Goal: Task Accomplishment & Management: Use online tool/utility

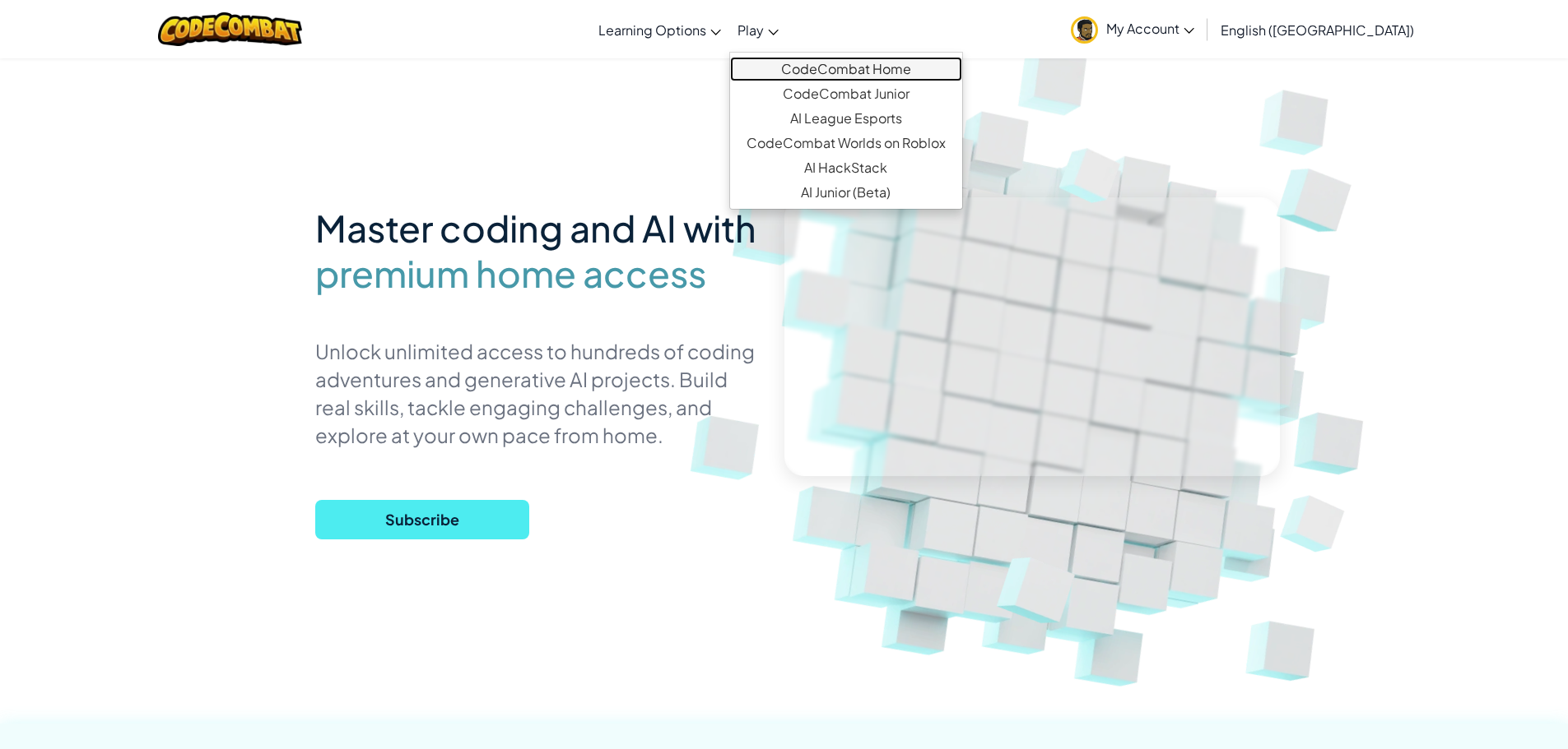
click at [833, 73] on link "CodeCombat Home" at bounding box center [846, 69] width 232 height 24
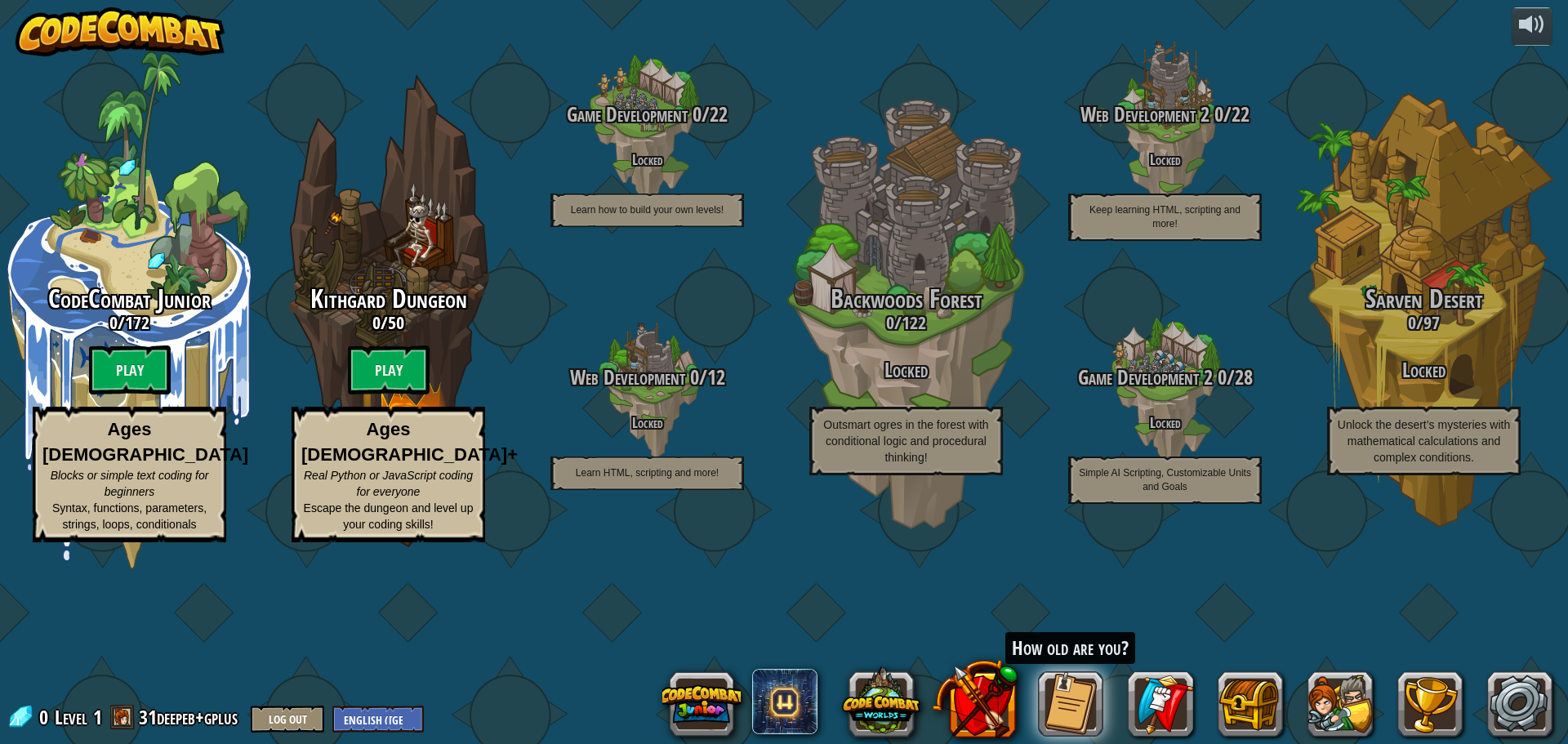
click at [141, 25] on img at bounding box center [121, 32] width 210 height 49
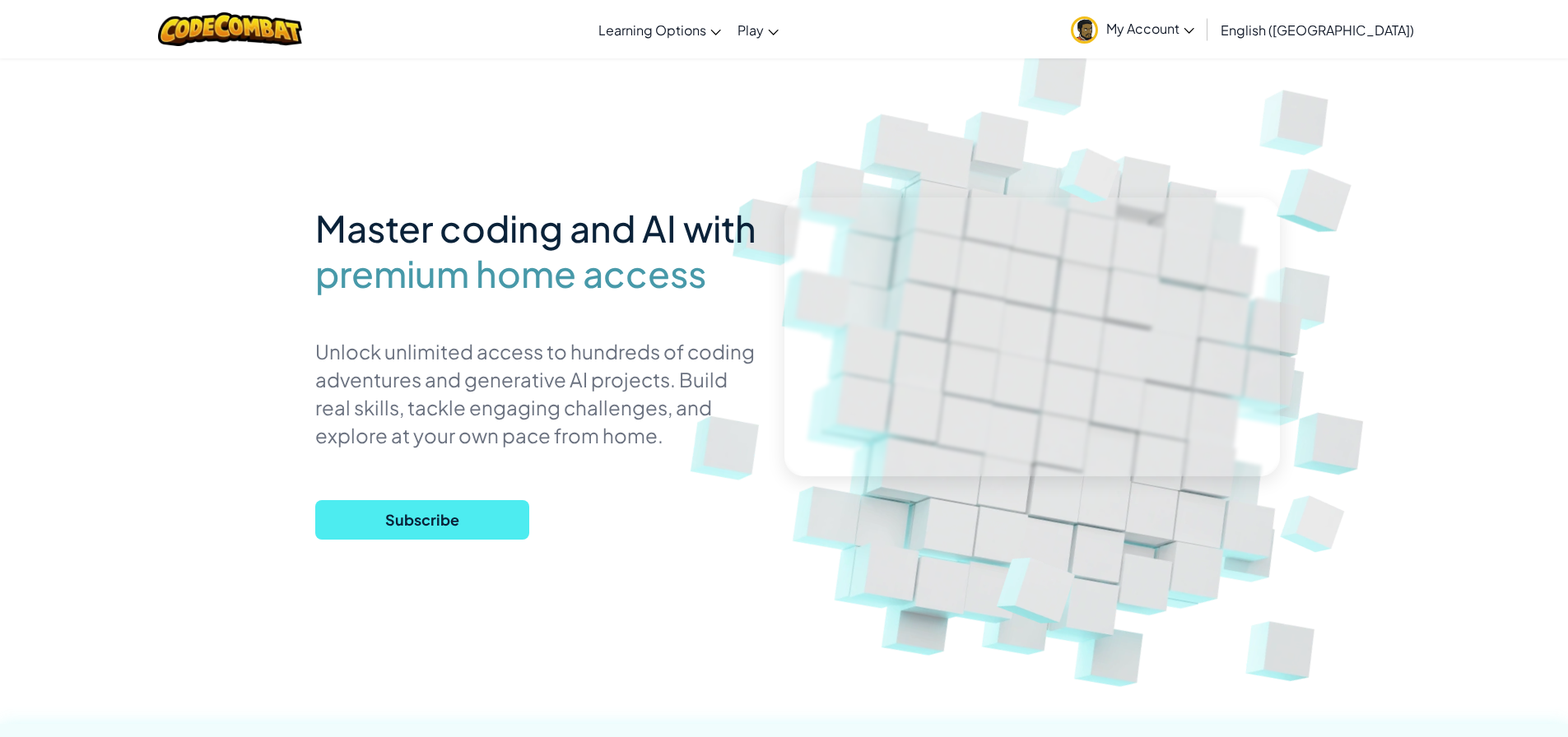
click at [849, 24] on div "Toggle navigation Learning Options Live Online Classes Premium Self-Paced Play …" at bounding box center [784, 29] width 1576 height 59
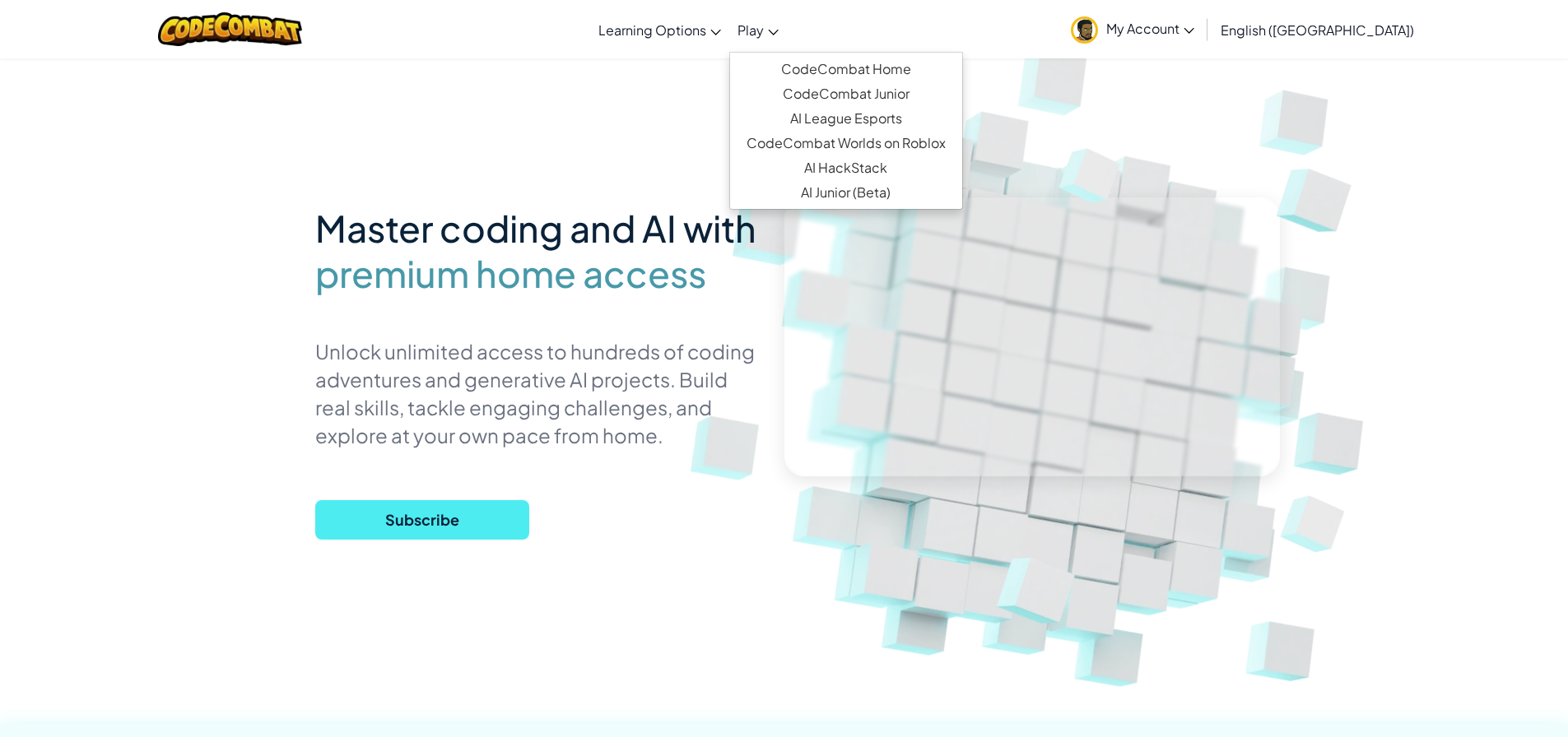
click at [787, 24] on link "Play" at bounding box center [758, 30] width 58 height 45
click at [868, 103] on link "CodeCombat Junior" at bounding box center [846, 93] width 232 height 24
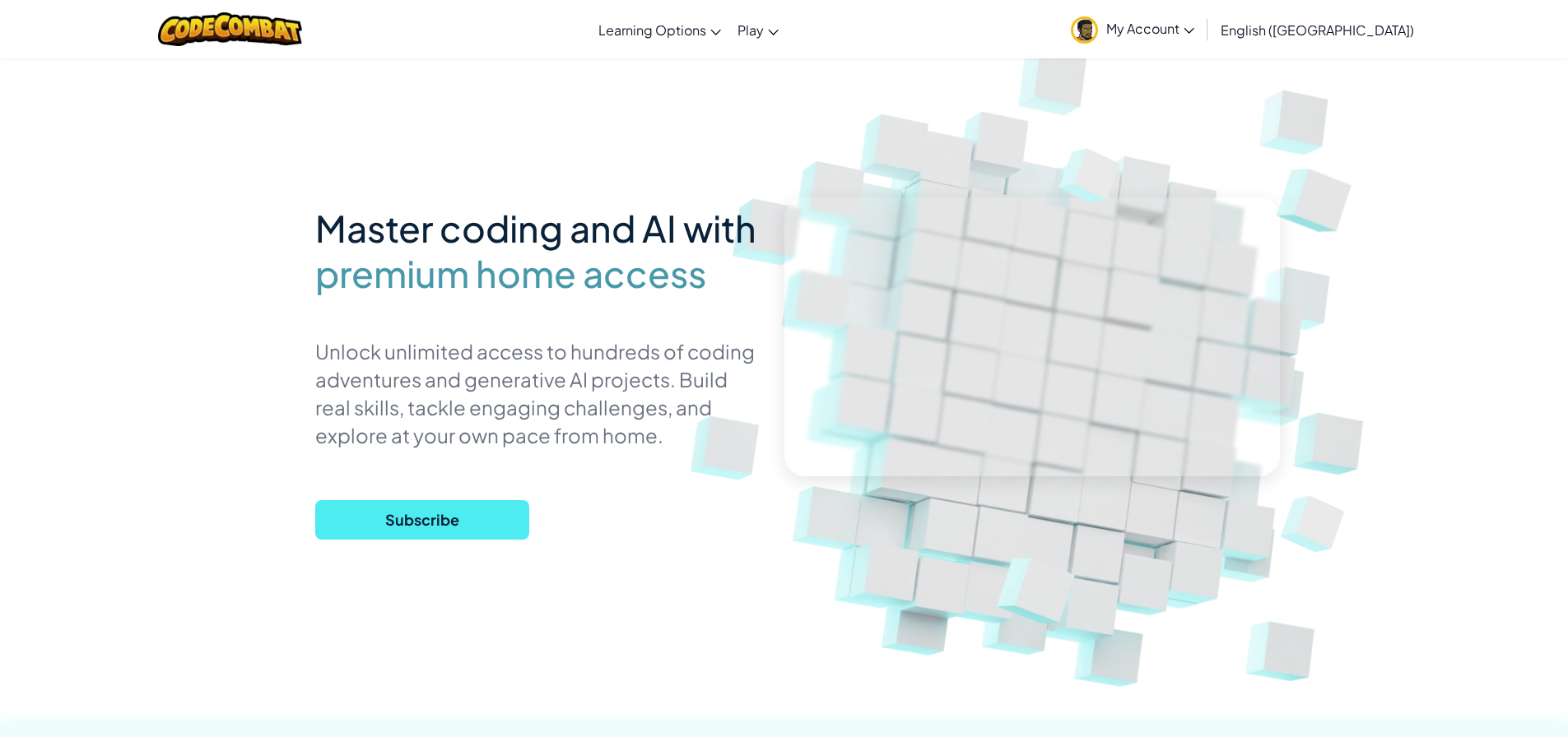
click at [1194, 29] on span "My Account" at bounding box center [1150, 28] width 88 height 17
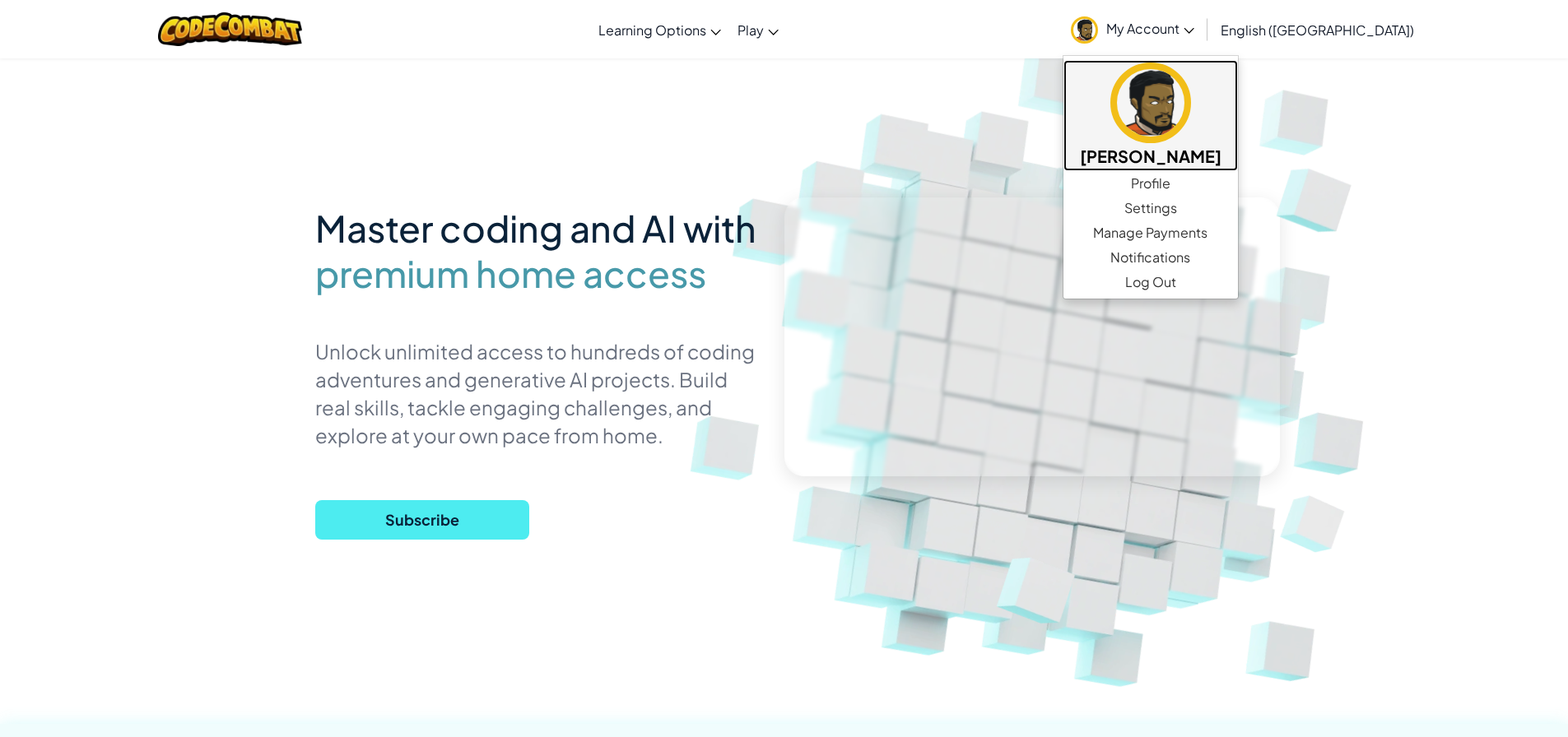
click at [1191, 99] on img at bounding box center [1150, 103] width 80 height 80
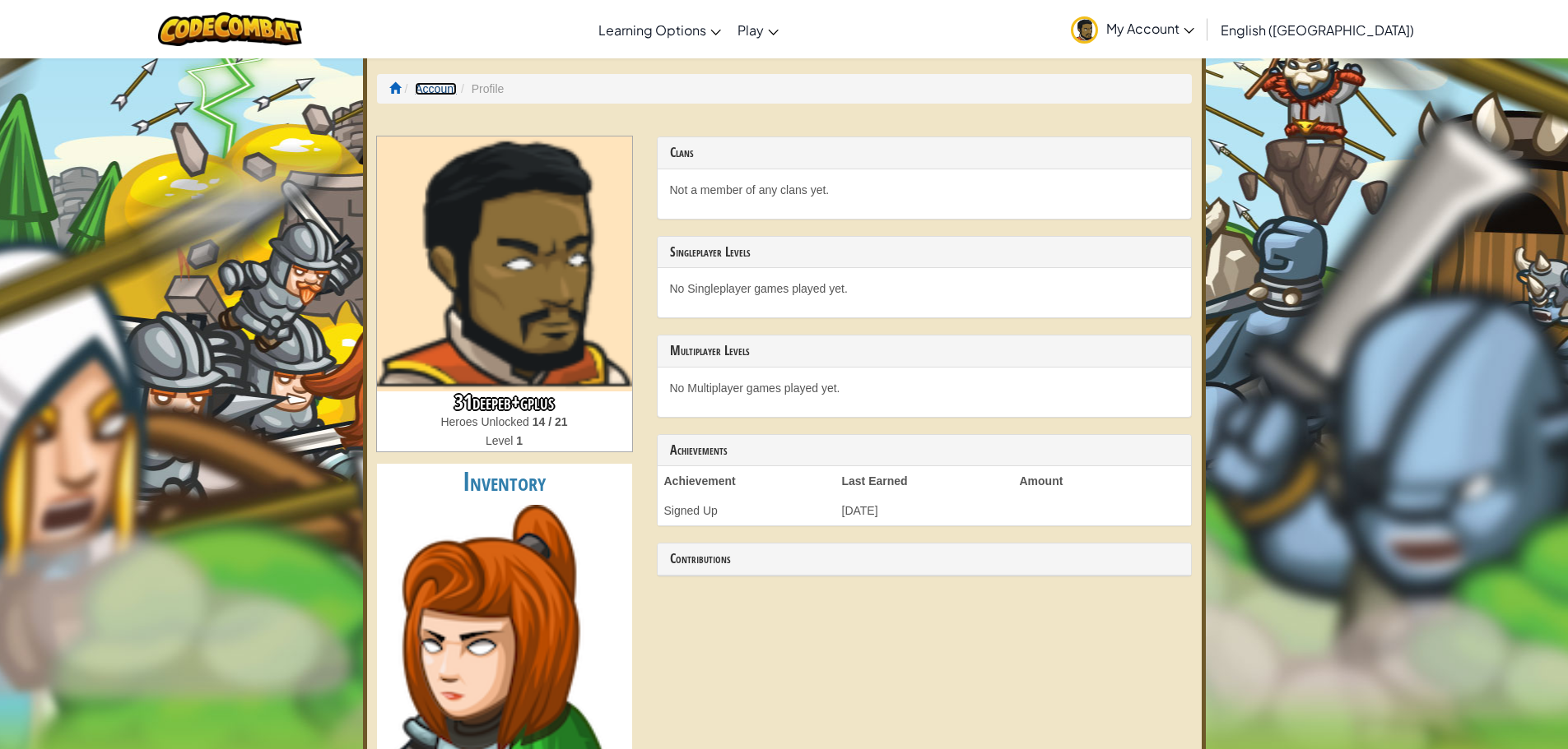
click at [427, 84] on link "Account" at bounding box center [435, 89] width 42 height 13
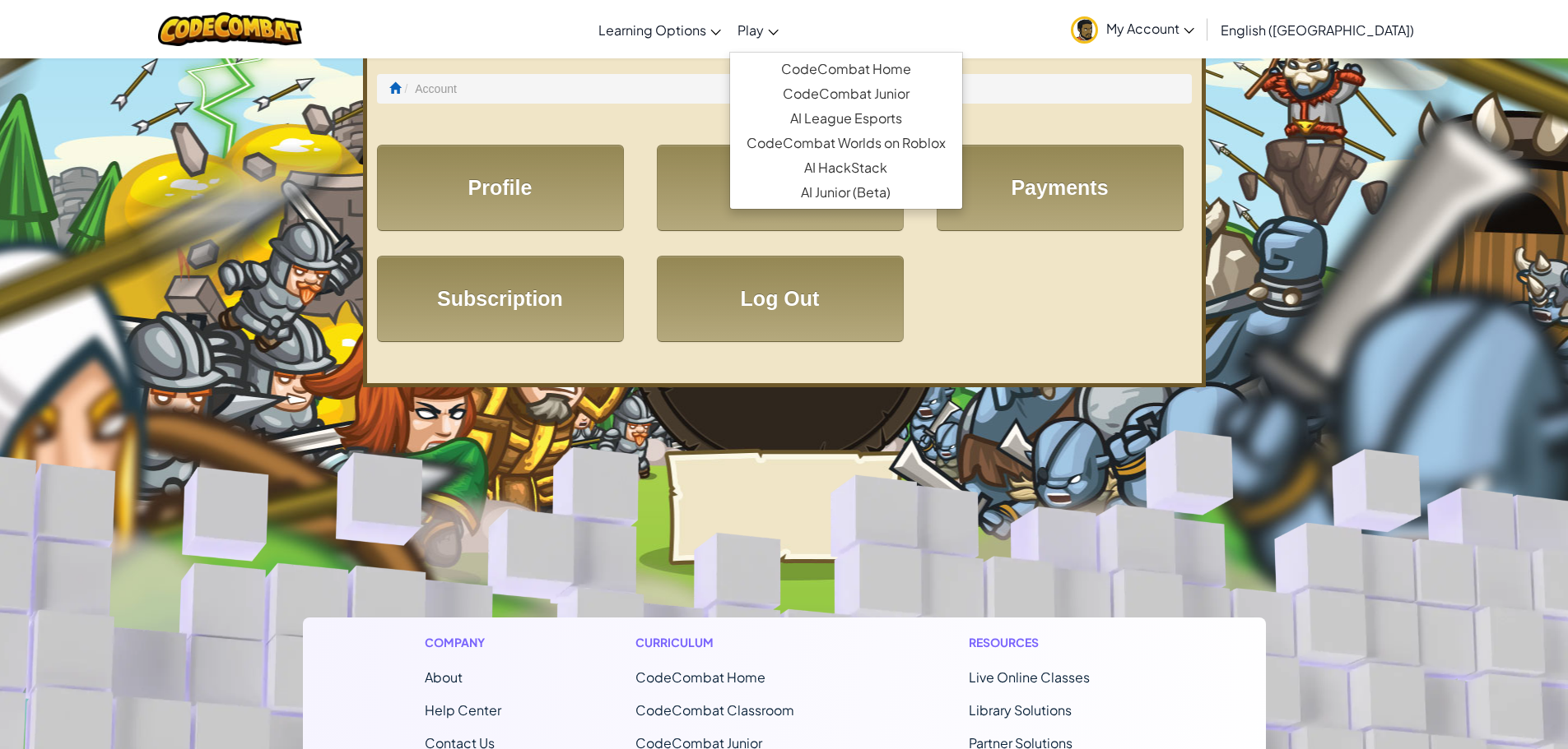
click at [763, 25] on span "Play" at bounding box center [750, 30] width 26 height 17
click at [853, 70] on link "CodeCombat Home" at bounding box center [846, 69] width 232 height 24
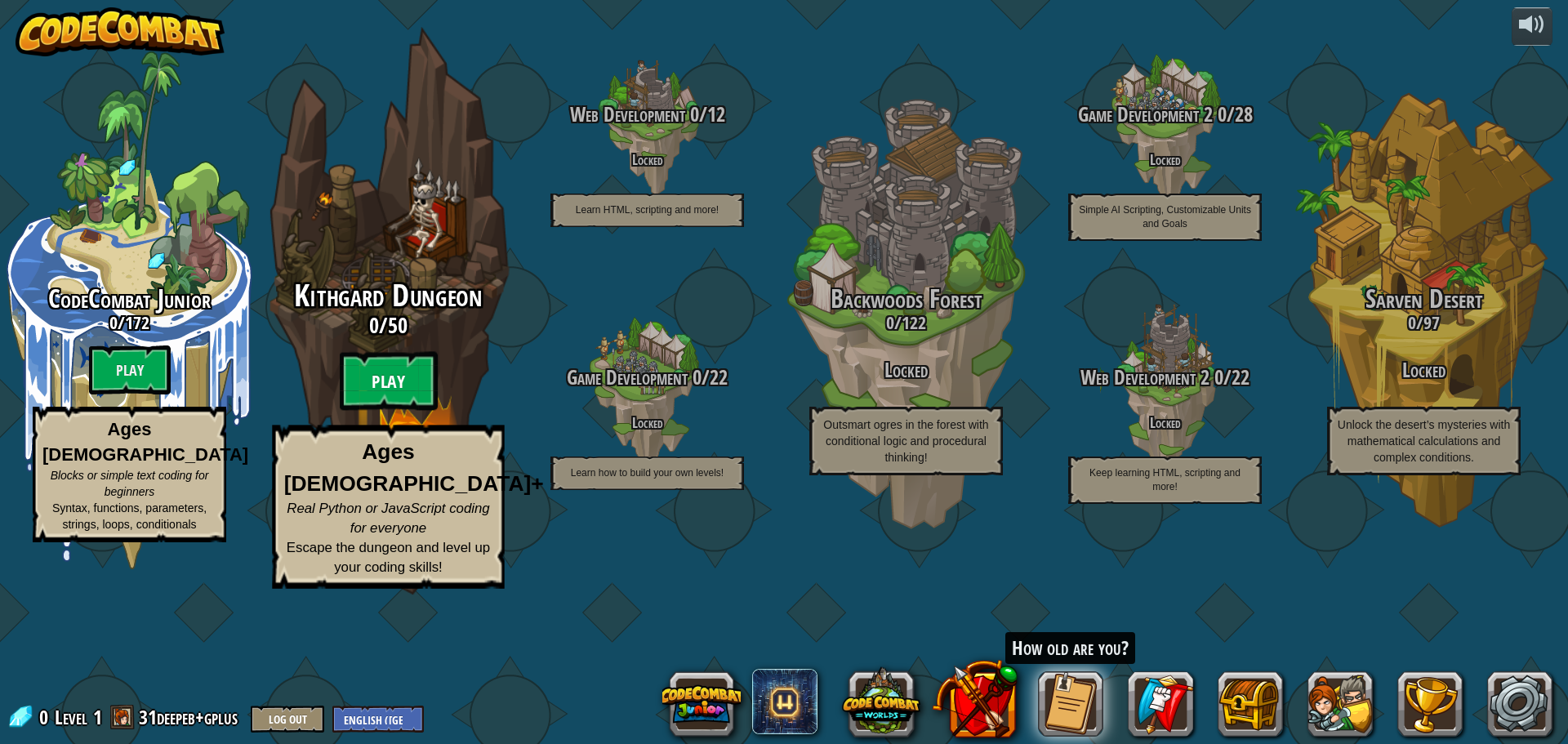
click at [424, 411] on btn "Play" at bounding box center [389, 381] width 98 height 58
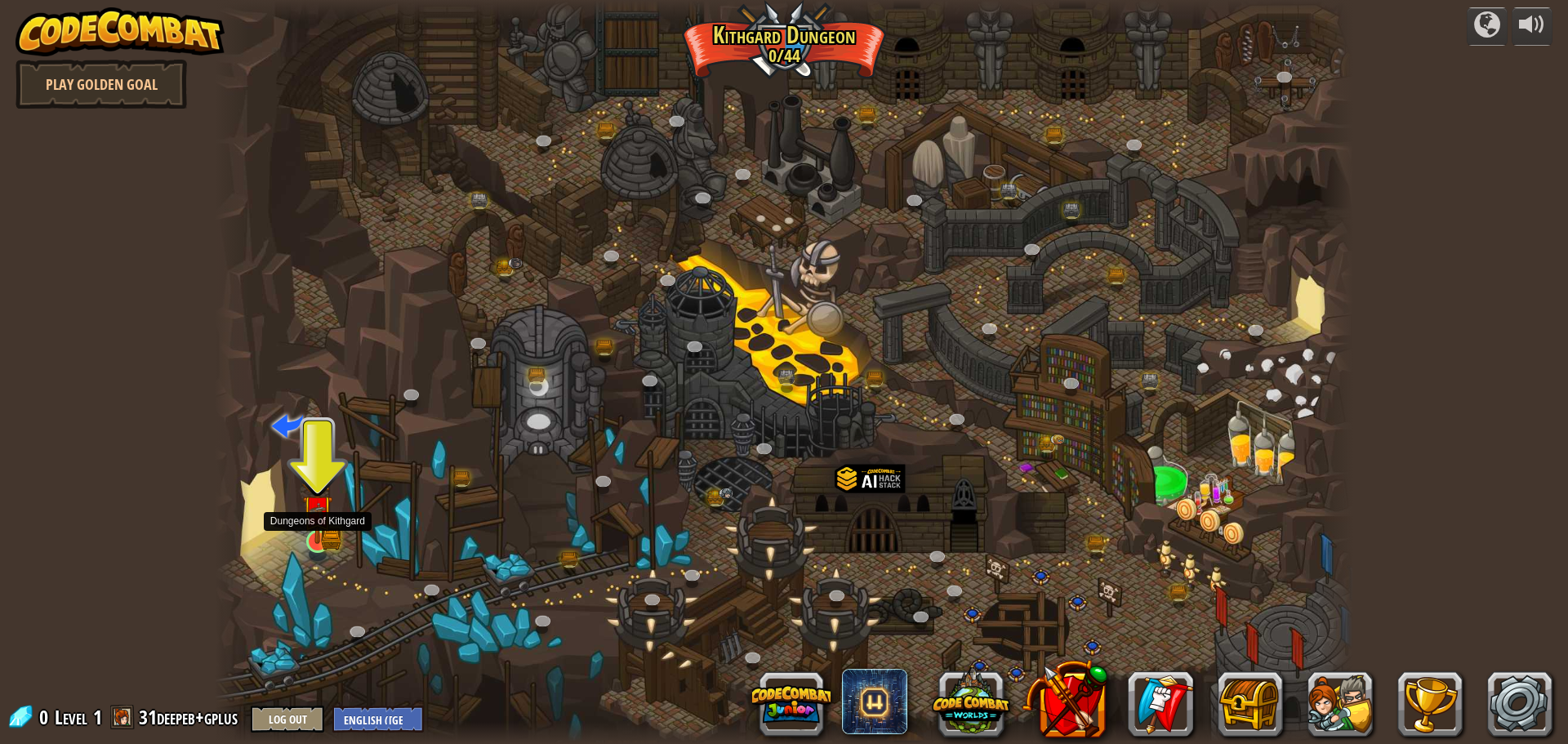
click at [307, 532] on img at bounding box center [317, 510] width 31 height 67
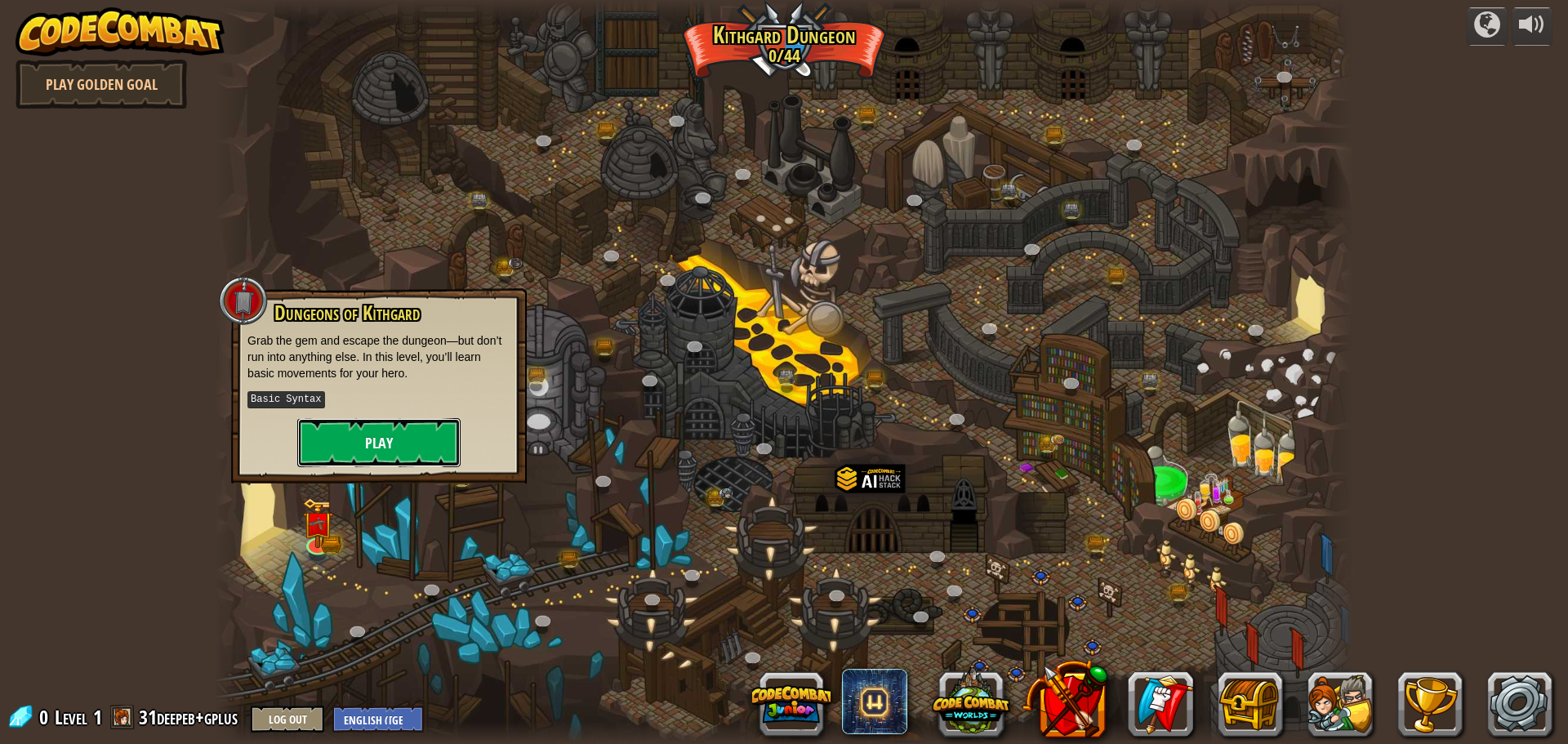
click at [373, 439] on button "Play" at bounding box center [379, 443] width 163 height 49
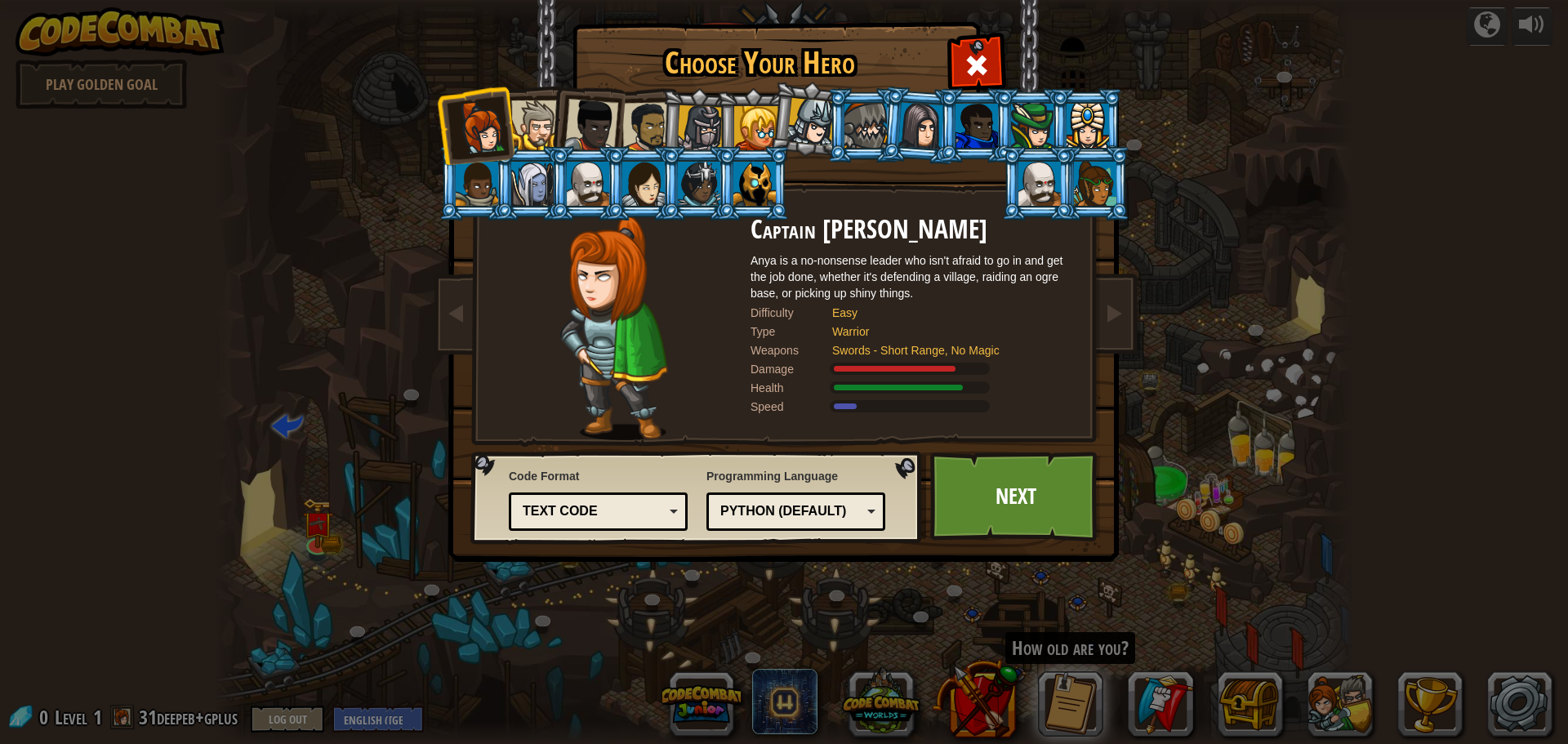
click at [633, 122] on div at bounding box center [647, 127] width 51 height 51
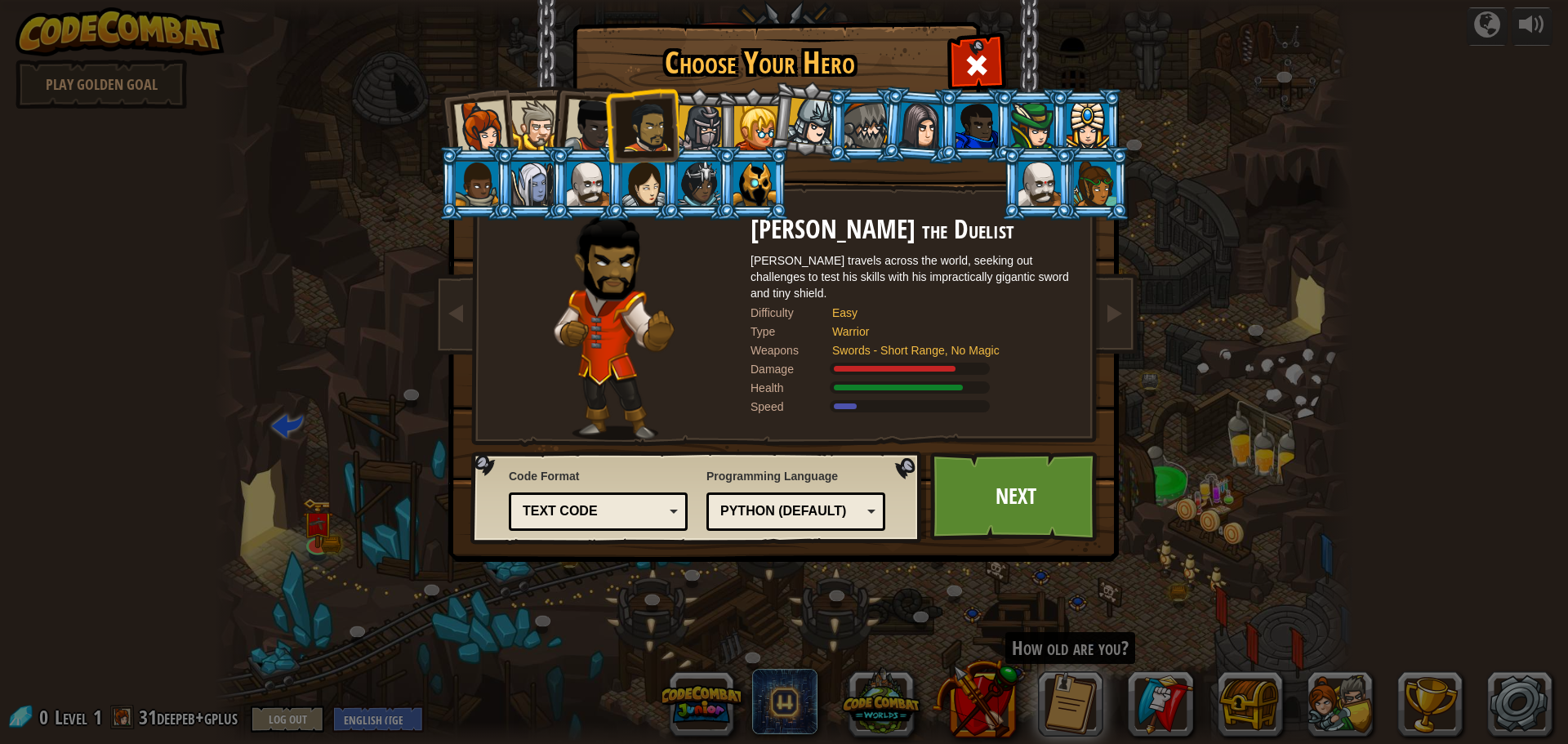
click at [604, 111] on div at bounding box center [592, 126] width 54 height 54
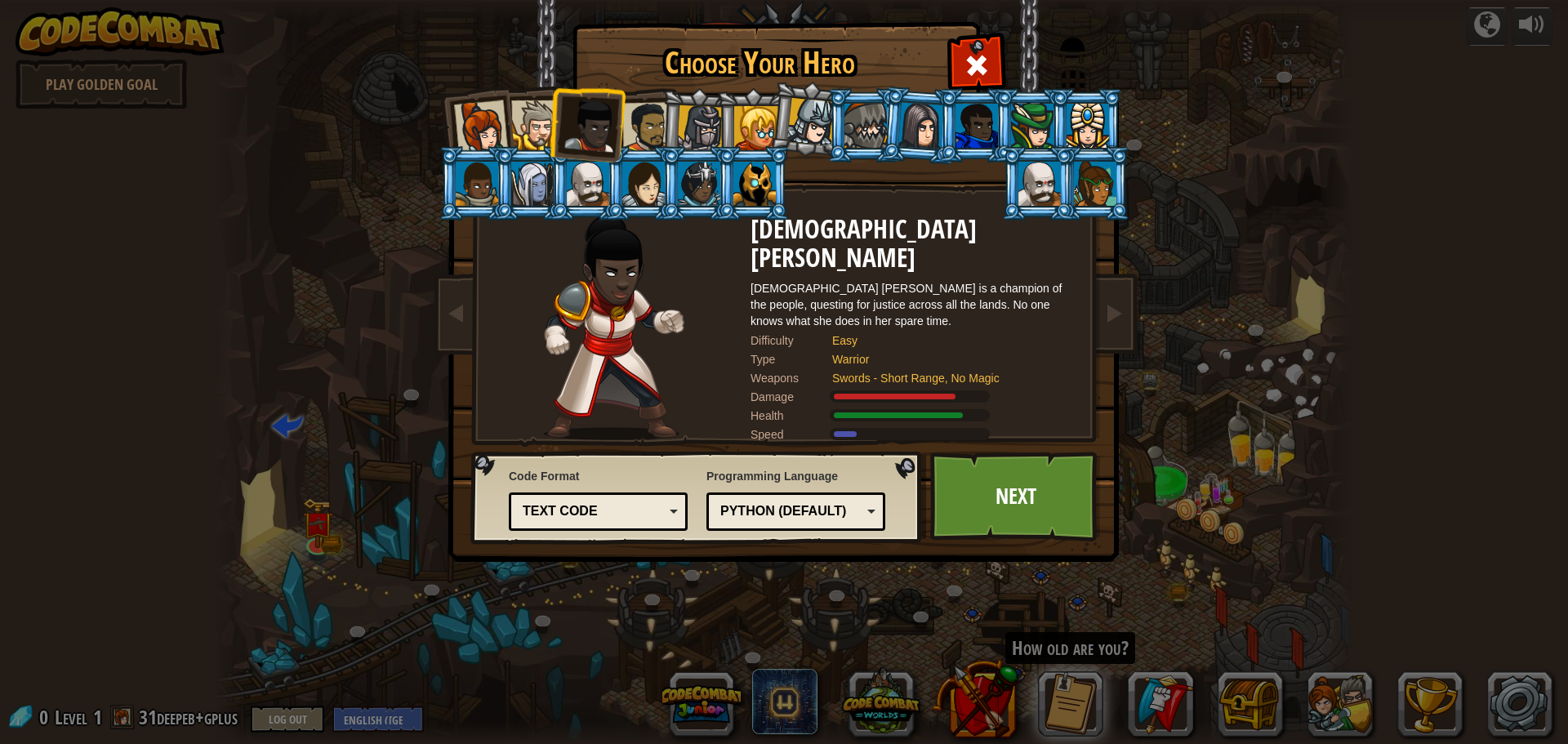
click at [651, 122] on div at bounding box center [647, 127] width 51 height 51
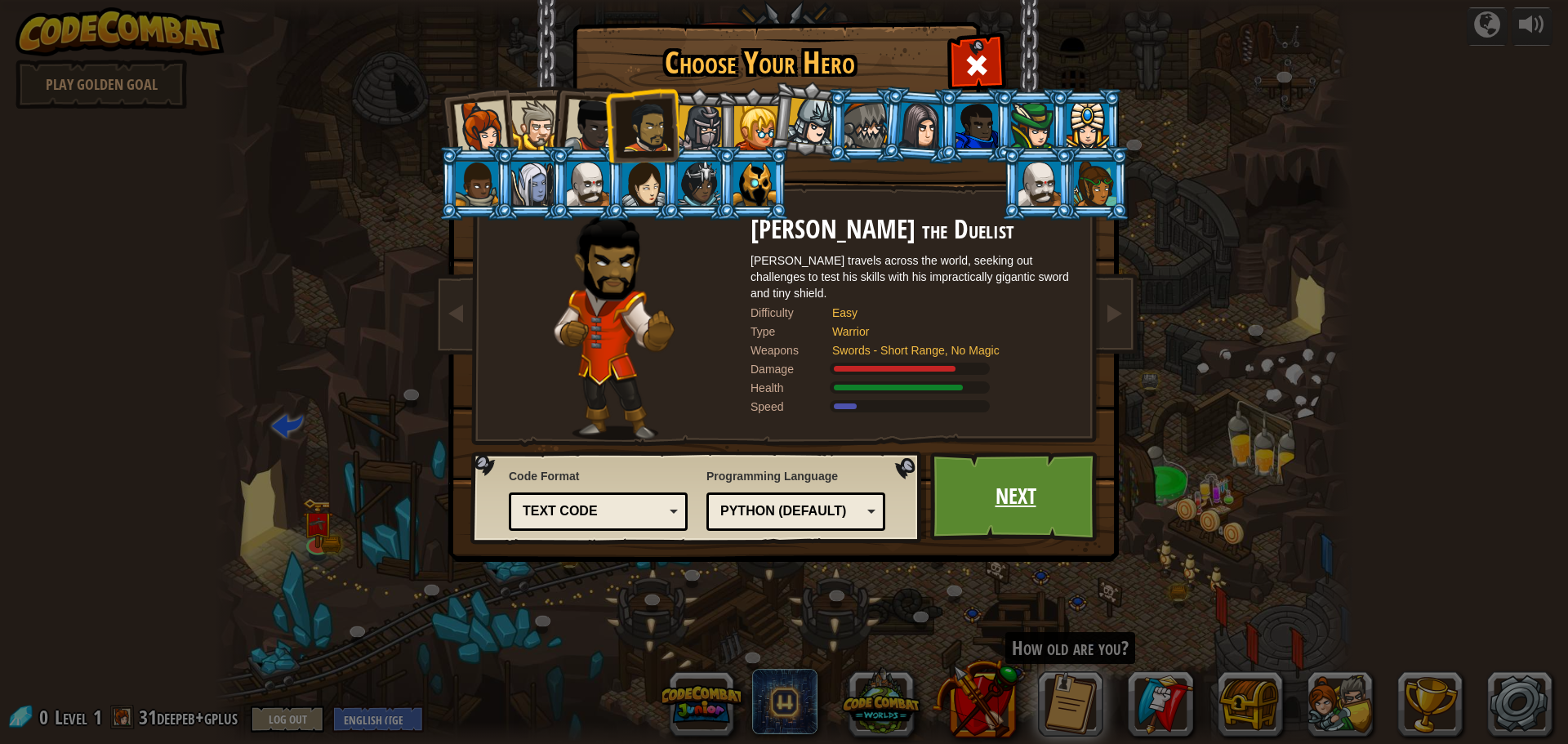
click at [1060, 510] on link "Next" at bounding box center [1015, 496] width 171 height 90
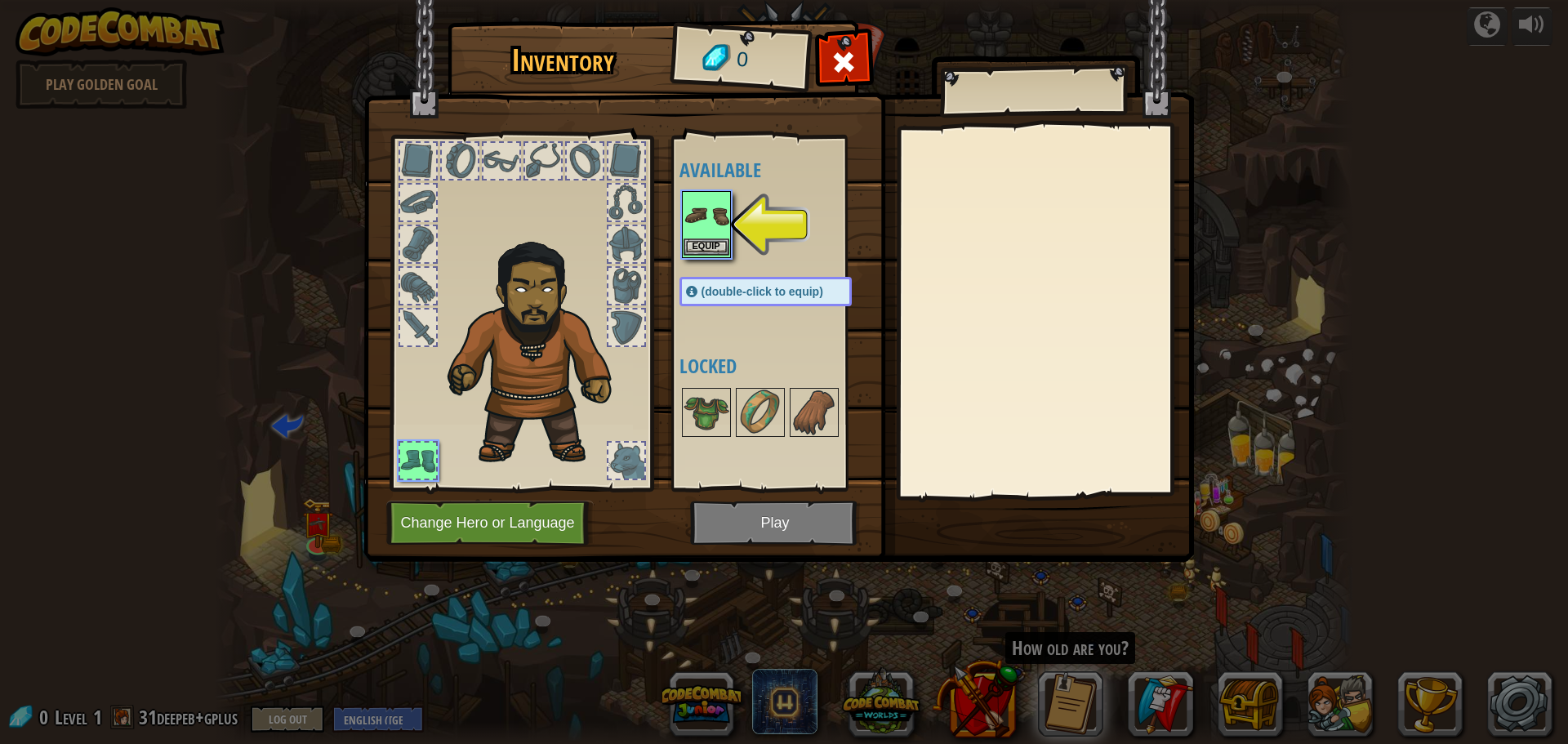
click at [718, 228] on img at bounding box center [706, 215] width 45 height 45
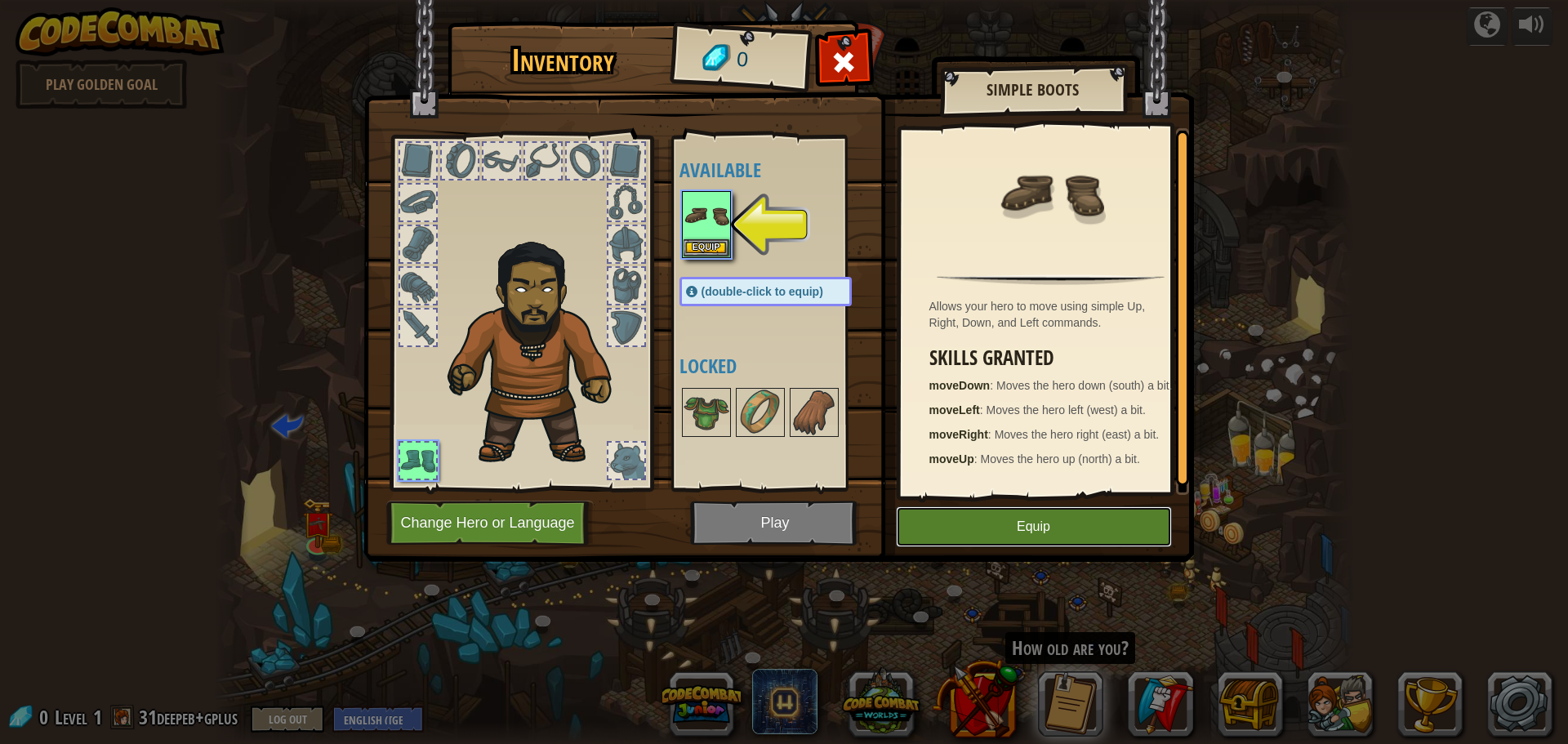
click at [1044, 513] on button "Equip" at bounding box center [1034, 527] width 276 height 41
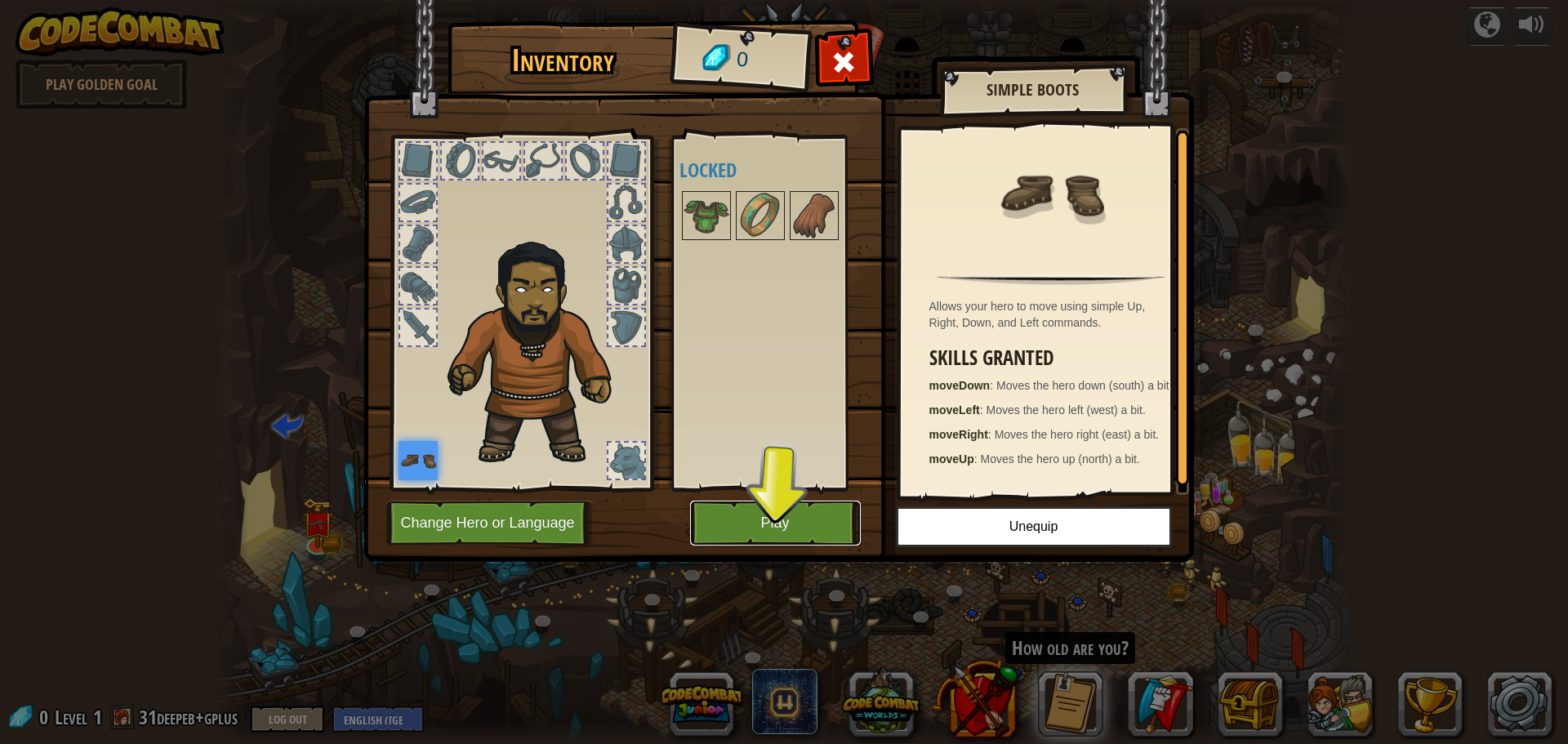
click at [826, 511] on button "Play" at bounding box center [775, 523] width 171 height 45
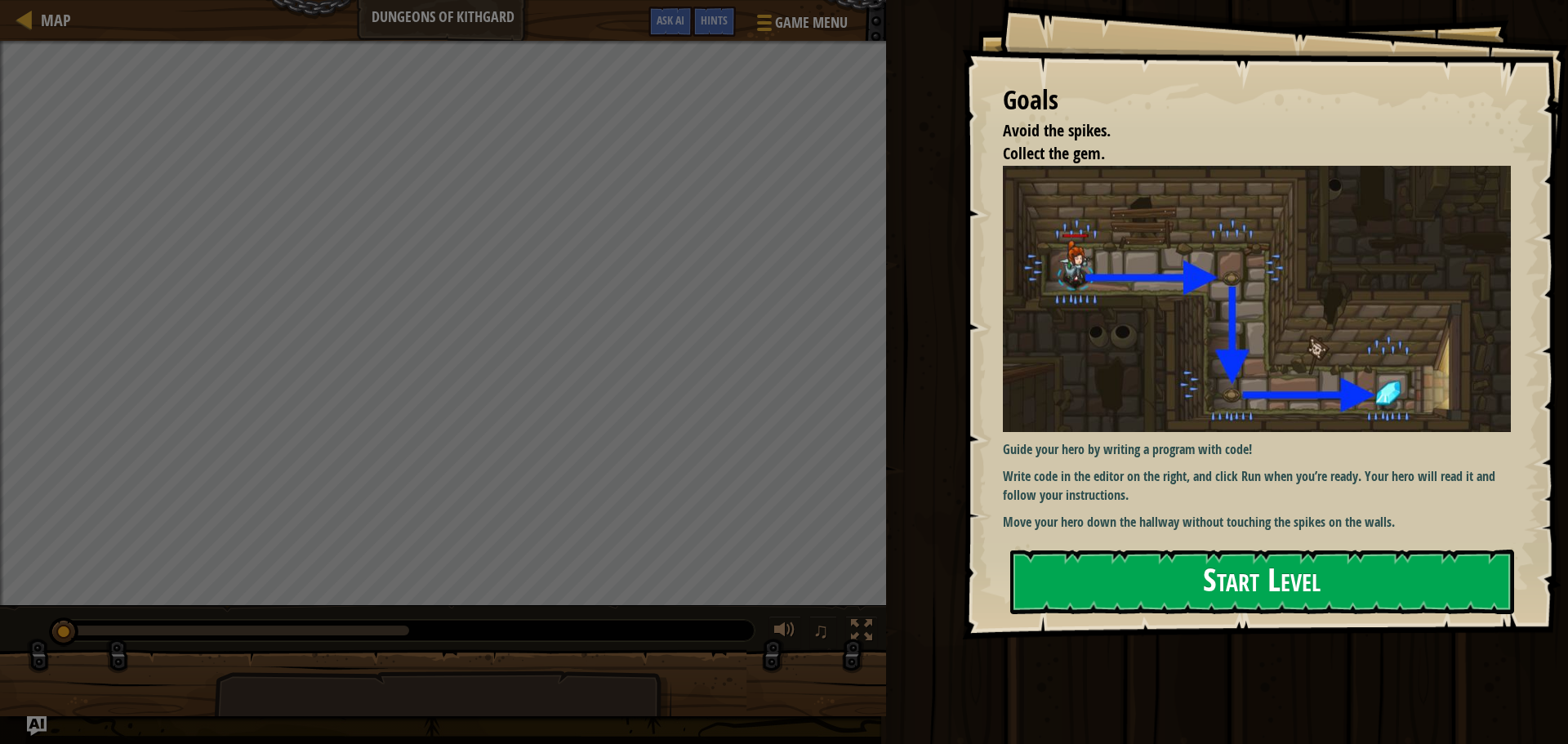
click at [1131, 586] on button "Start Level" at bounding box center [1262, 583] width 504 height 65
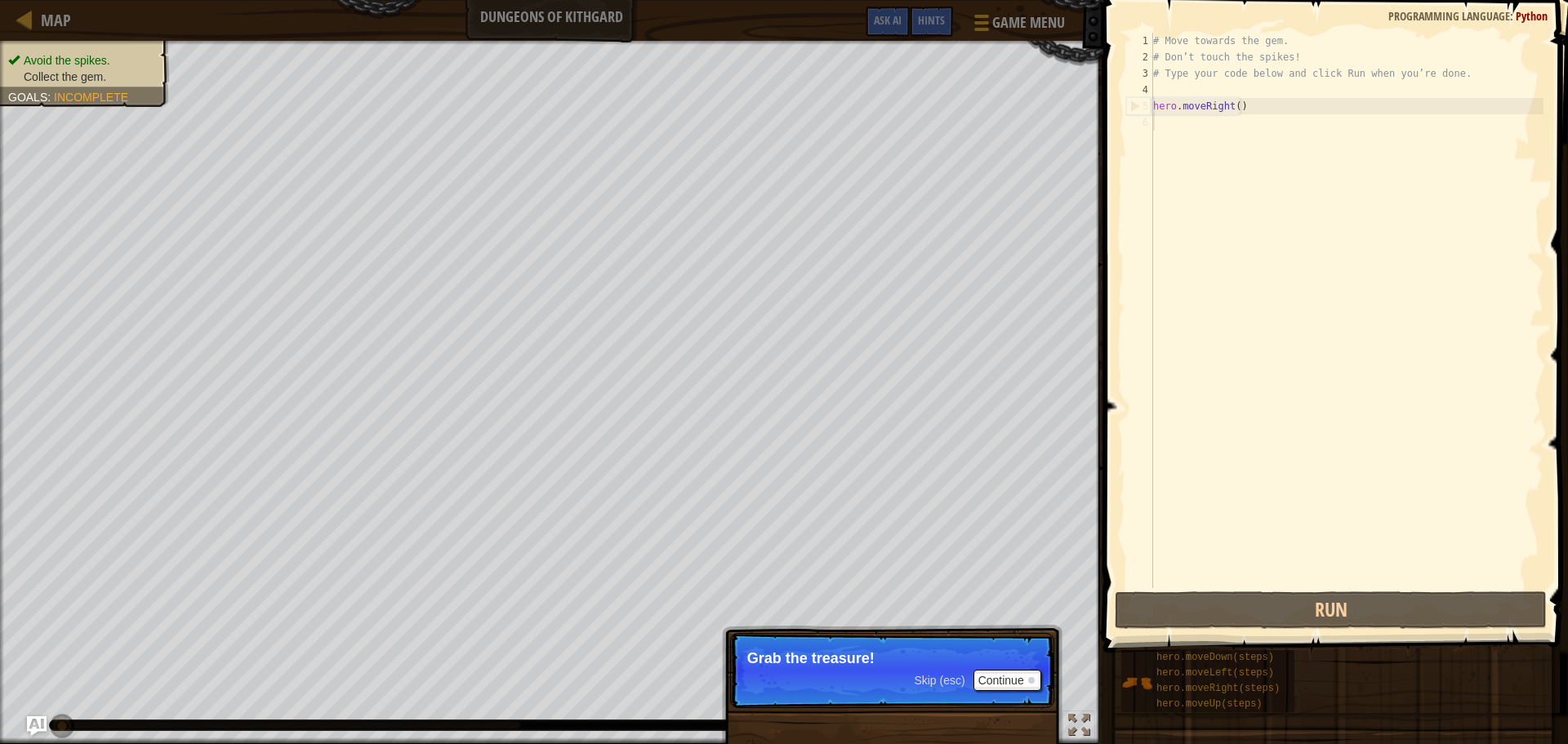
click at [1238, 110] on div "# Move towards the gem. # Don’t touch the spikes! # Type your code below and cl…" at bounding box center [1346, 327] width 394 height 588
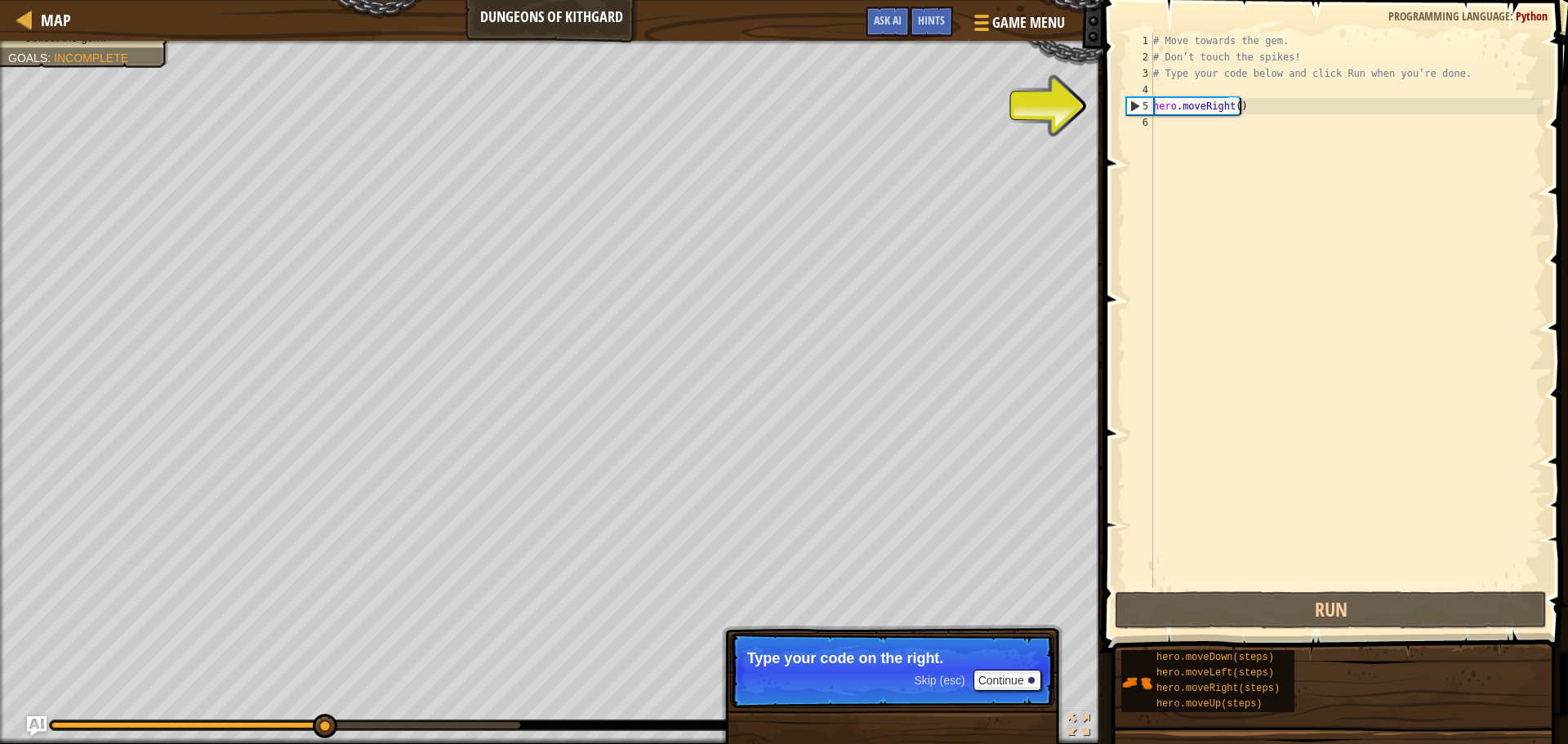
click at [1205, 101] on div "# Move towards the gem. # Don’t touch the spikes! # Type your code below and cl…" at bounding box center [1346, 327] width 394 height 588
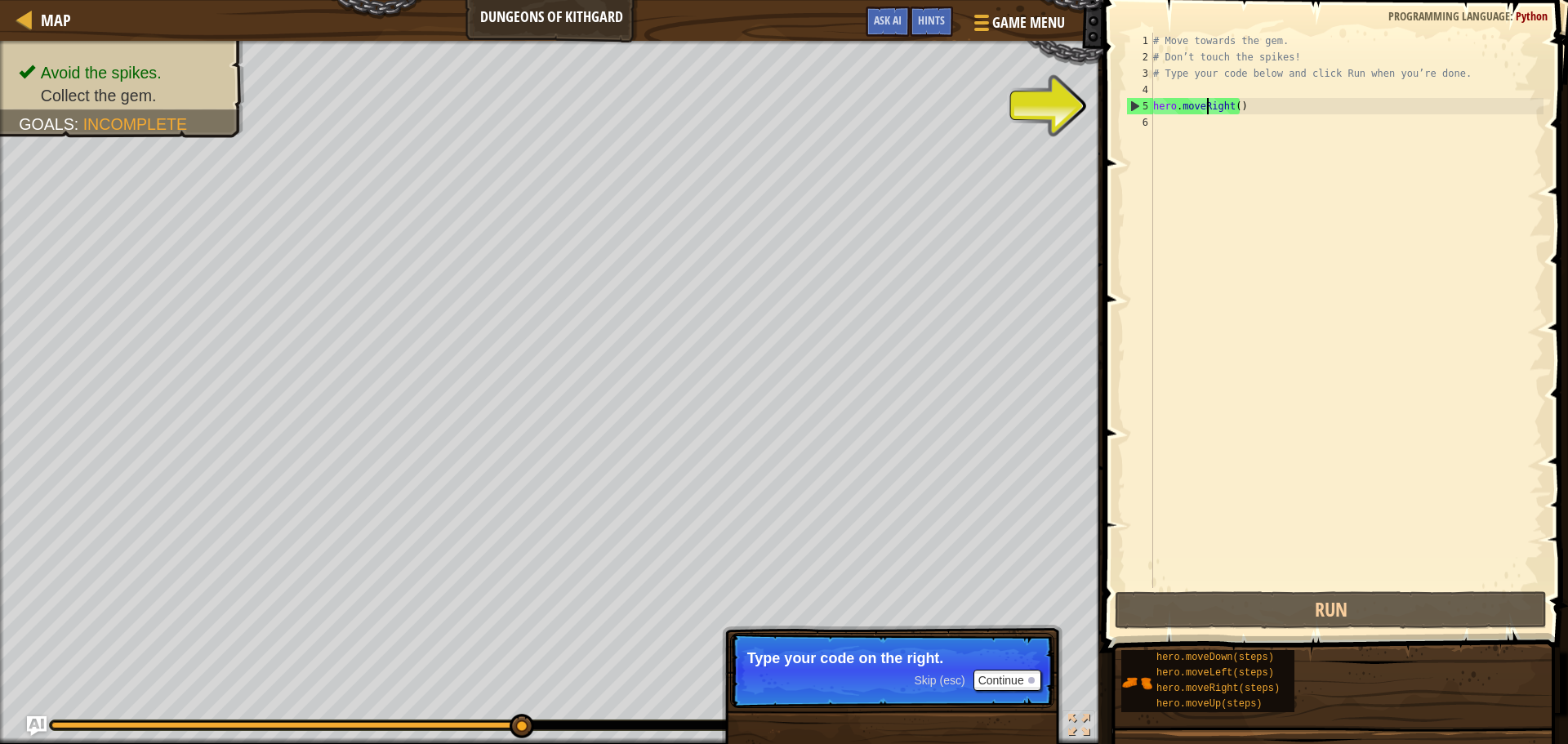
click at [1136, 100] on div "5" at bounding box center [1141, 107] width 26 height 17
type textarea "hero.moveRight()"
click at [1234, 107] on div "# Move towards the gem. # Don’t touch the spikes! # Type your code below and cl…" at bounding box center [1346, 327] width 394 height 588
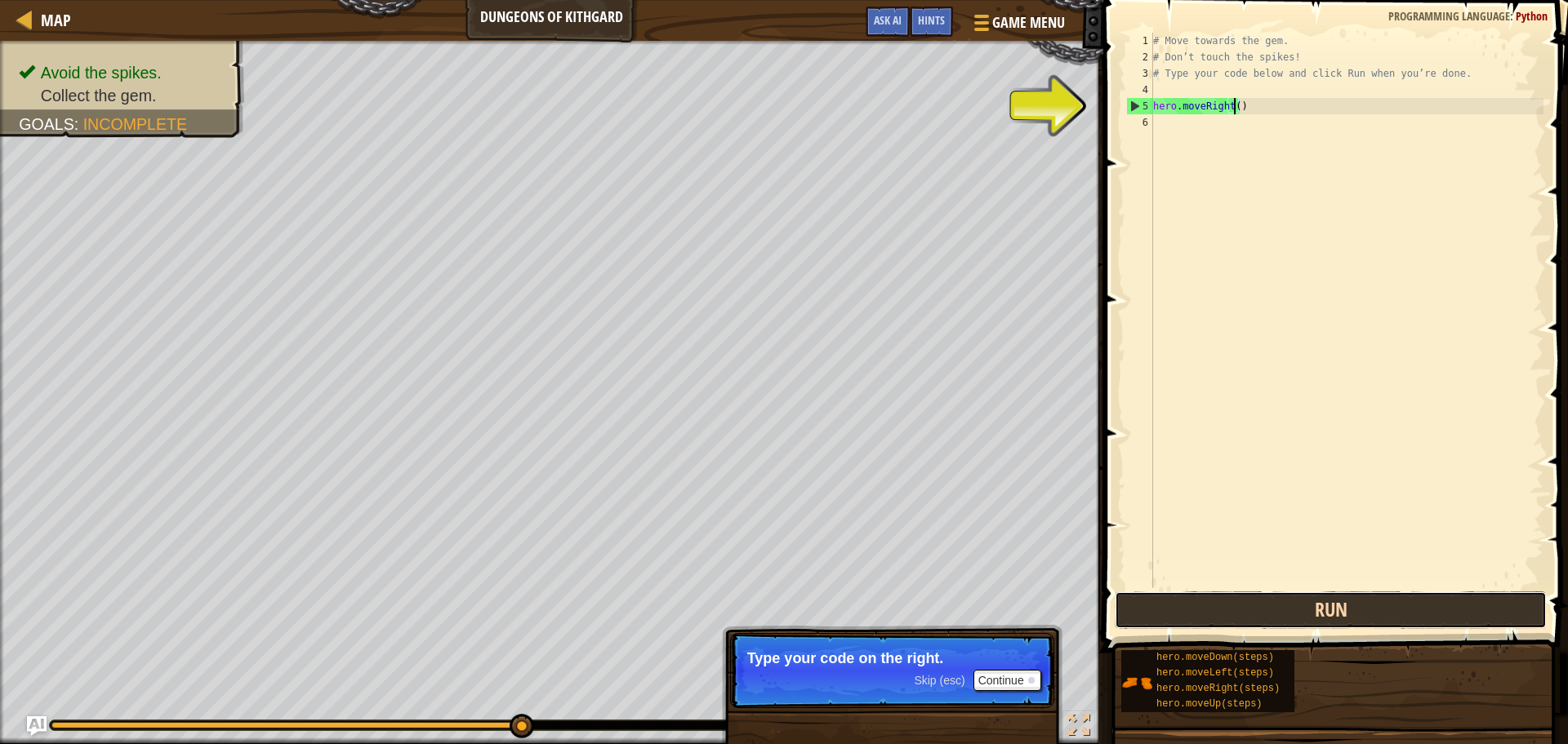
click at [1147, 606] on button "Run" at bounding box center [1331, 610] width 432 height 38
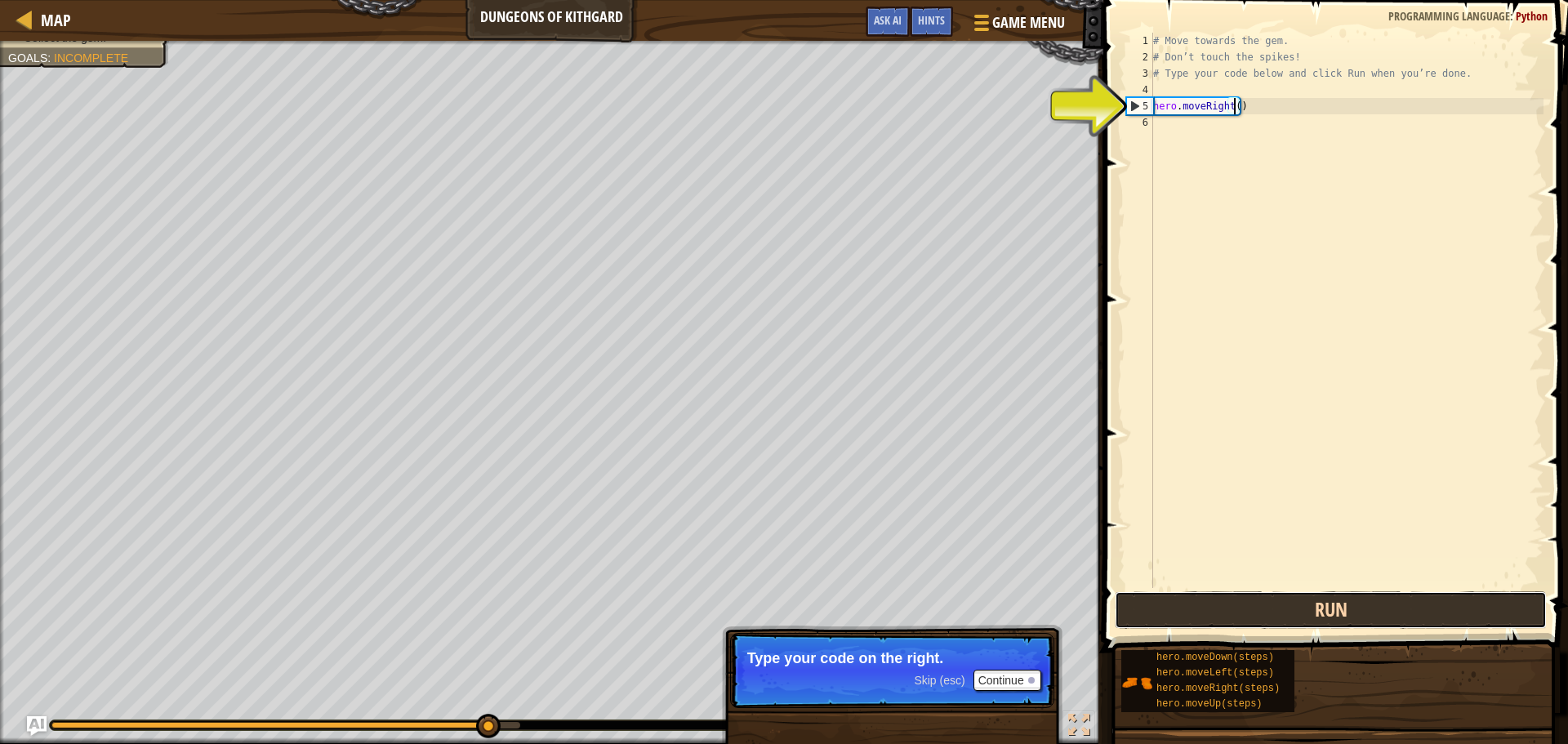
click at [1147, 606] on button "Run" at bounding box center [1331, 610] width 432 height 38
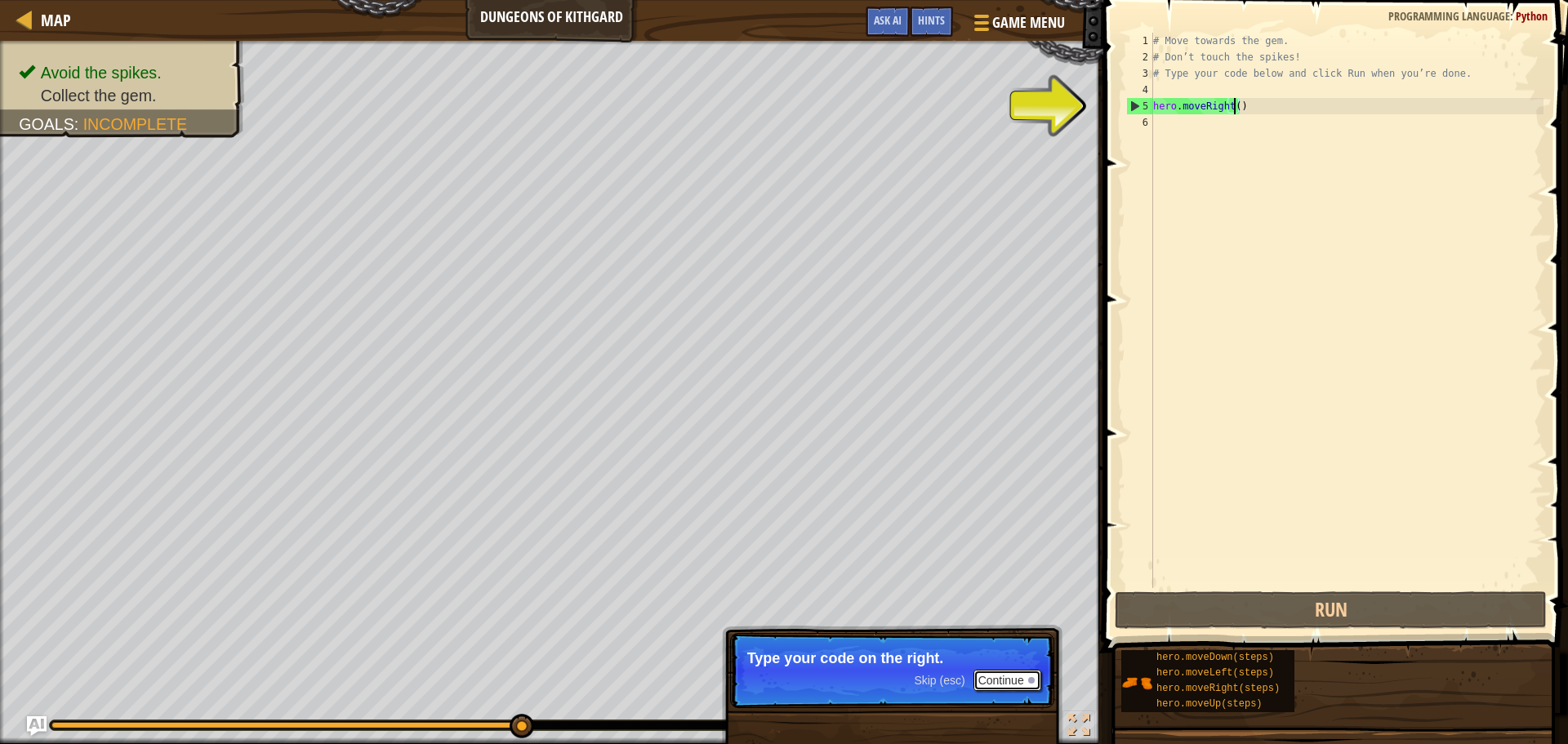
click at [1010, 677] on button "Continue" at bounding box center [1007, 680] width 68 height 21
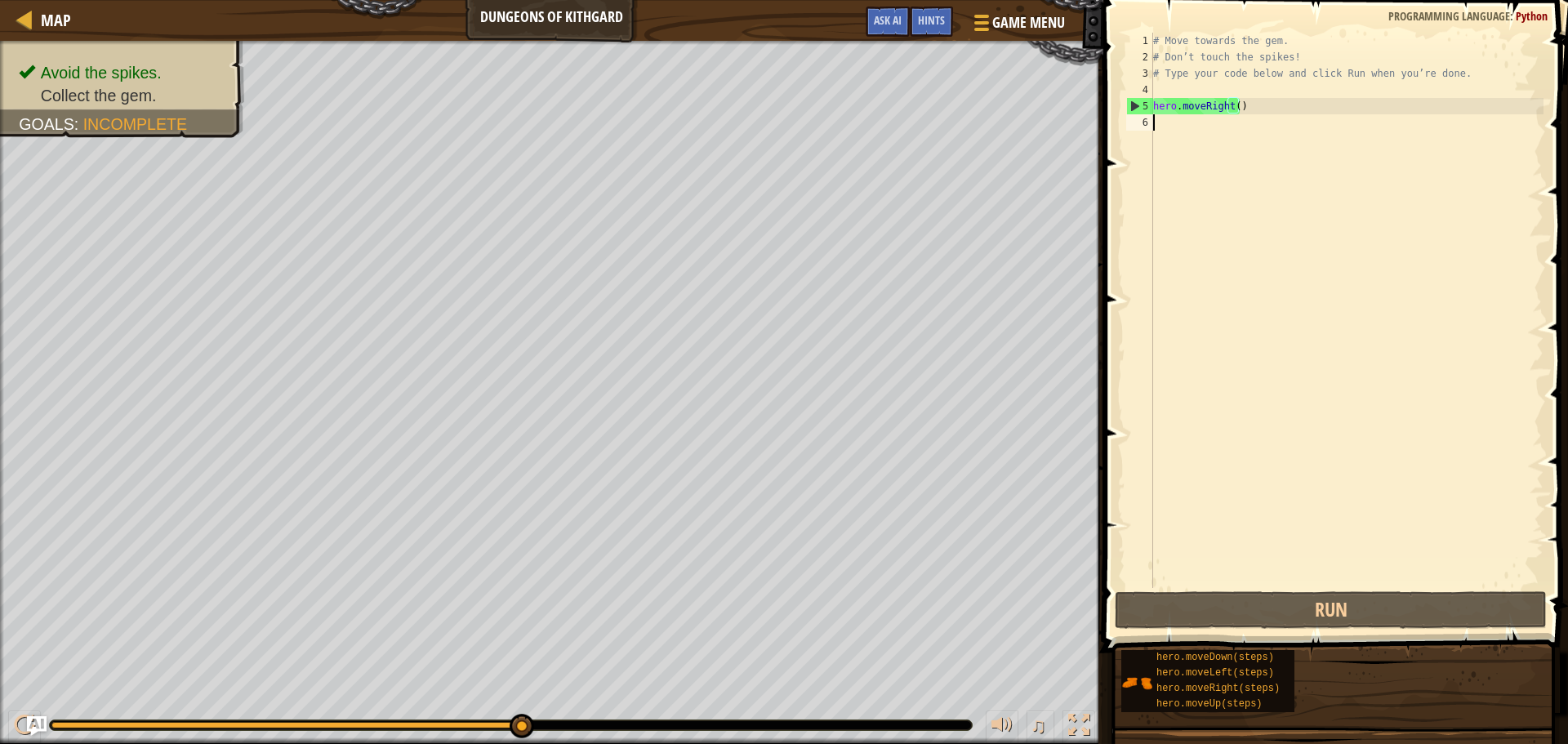
click at [1285, 118] on div "# Move towards the gem. # Don’t touch the spikes! # Type your code below and cl…" at bounding box center [1346, 327] width 394 height 588
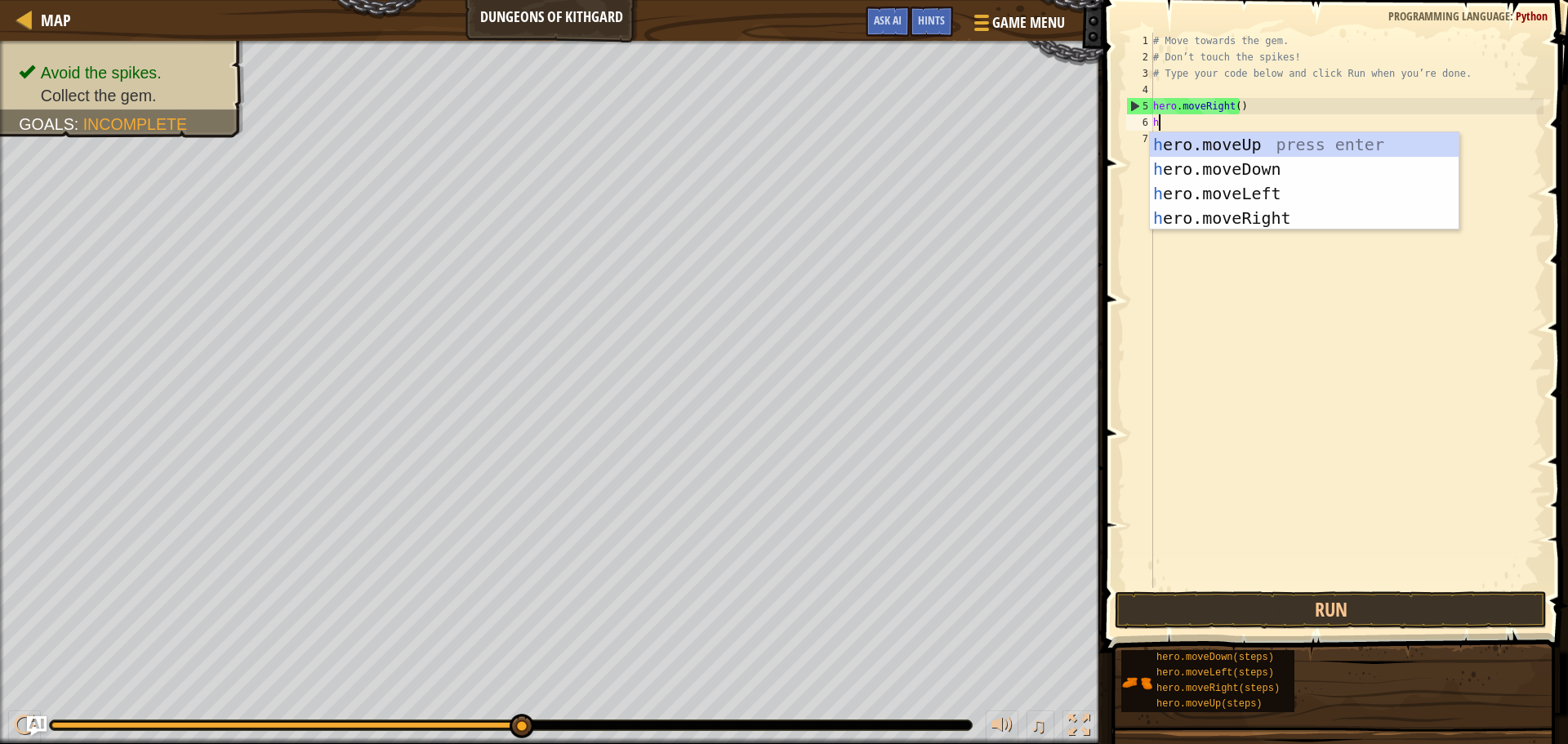
type textarea "he"
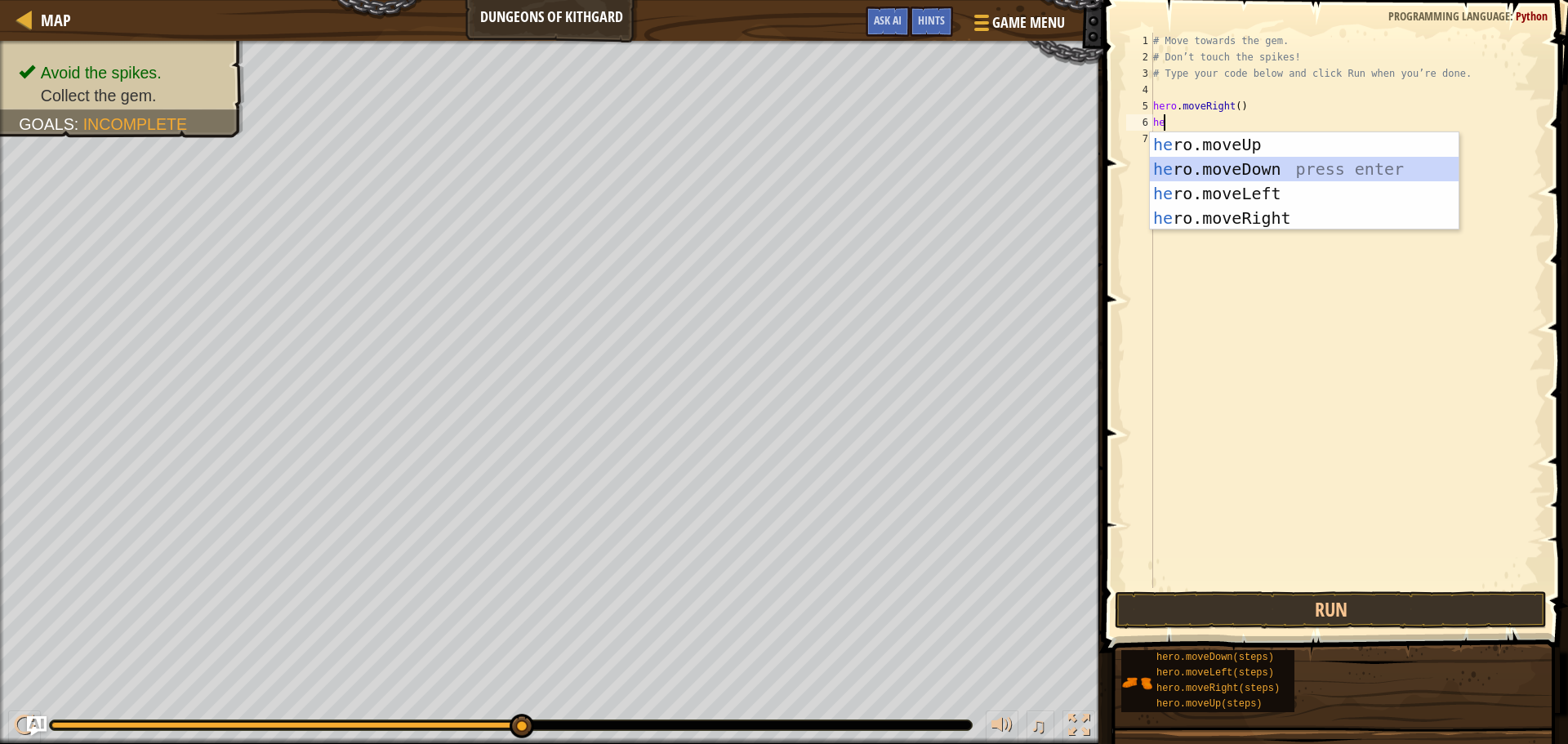
click at [1281, 173] on div "he ro.moveUp press enter he ro.moveDown press enter he ro.moveLeft press enter …" at bounding box center [1304, 206] width 309 height 148
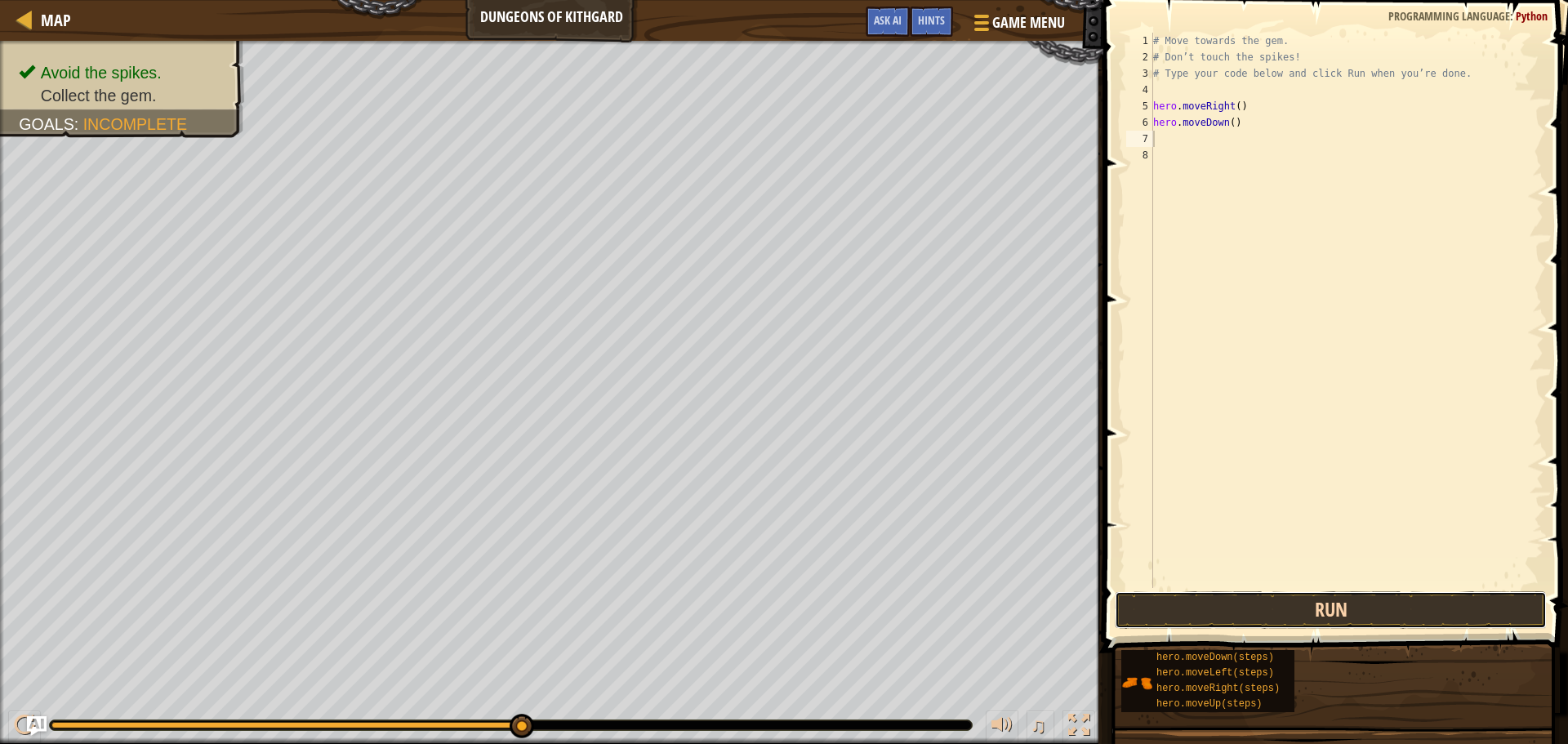
click at [1297, 603] on button "Run" at bounding box center [1331, 610] width 432 height 38
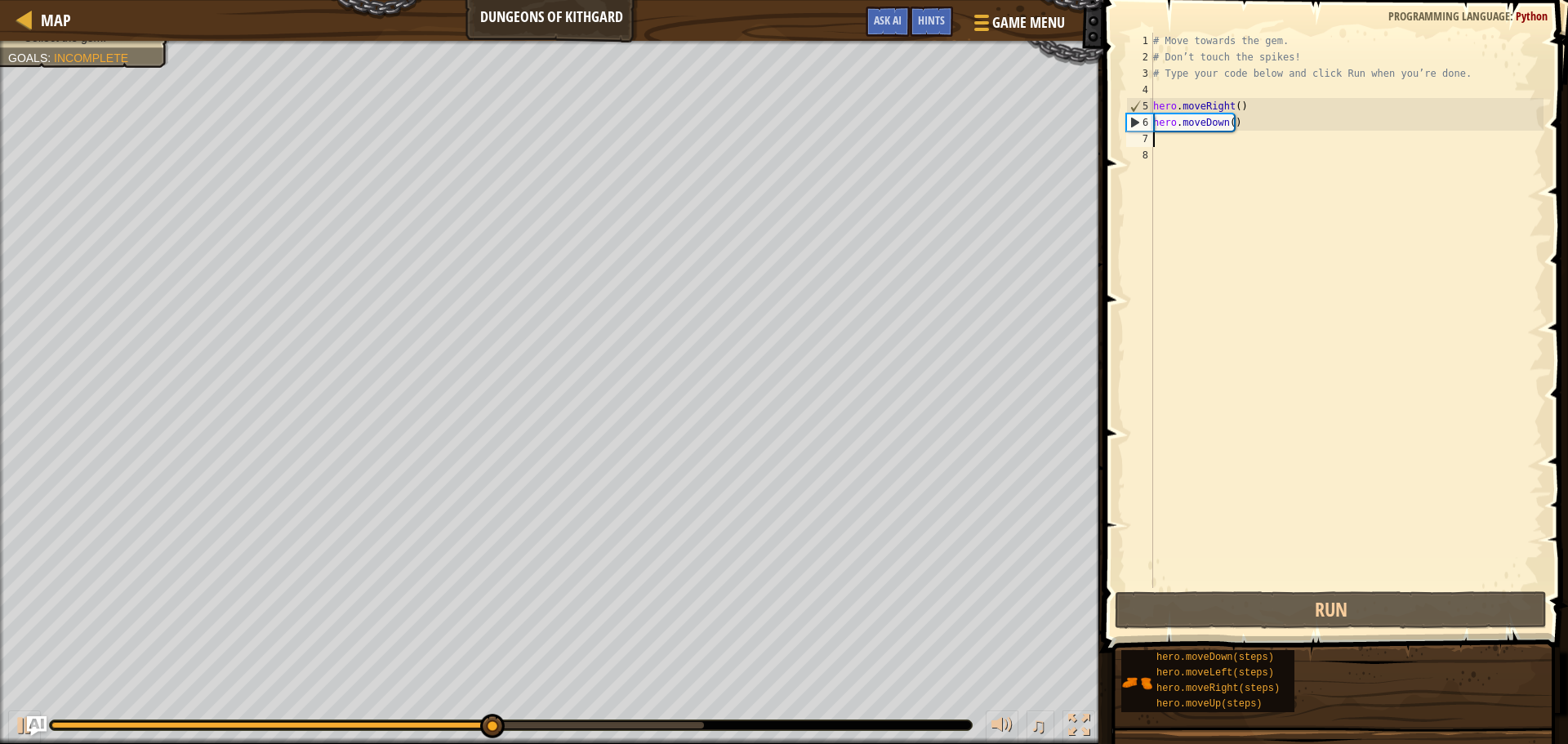
click at [1243, 137] on div "# Move towards the gem. # Don’t touch the spikes! # Type your code below and cl…" at bounding box center [1346, 327] width 394 height 588
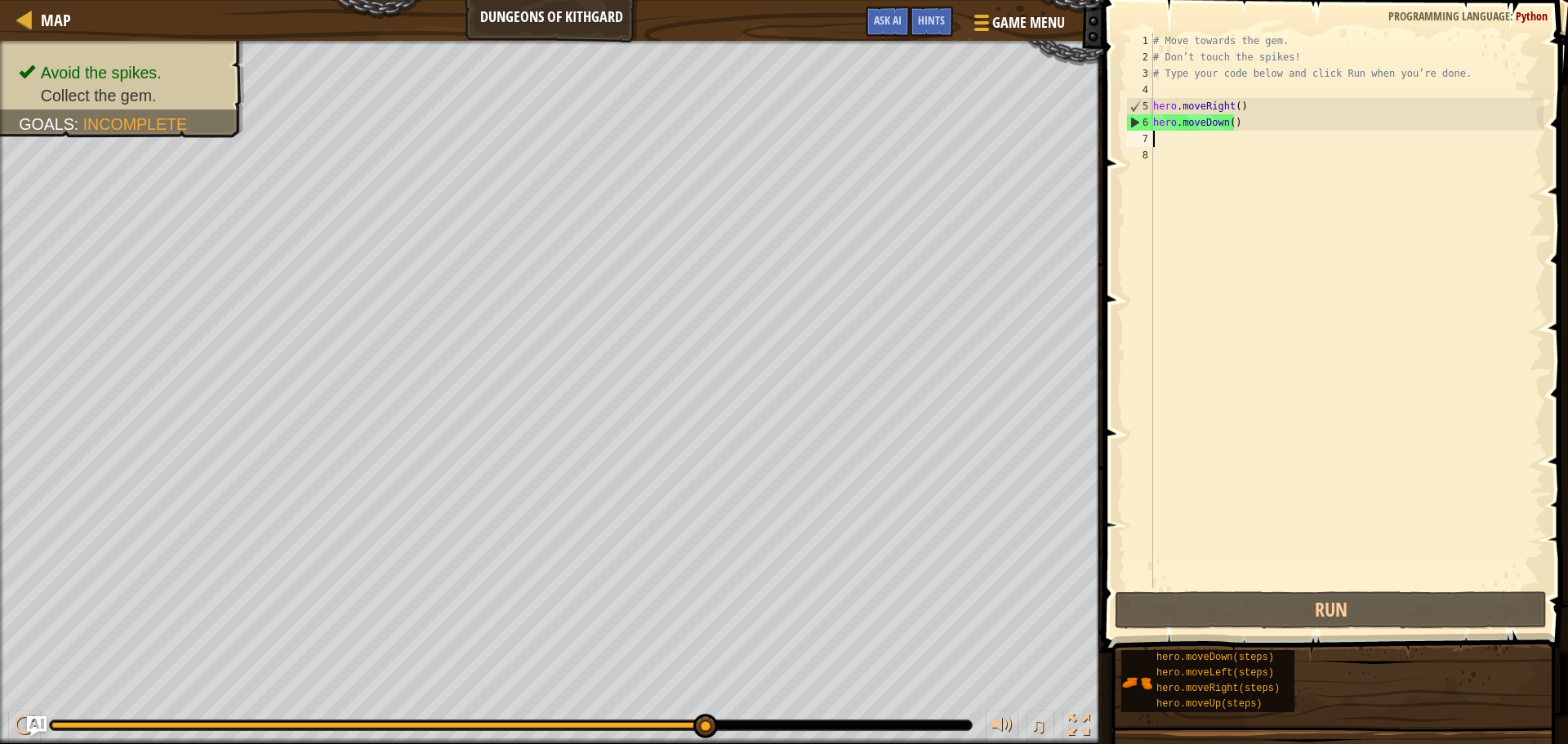
type textarea "he"
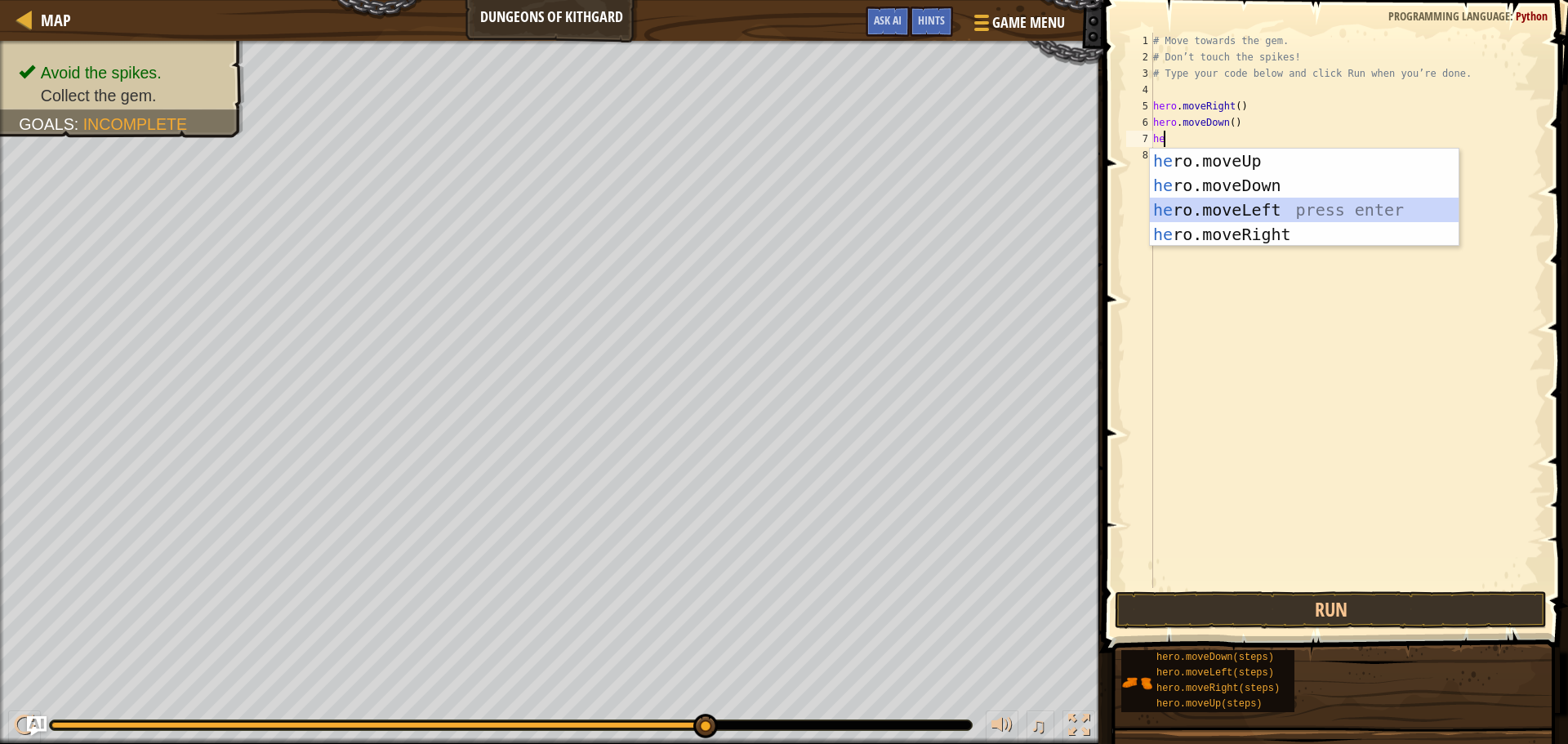
click at [1300, 218] on div "he ro.moveUp press enter he ro.moveDown press enter he ro.moveLeft press enter …" at bounding box center [1304, 222] width 309 height 148
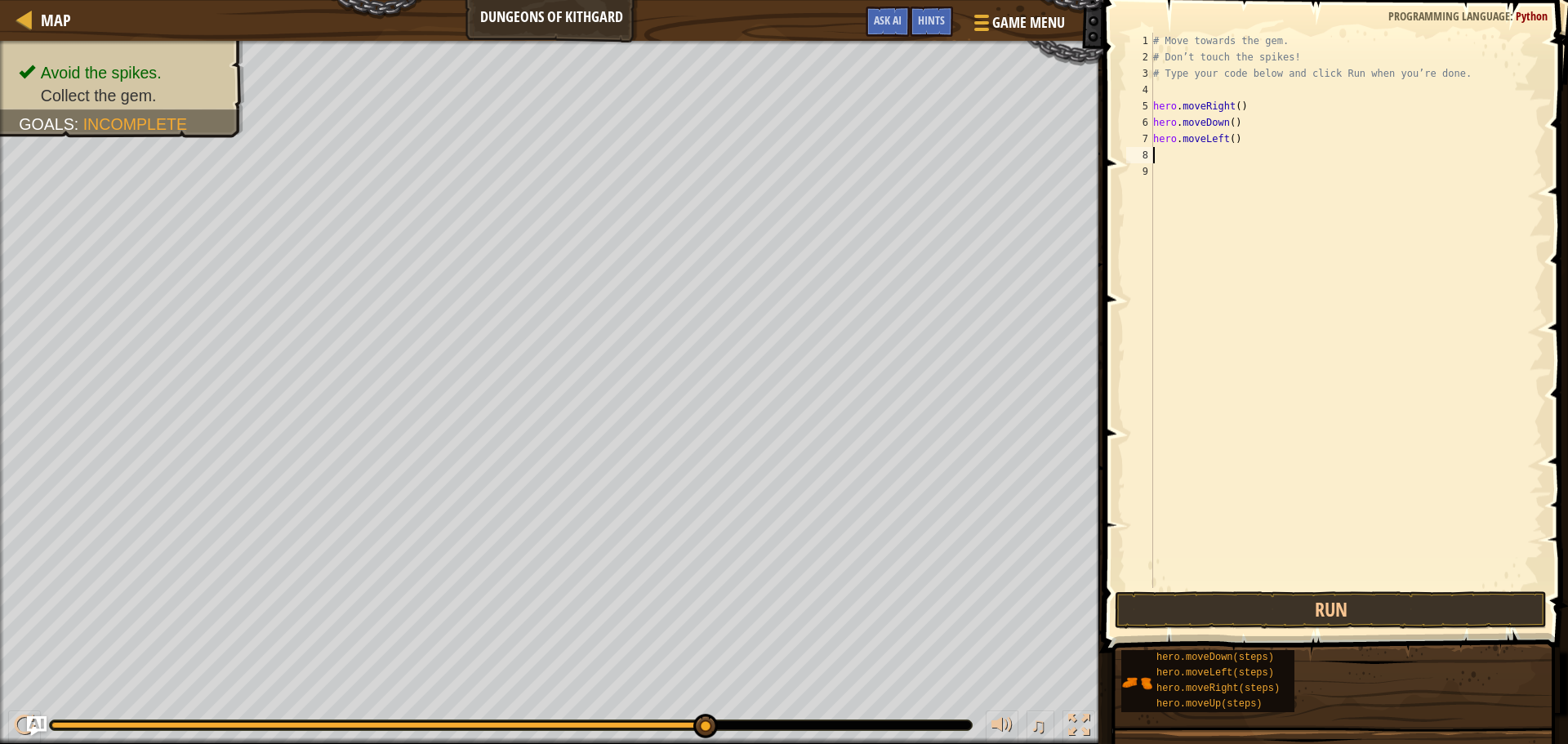
click at [1237, 139] on div "# Move towards the gem. # Don’t touch the spikes! # Type your code below and cl…" at bounding box center [1346, 327] width 394 height 588
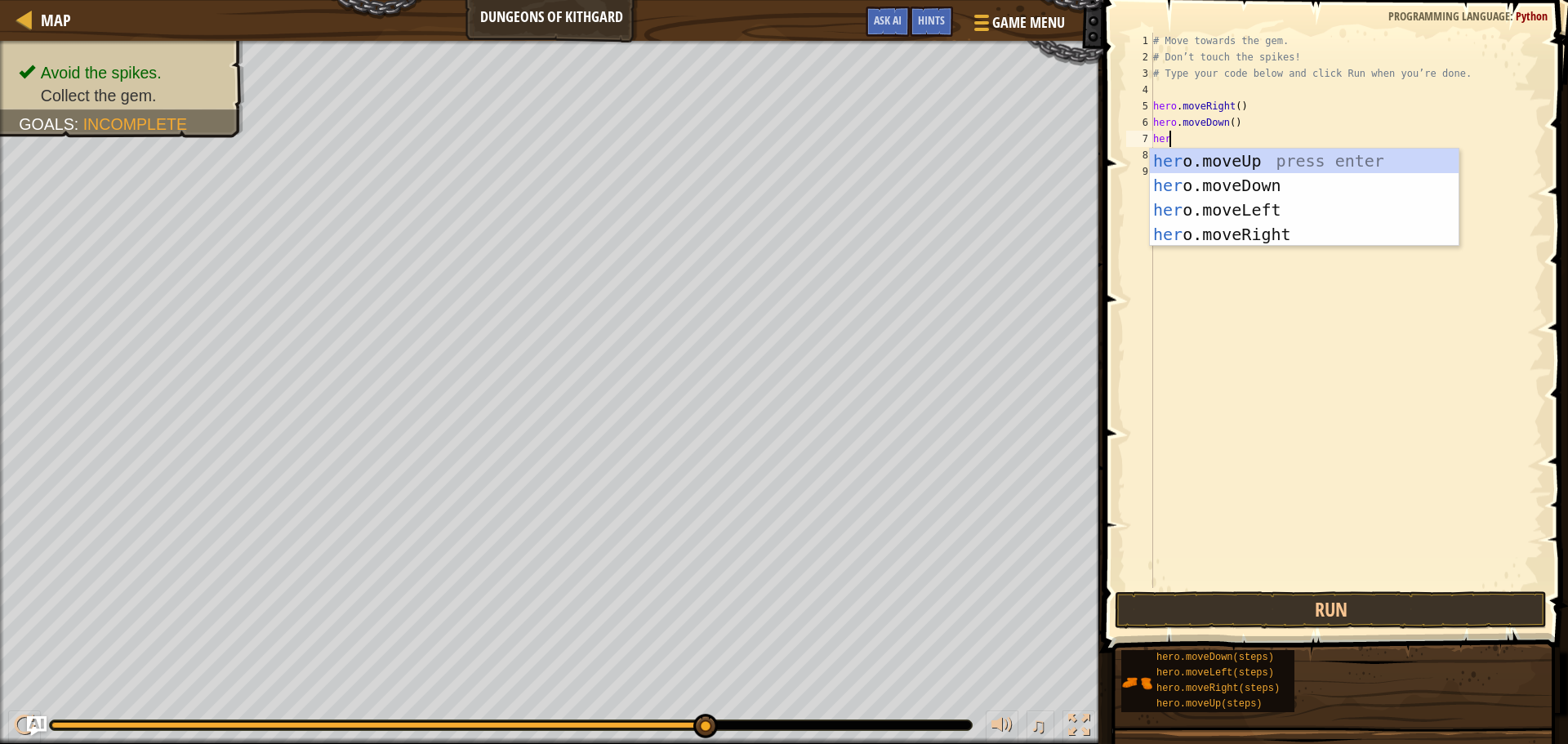
type textarea "hero"
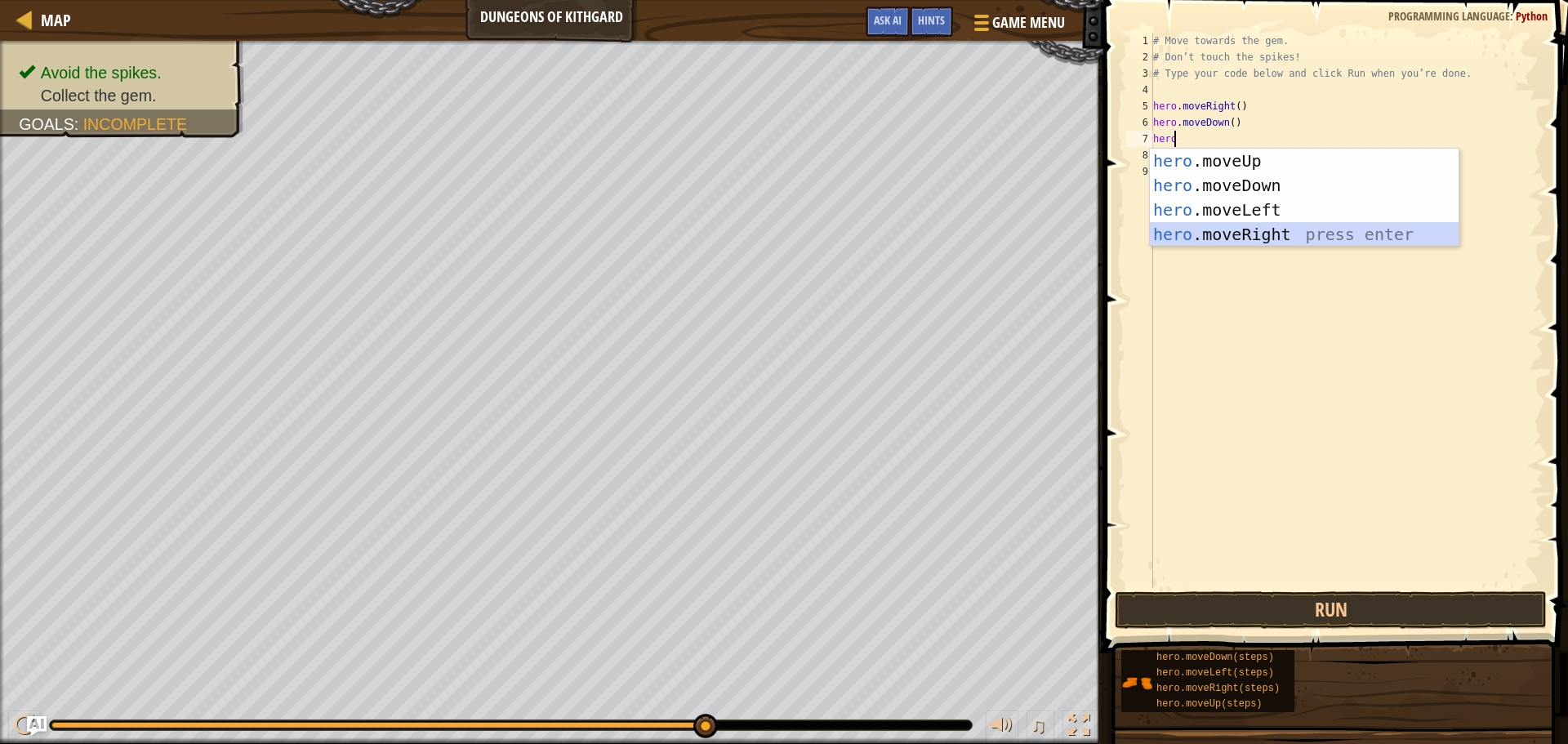
click at [1259, 235] on div "hero .moveUp press enter hero .moveDown press enter hero .moveLeft press enter …" at bounding box center [1304, 222] width 309 height 148
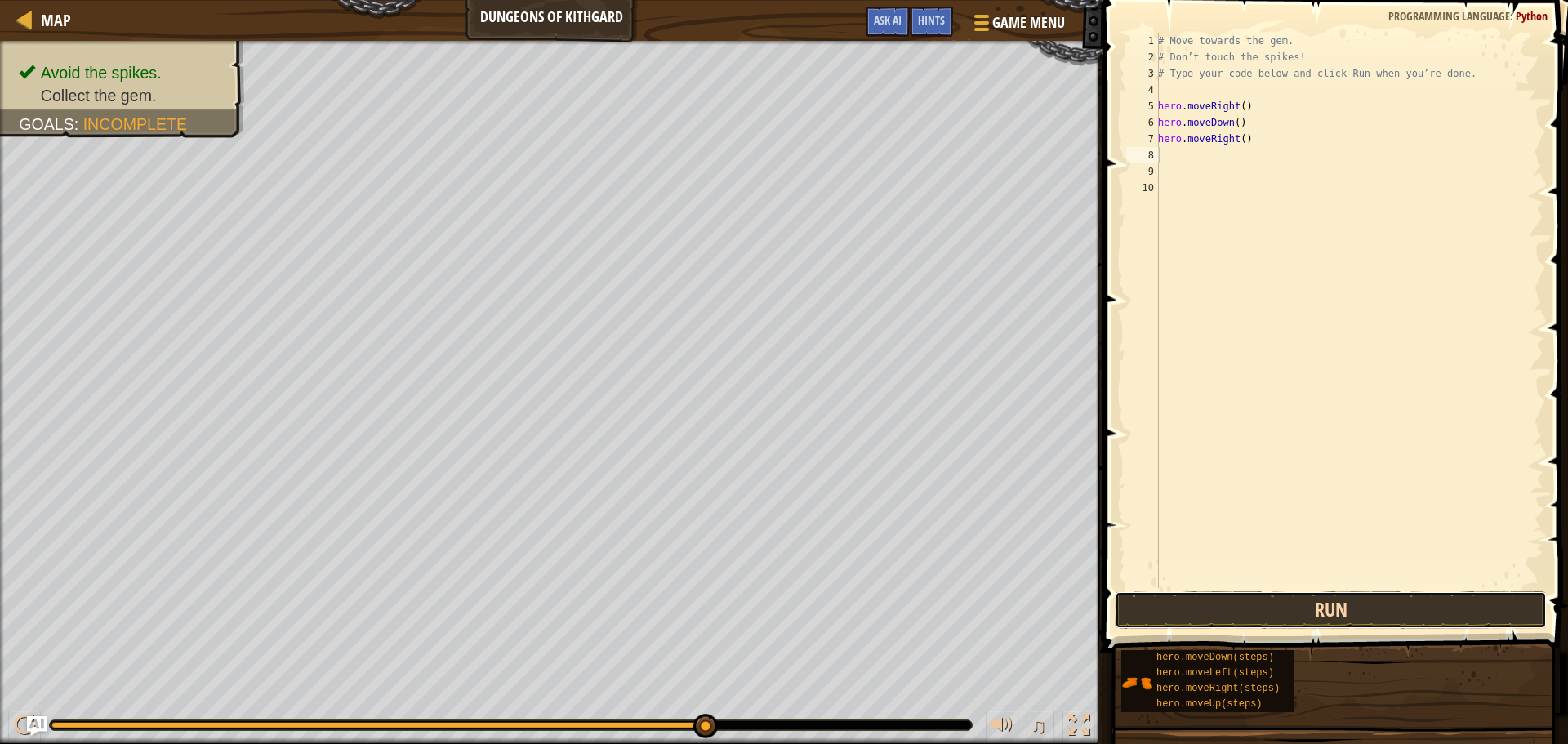
click at [1190, 617] on button "Run" at bounding box center [1331, 610] width 432 height 38
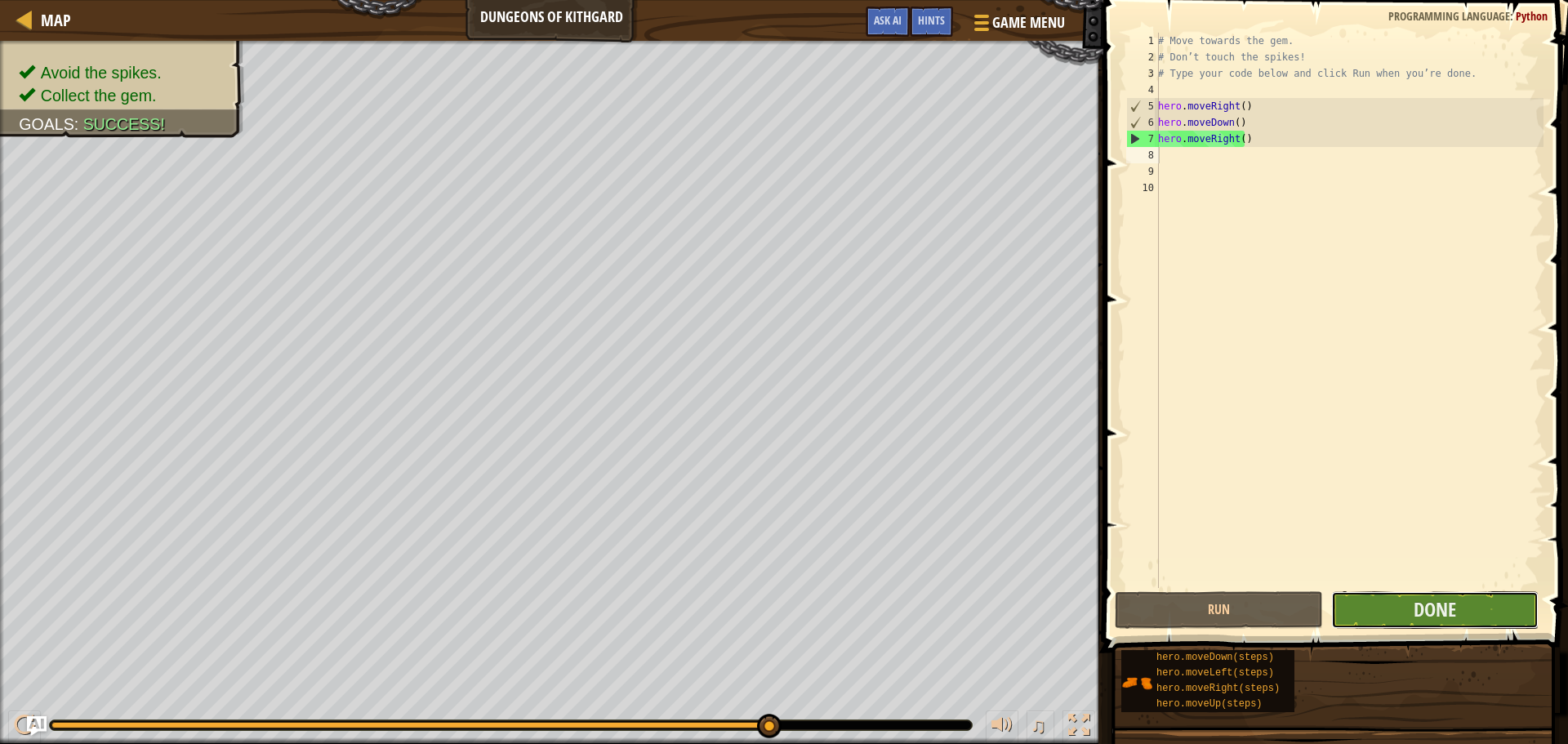
click at [1412, 595] on button "Done" at bounding box center [1435, 610] width 208 height 38
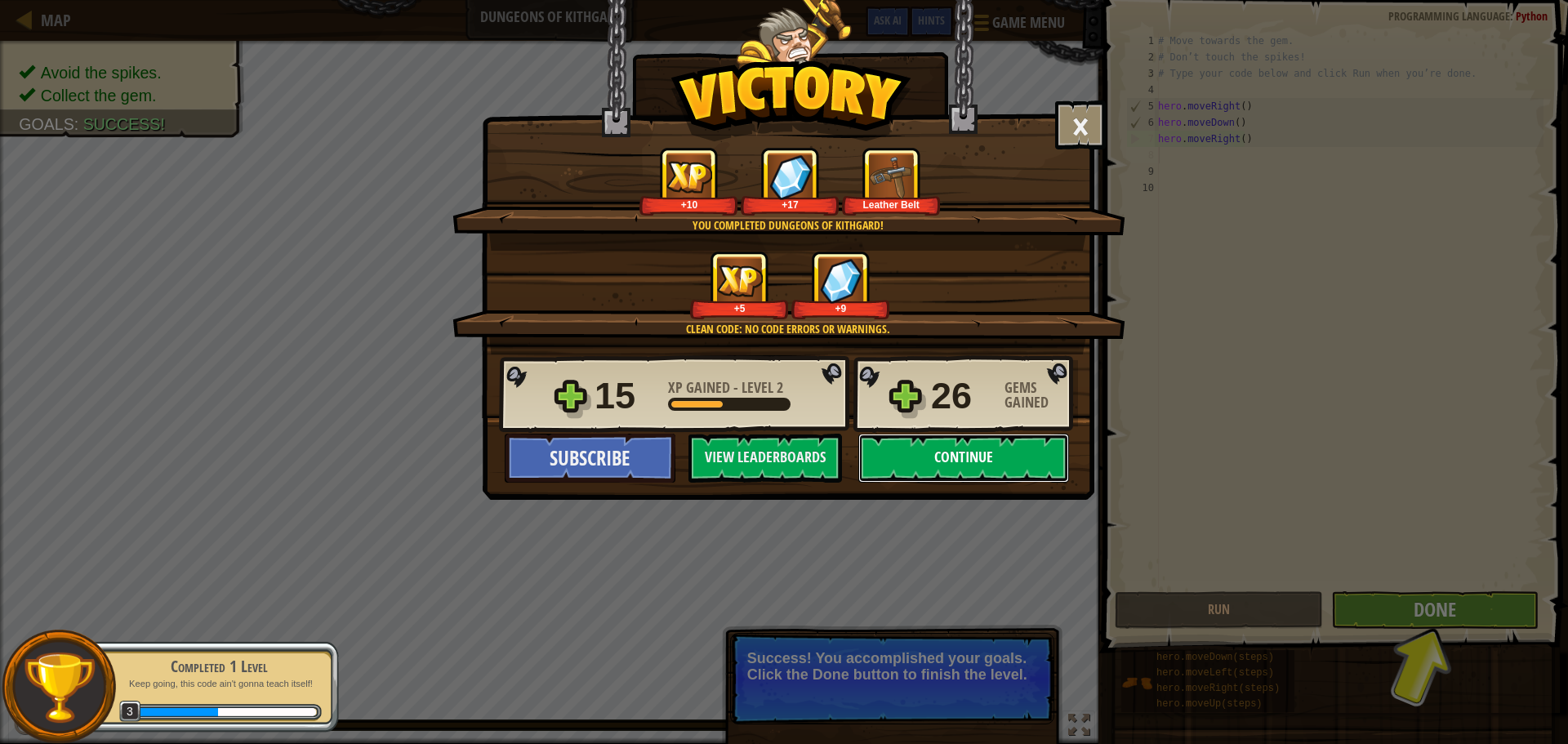
click at [930, 469] on button "Continue" at bounding box center [963, 458] width 210 height 49
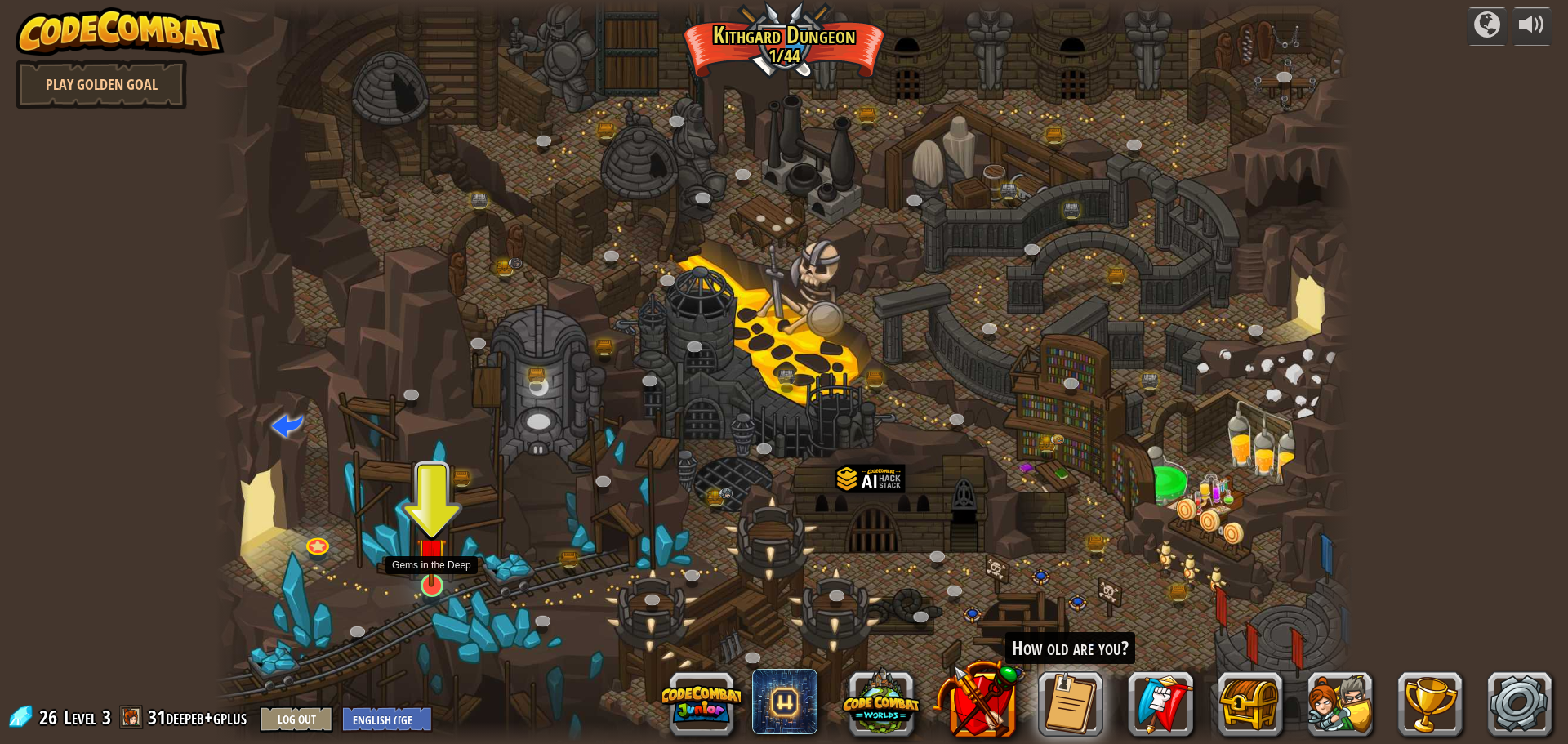
click at [425, 586] on img at bounding box center [431, 552] width 31 height 70
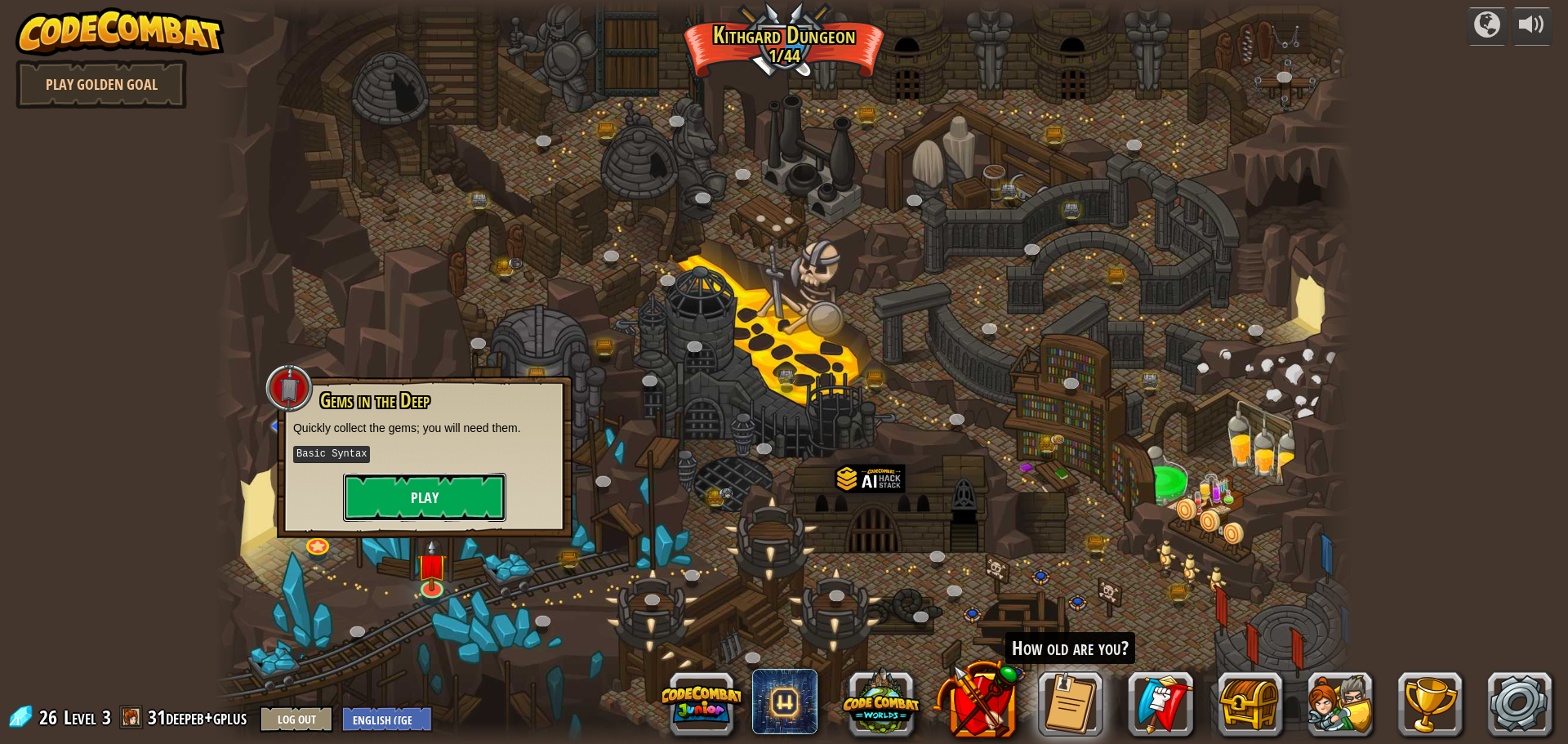
click at [445, 489] on button "Play" at bounding box center [425, 497] width 163 height 49
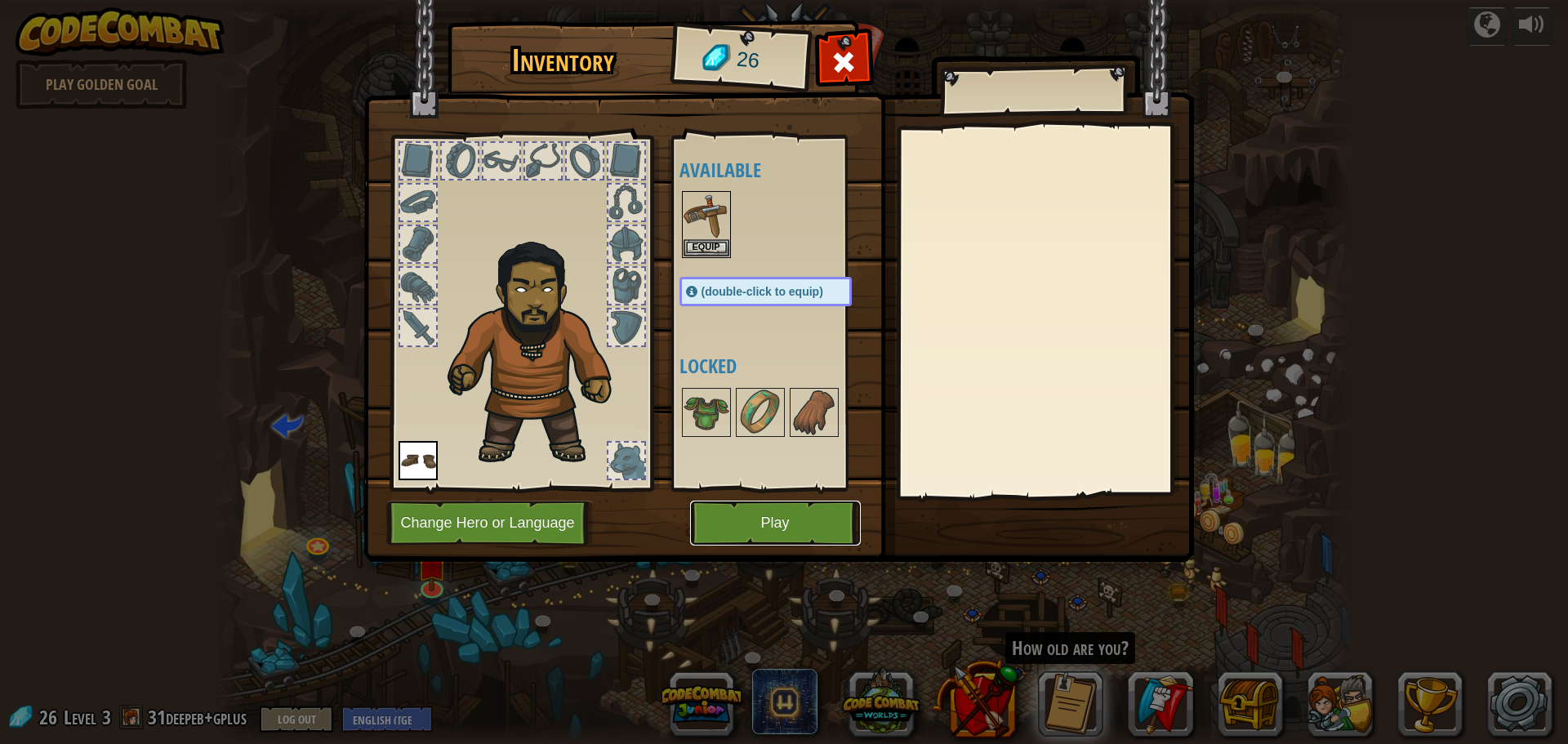
click at [734, 520] on button "Play" at bounding box center [775, 523] width 171 height 45
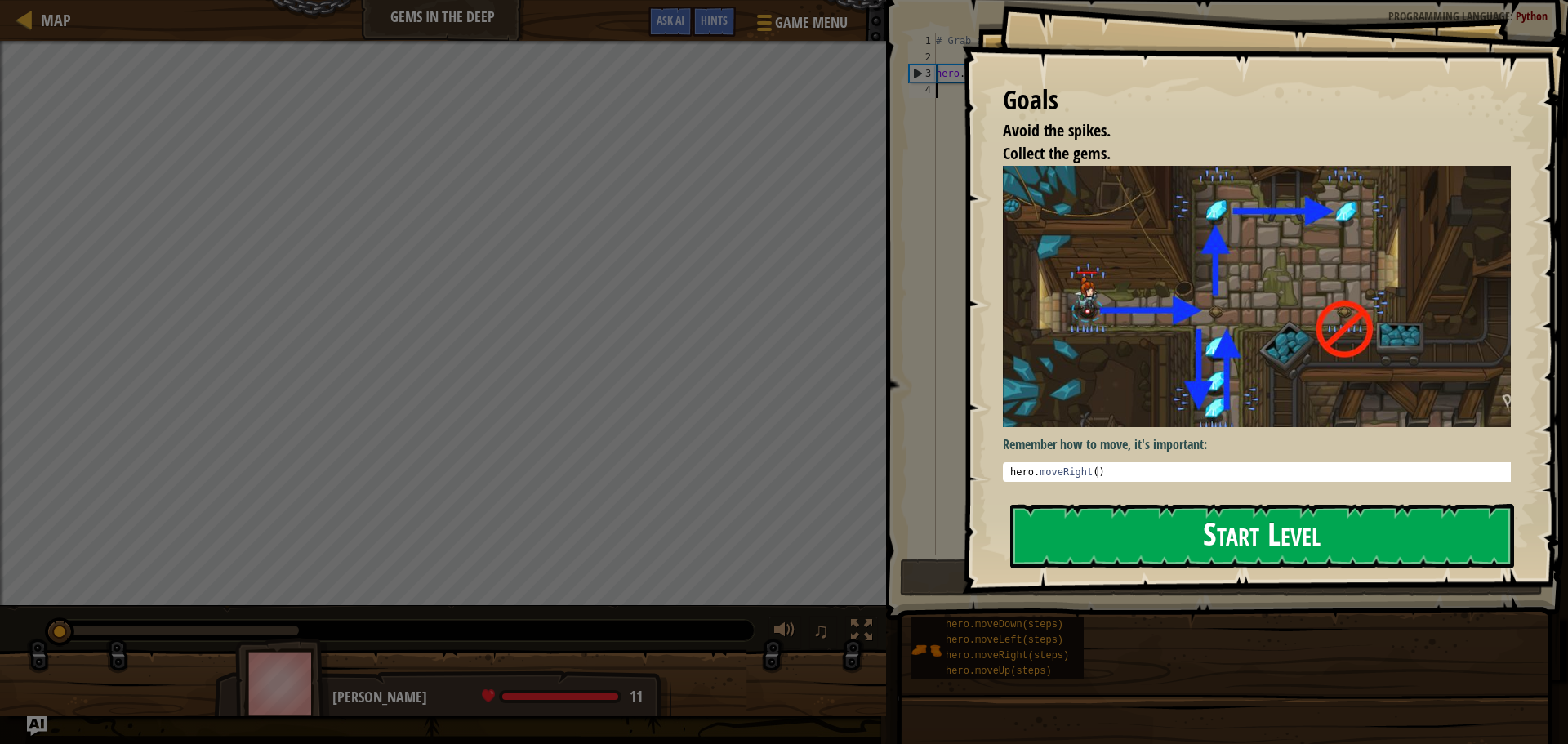
click at [1327, 540] on button "Start Level" at bounding box center [1262, 536] width 504 height 65
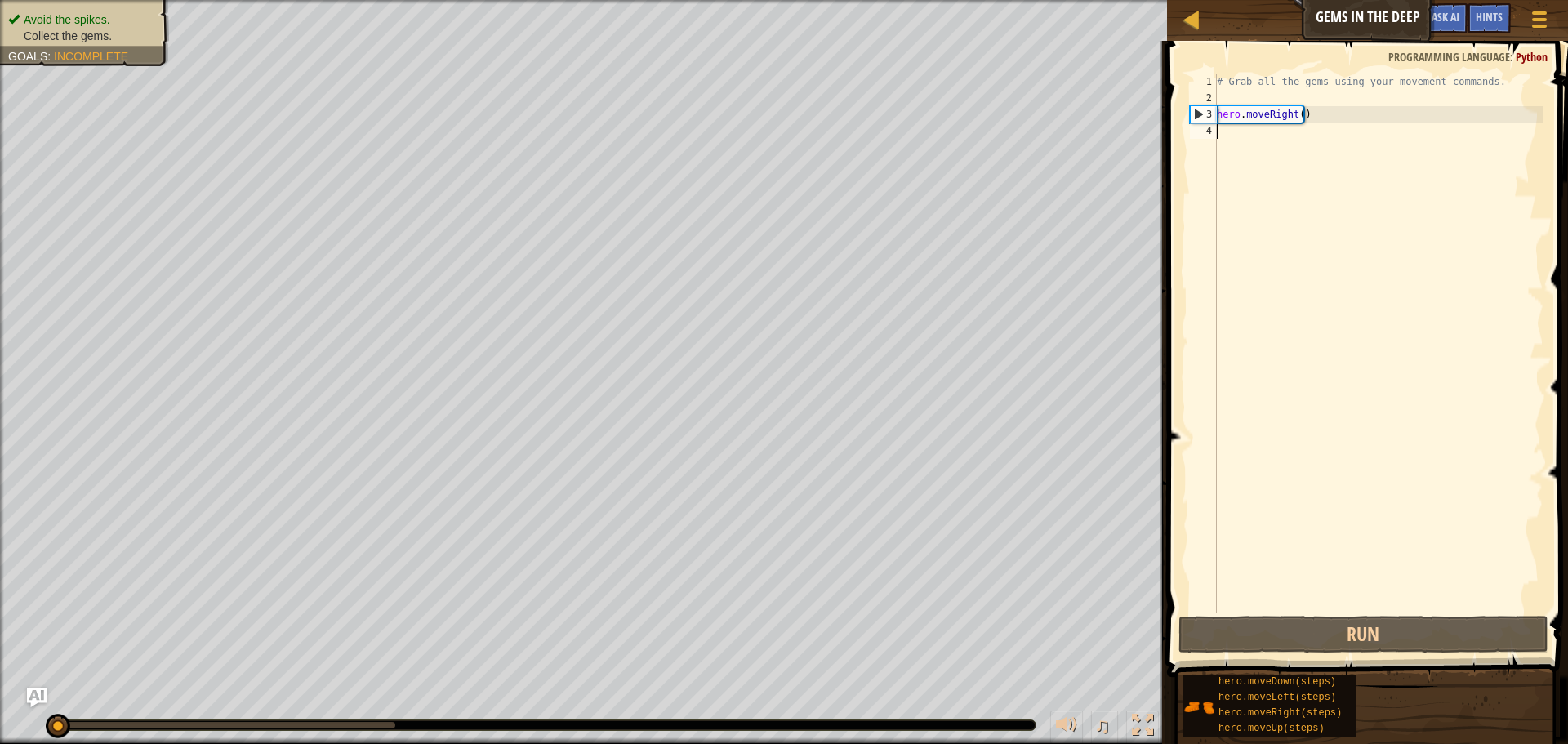
click at [1319, 135] on div "# Grab all the gems using your movement commands. hero . moveRight ( )" at bounding box center [1379, 359] width 330 height 572
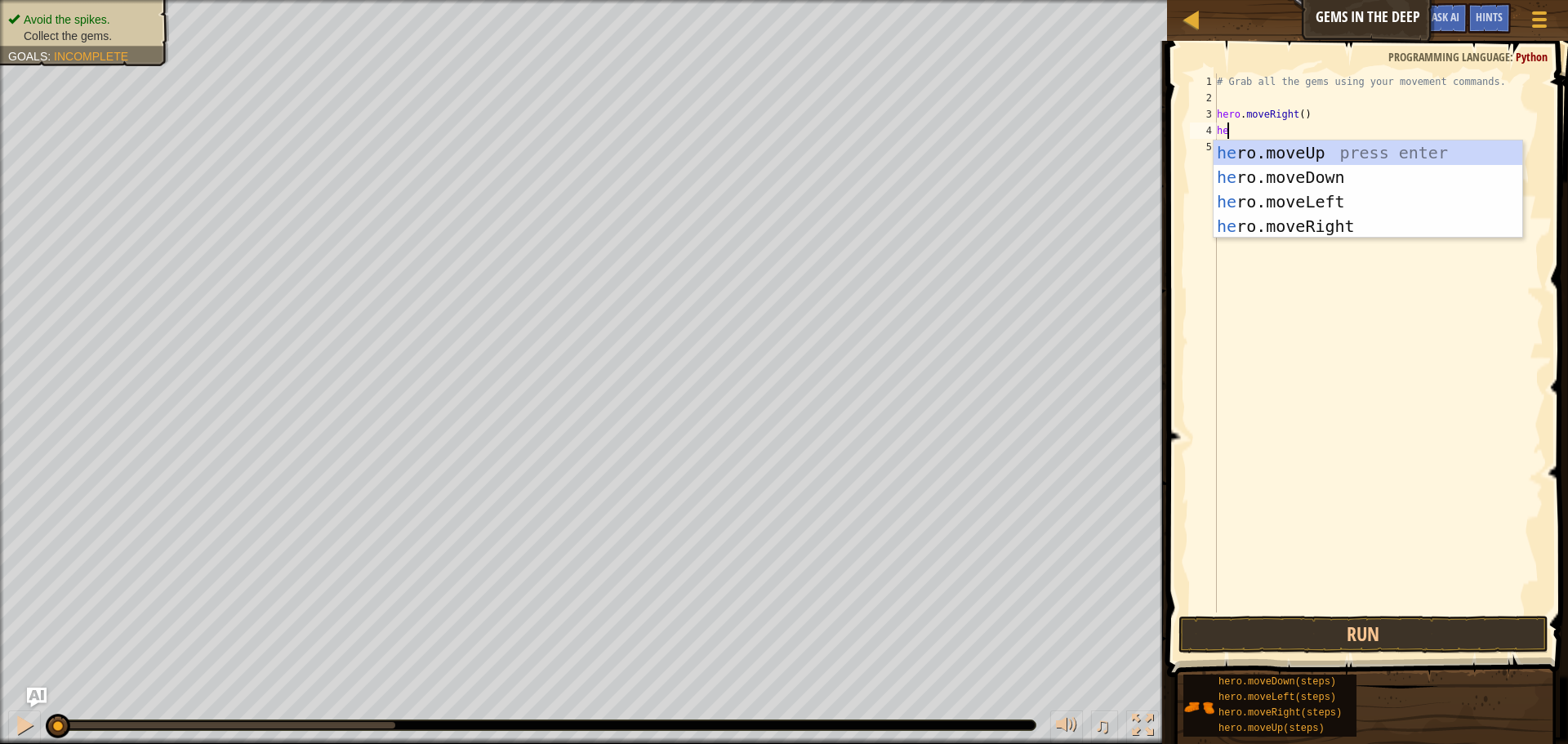
type textarea "her"
click at [1323, 206] on div "her o.moveUp press enter her o.moveDown press enter her o.moveLeft press enter …" at bounding box center [1368, 214] width 309 height 148
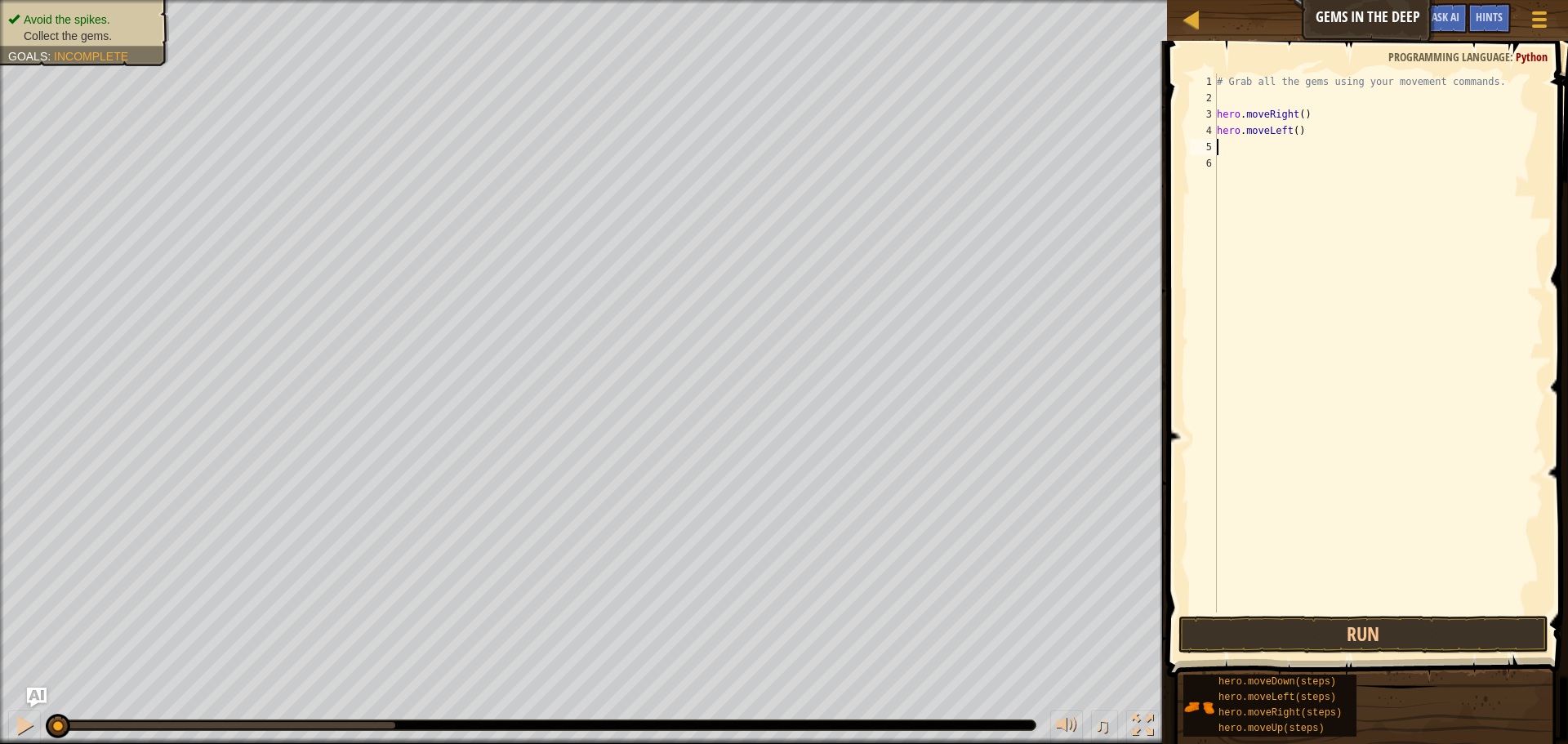
scroll to position [7, 0]
click at [1347, 617] on button "Run" at bounding box center [1363, 635] width 370 height 38
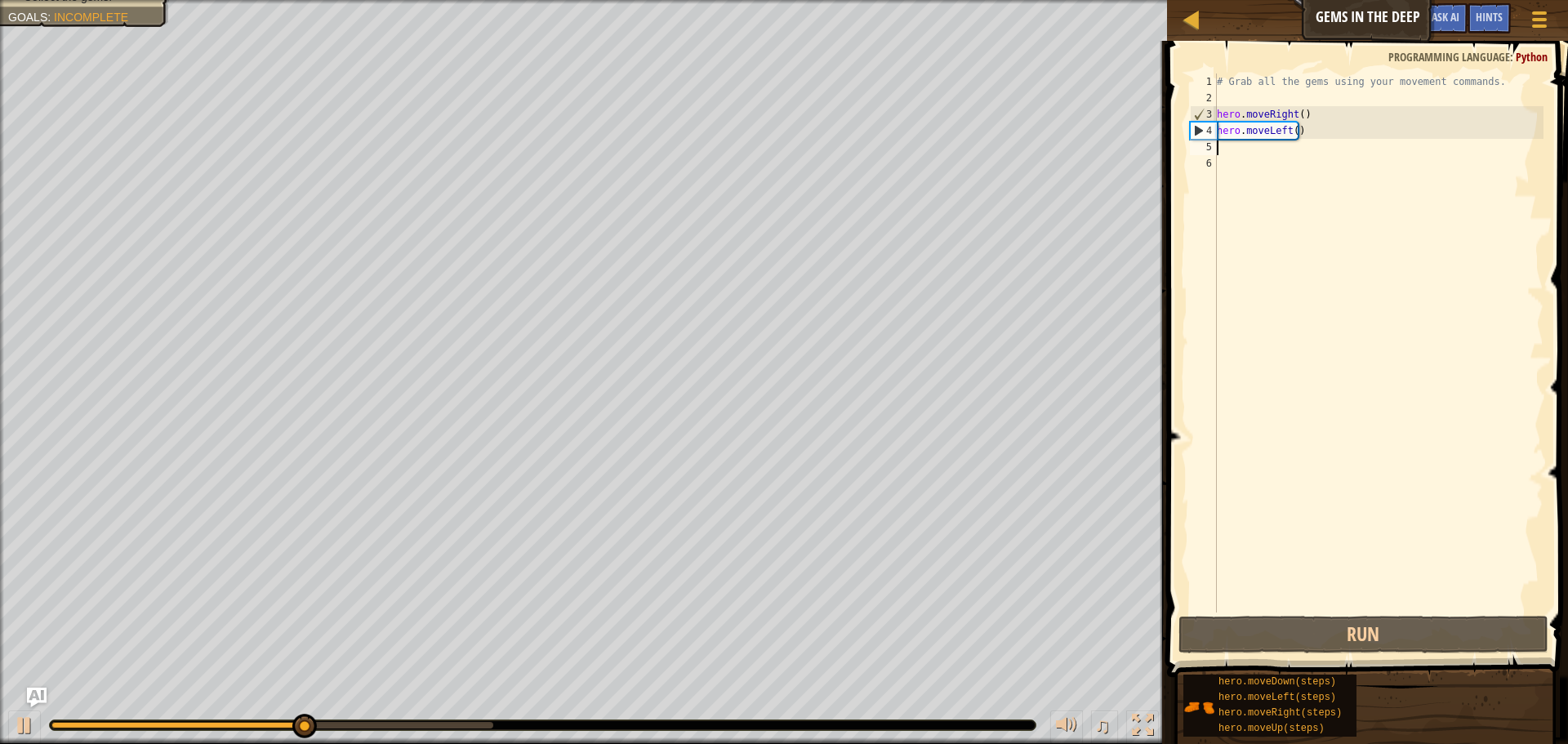
click at [1310, 129] on div "# Grab all the gems using your movement commands. hero . moveRight ( ) hero . m…" at bounding box center [1379, 359] width 330 height 572
type textarea "hero.moveLeft()"
drag, startPoint x: 1303, startPoint y: 133, endPoint x: 1225, endPoint y: 129, distance: 78.1
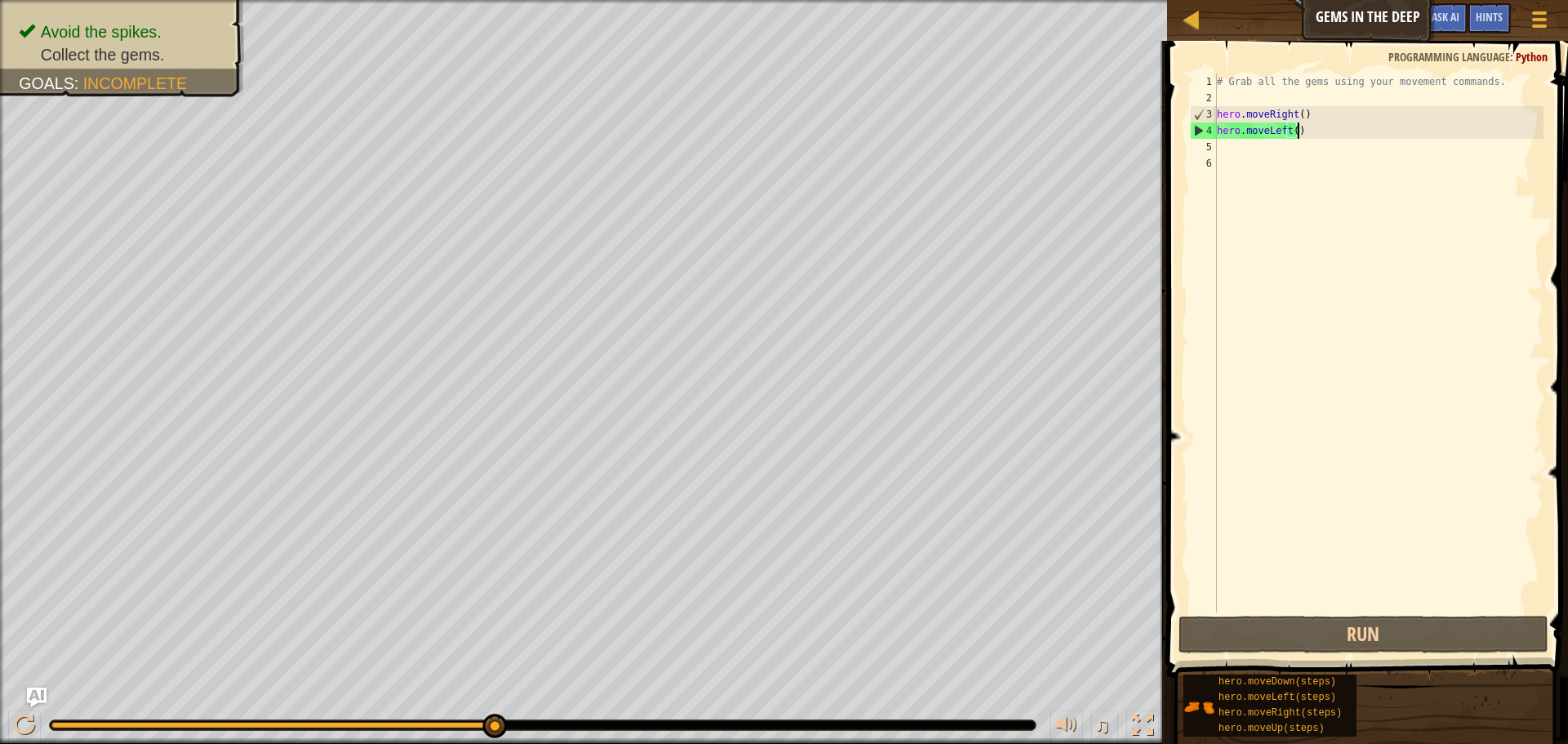
drag, startPoint x: 1225, startPoint y: 129, endPoint x: 1215, endPoint y: 189, distance: 60.8
click at [1262, 130] on div "# Grab all the gems using your movement commands. hero . moveRight ( ) hero . m…" at bounding box center [1379, 359] width 330 height 572
type textarea "hero.moveLeft()"
drag, startPoint x: 1307, startPoint y: 129, endPoint x: 1212, endPoint y: 124, distance: 95.1
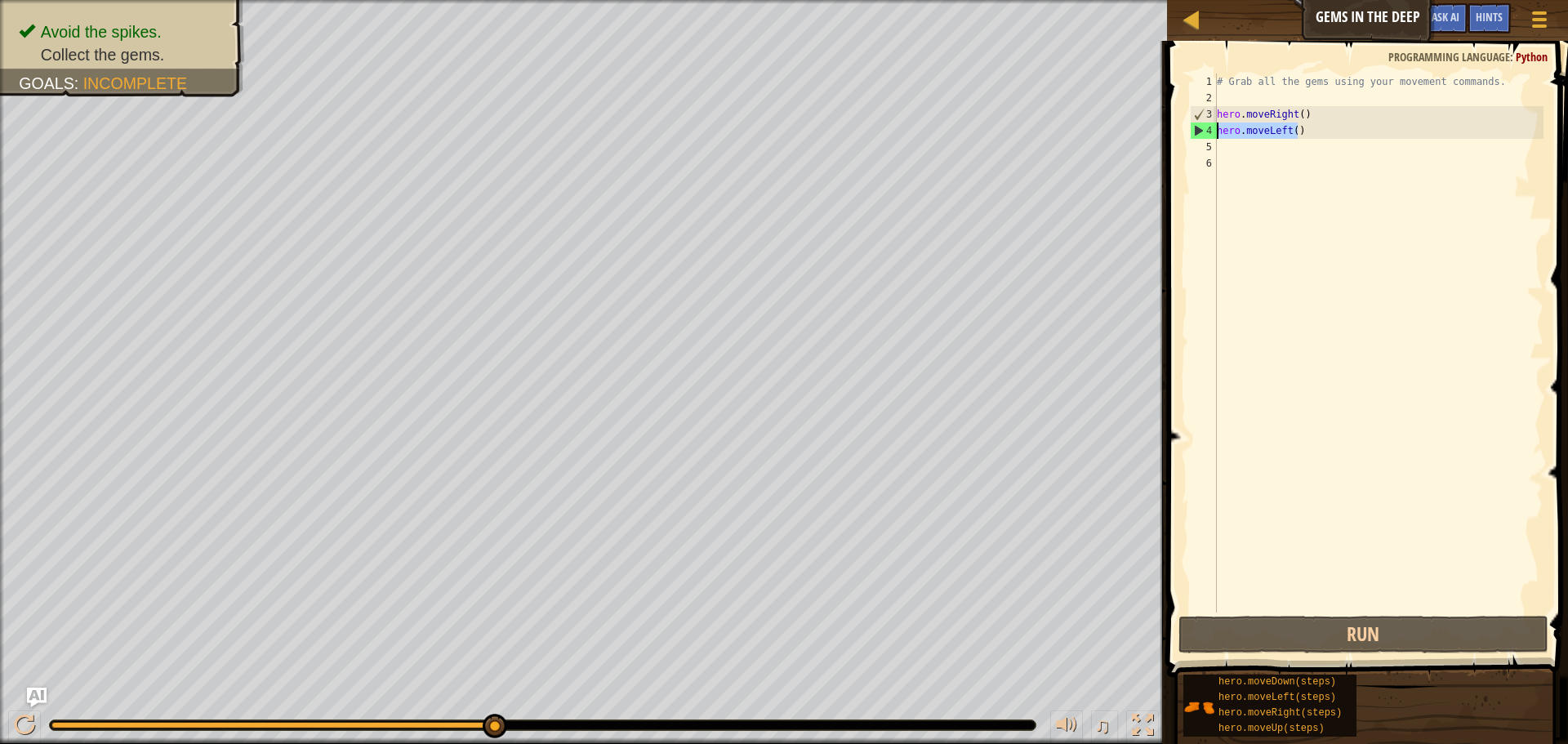
click at [1212, 124] on div "hero.moveLeft() 1 2 3 4 5 6 # Grab all the gems using your movement commands. h…" at bounding box center [1365, 342] width 357 height 539
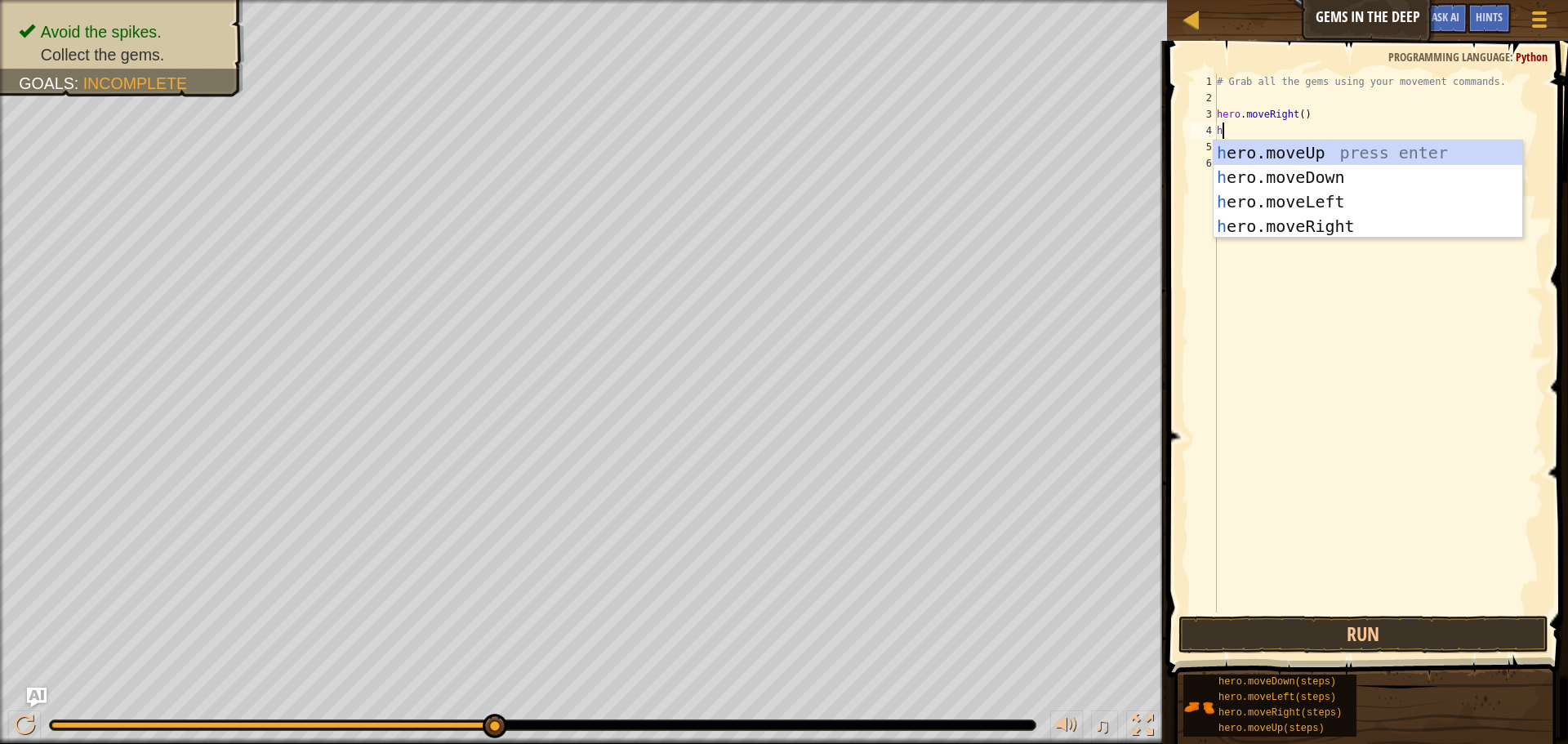
type textarea "he"
click at [1327, 217] on div "he ro.moveUp press enter he ro.moveDown press enter he ro.moveLeft press enter …" at bounding box center [1368, 214] width 309 height 148
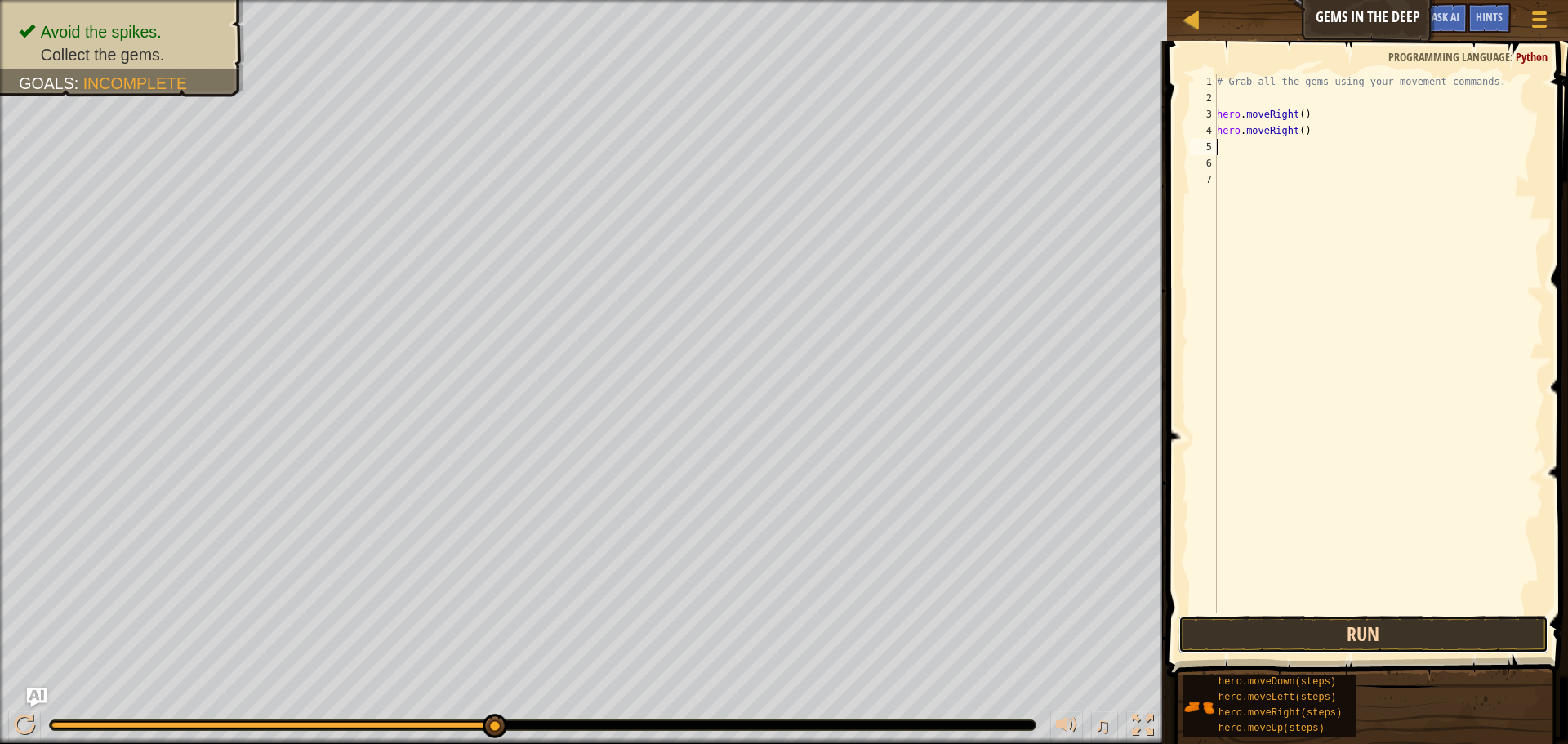
click at [1271, 641] on button "Run" at bounding box center [1363, 635] width 370 height 38
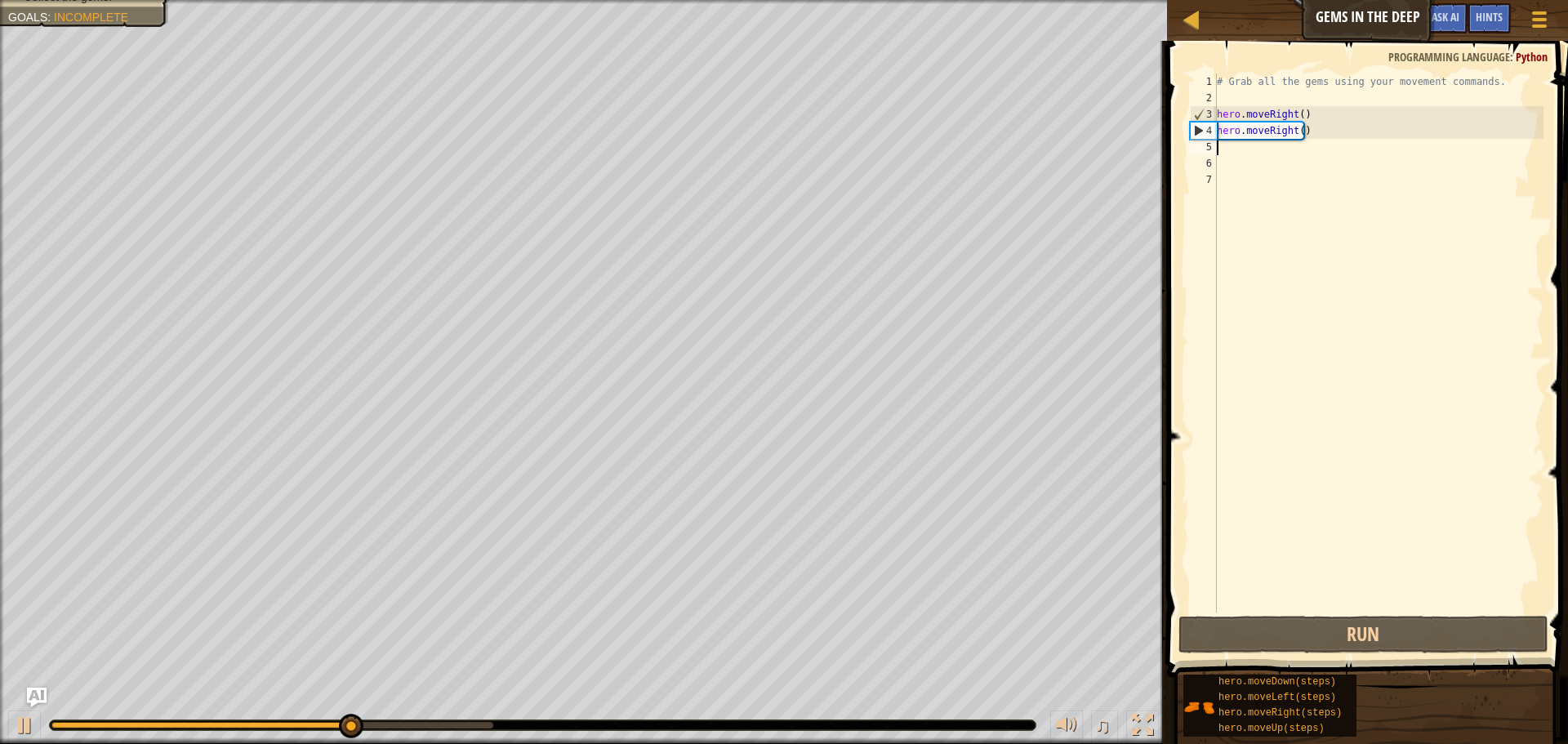
click at [1363, 127] on div "# Grab all the gems using your movement commands. hero . moveRight ( ) hero . m…" at bounding box center [1379, 359] width 330 height 572
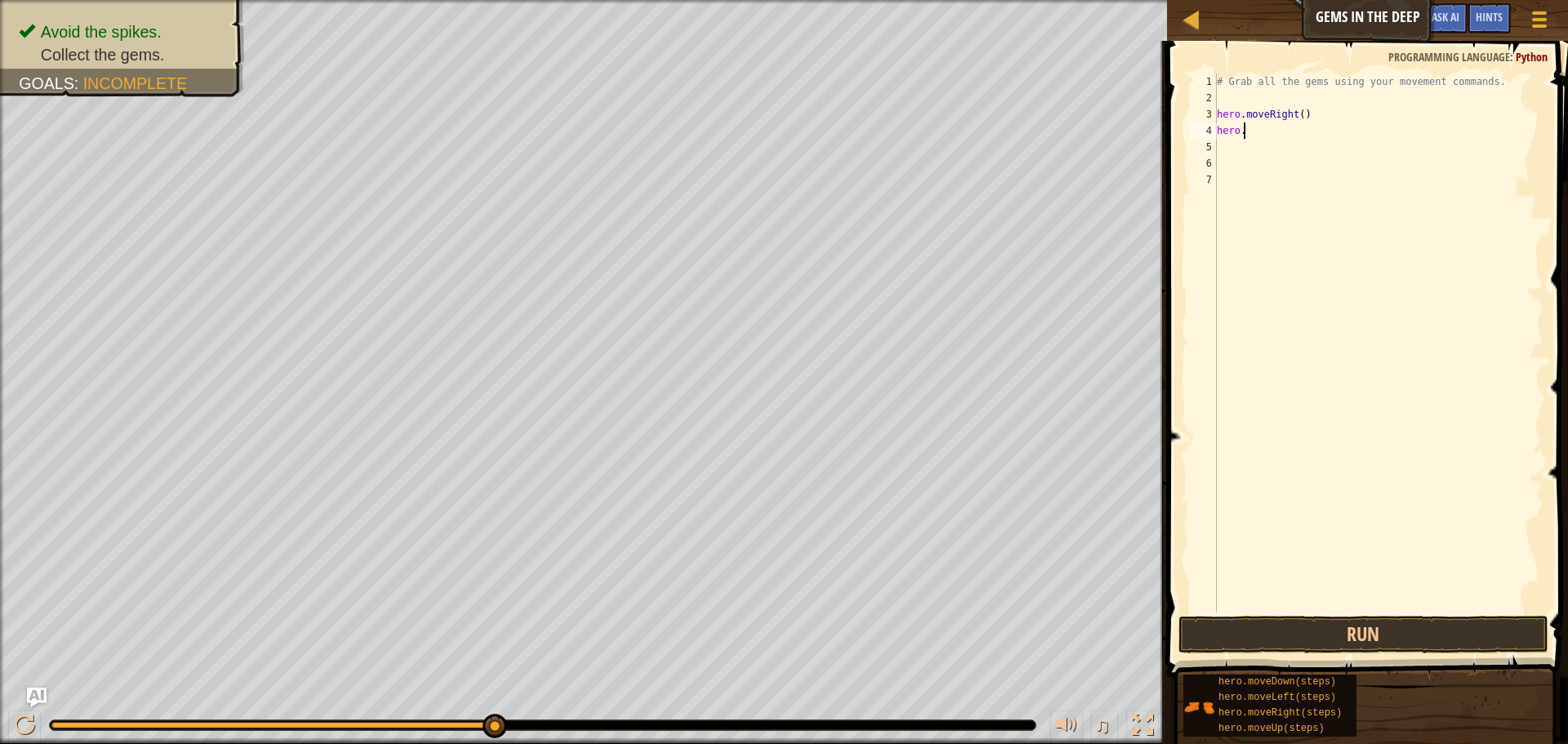
type textarea "h"
type textarea "d"
click at [1340, 171] on div "hero.[PERSON_NAME] own press enter" at bounding box center [1368, 193] width 309 height 73
click at [1225, 120] on div "# Grab all the gems using your movement commands. hero . moveRight ( ) hero . m…" at bounding box center [1379, 359] width 330 height 572
click at [1238, 141] on div "# Grab all the gems using your movement commands. hero . moveRight ( ) hero . m…" at bounding box center [1379, 359] width 330 height 572
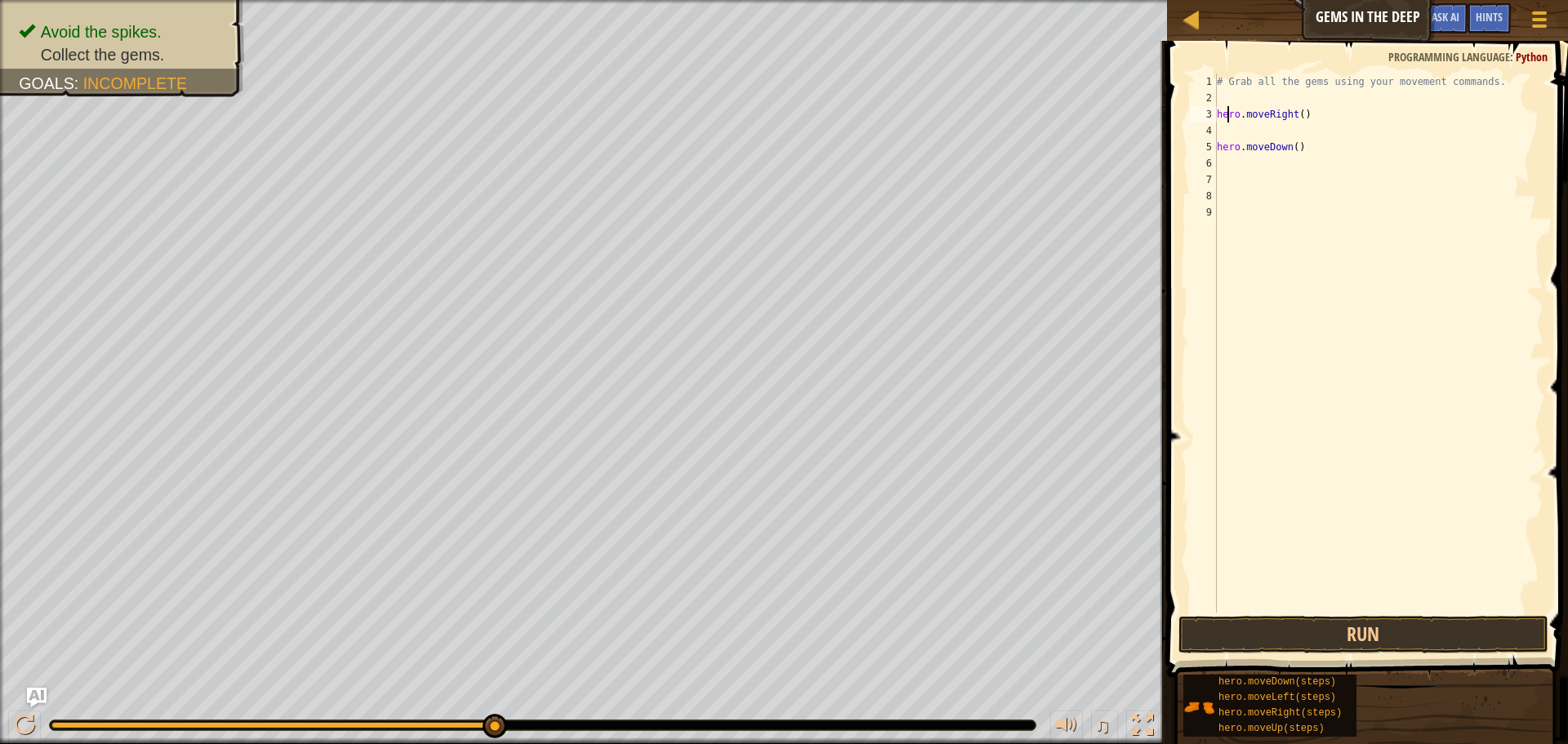
type textarea "hero.moveDown()"
click at [1238, 130] on div "# Grab all the gems using your movement commands. hero . moveRight ( ) hero . m…" at bounding box center [1379, 359] width 330 height 572
type textarea "hero.moveRight()"
click at [1299, 175] on div "# Grab all the gems using your movement commands. hero . moveRight ( ) hero . m…" at bounding box center [1379, 359] width 330 height 572
click at [1307, 154] on div "# Grab all the gems using your movement commands. hero . moveRight ( ) hero . m…" at bounding box center [1379, 359] width 330 height 572
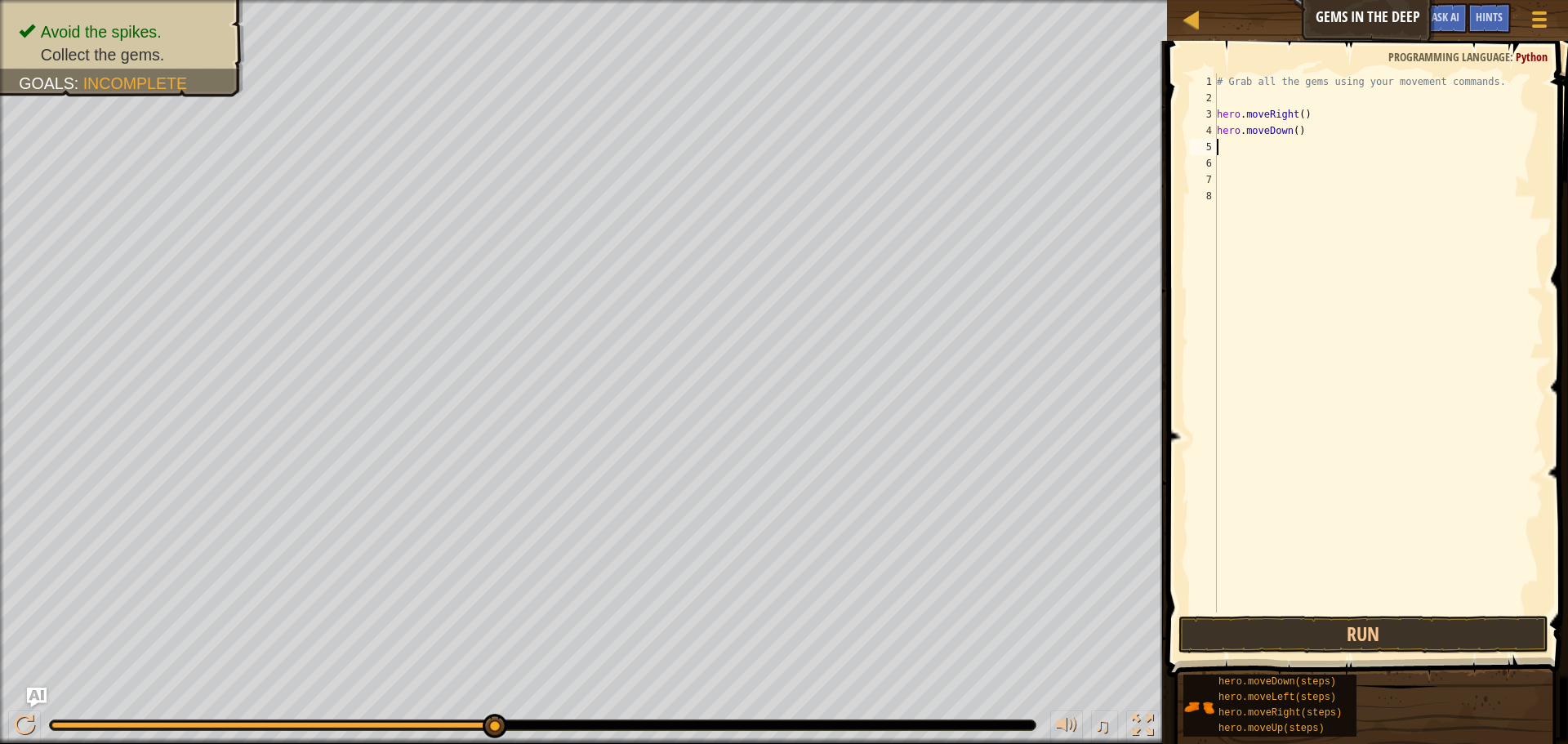
type textarea "h"
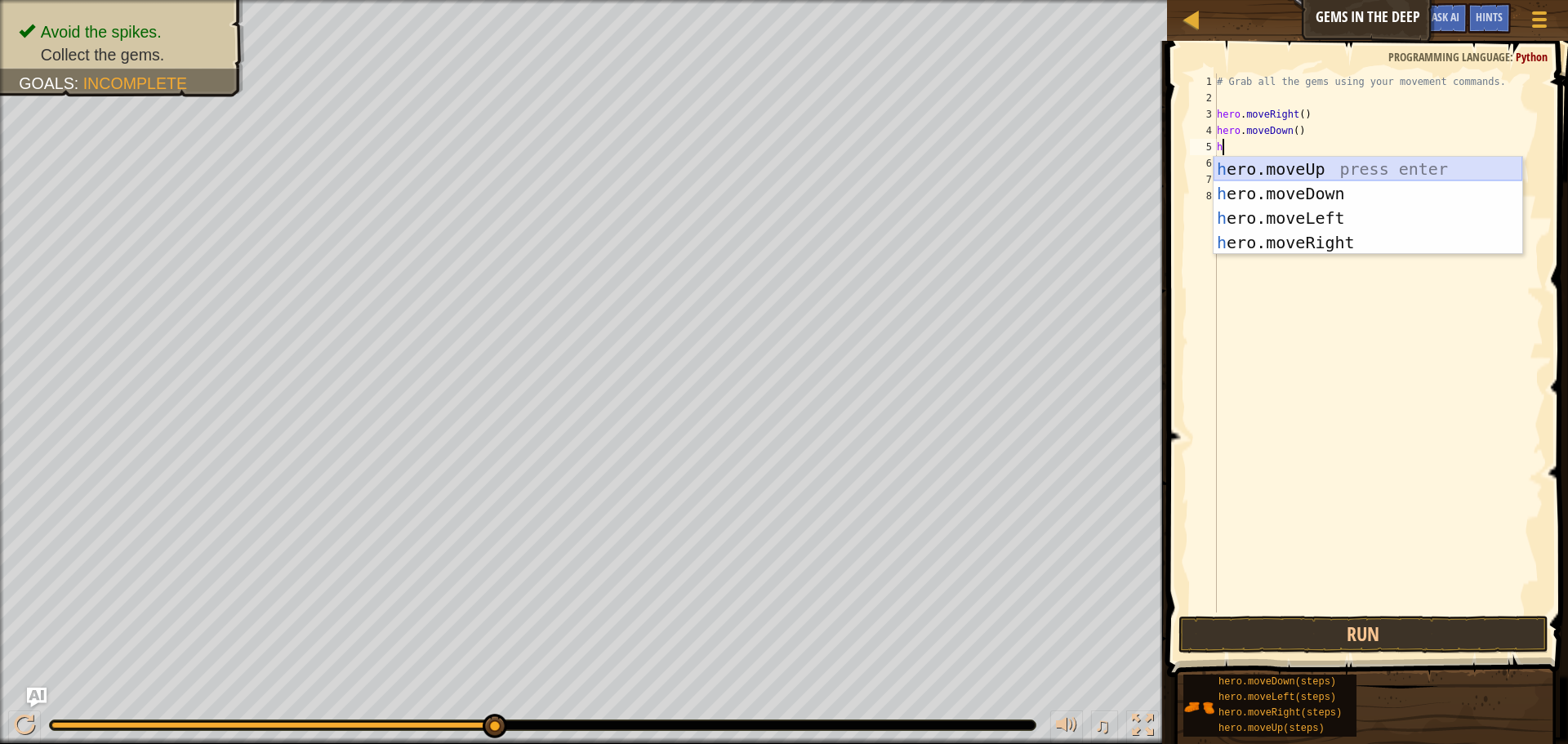
click at [1319, 160] on div "h ero.moveUp press enter h ero.moveDown press enter h ero.moveLeft press enter …" at bounding box center [1368, 230] width 309 height 148
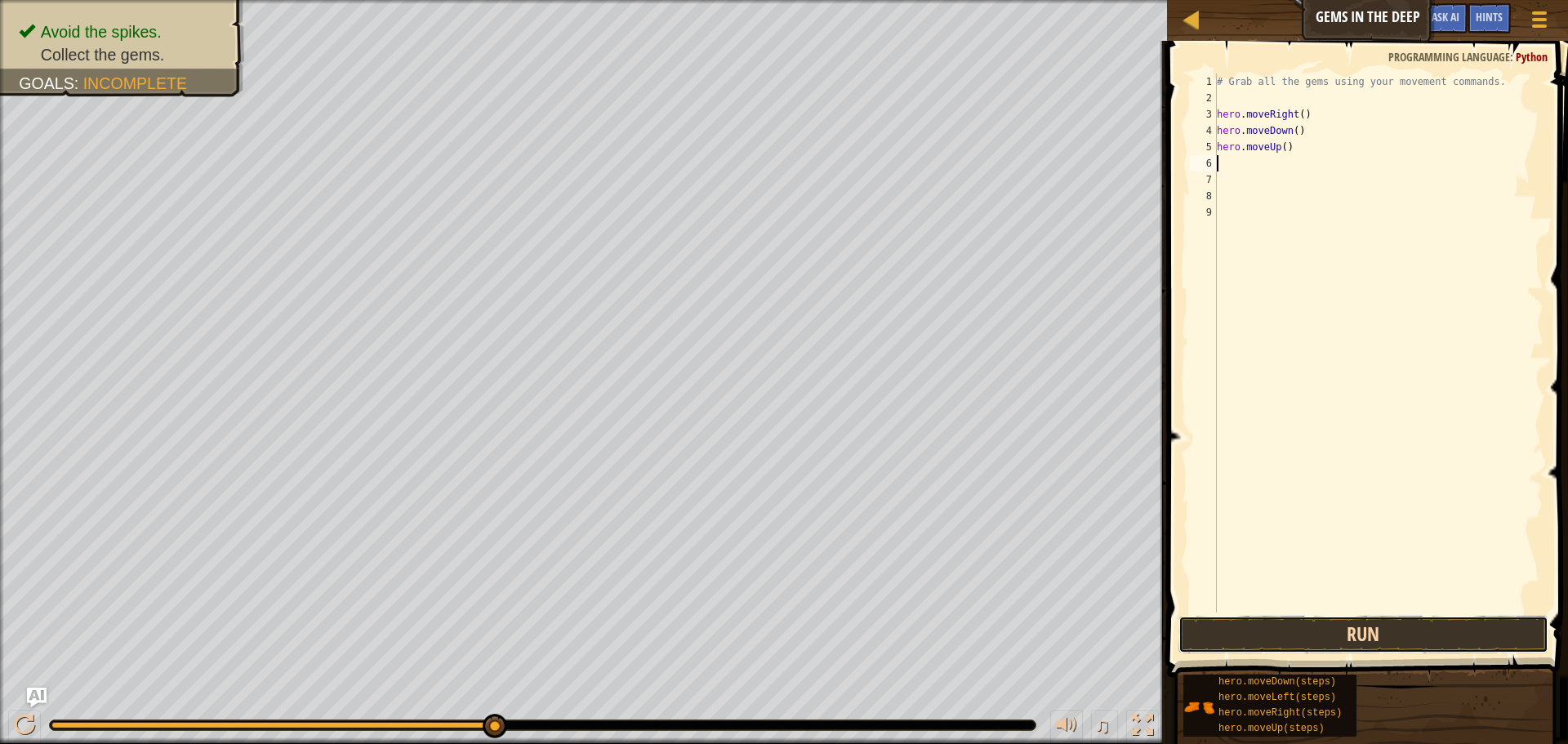
click at [1293, 623] on button "Run" at bounding box center [1363, 635] width 370 height 38
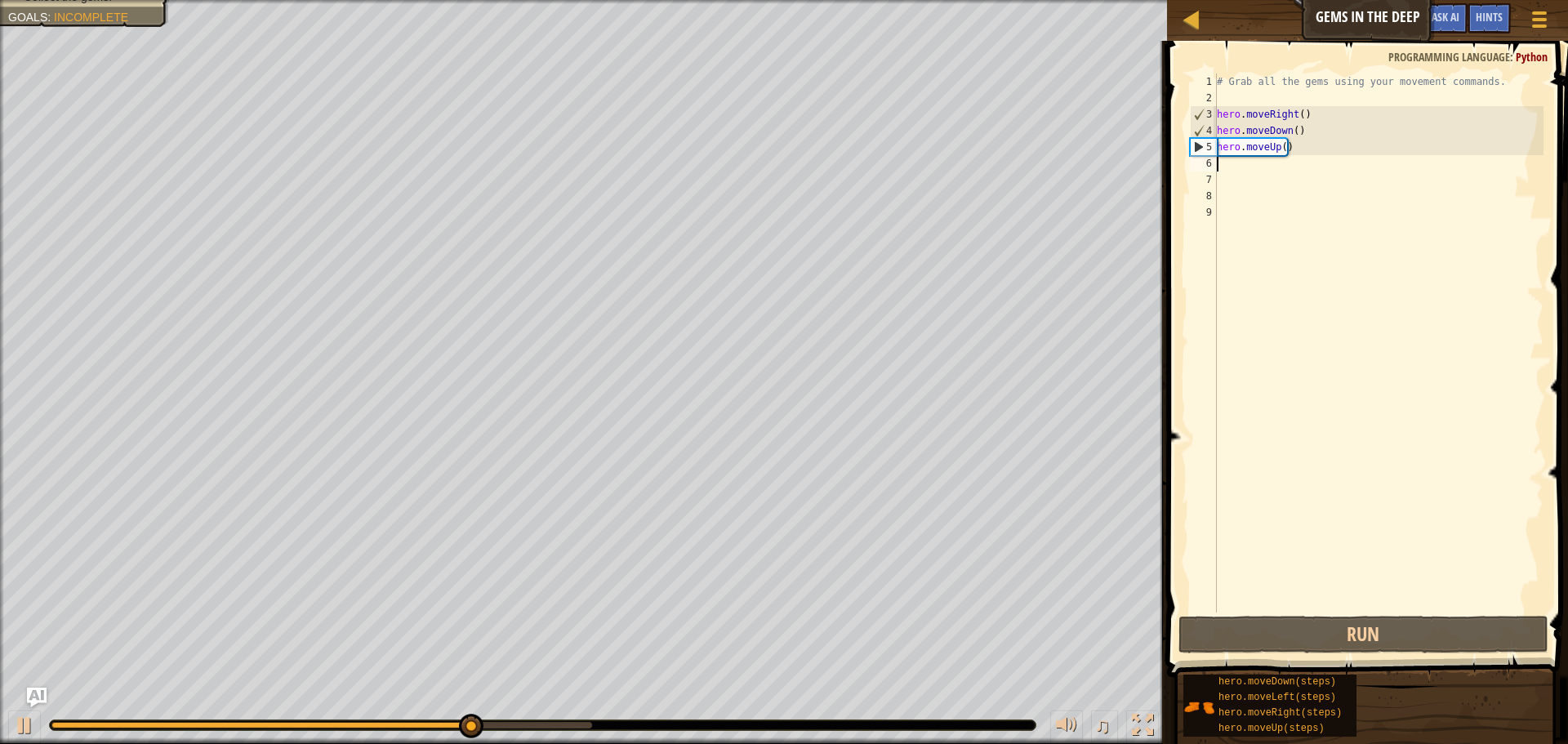
type textarea "h"
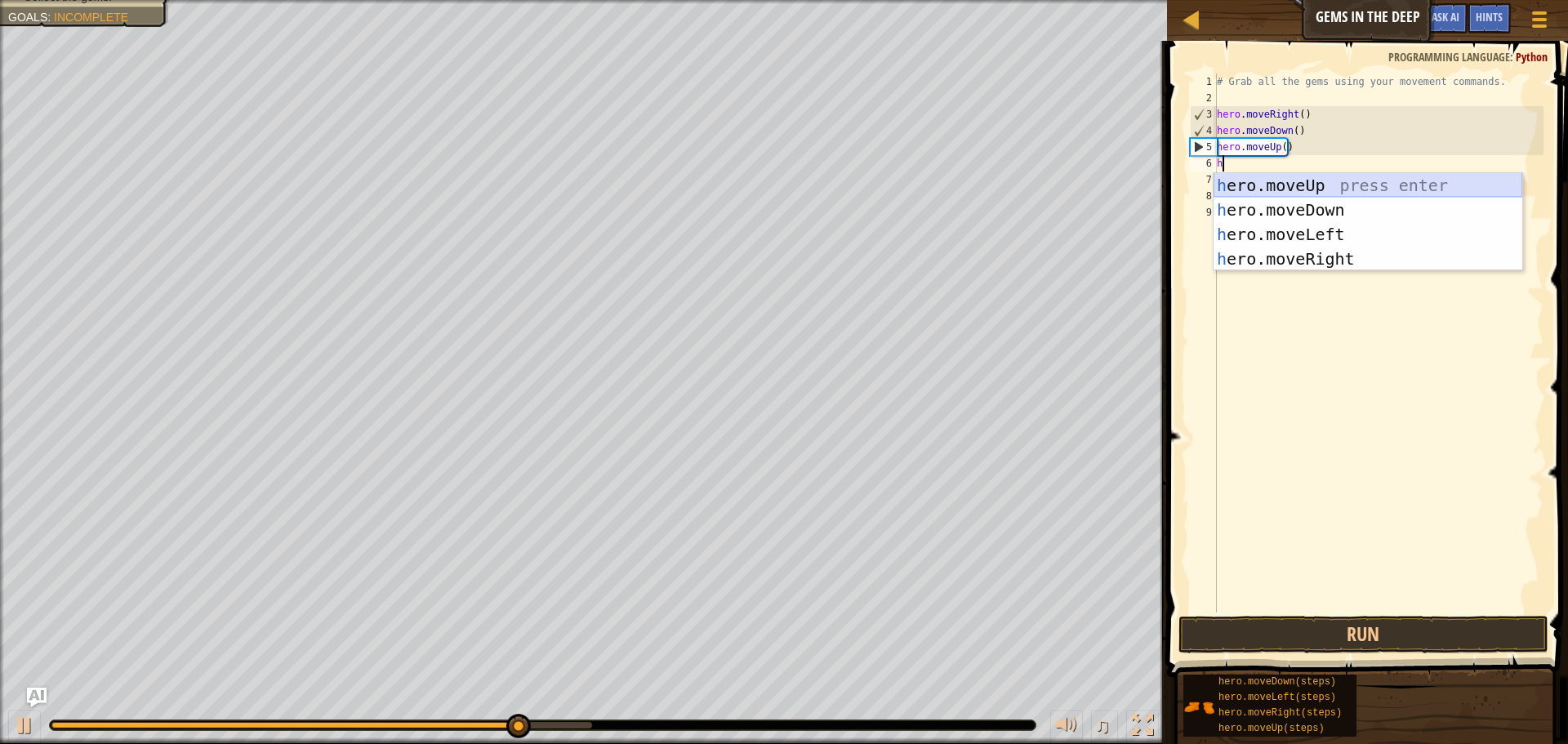
click at [1295, 175] on div "h ero.moveUp press enter h ero.moveDown press enter h ero.moveLeft press enter …" at bounding box center [1368, 247] width 309 height 148
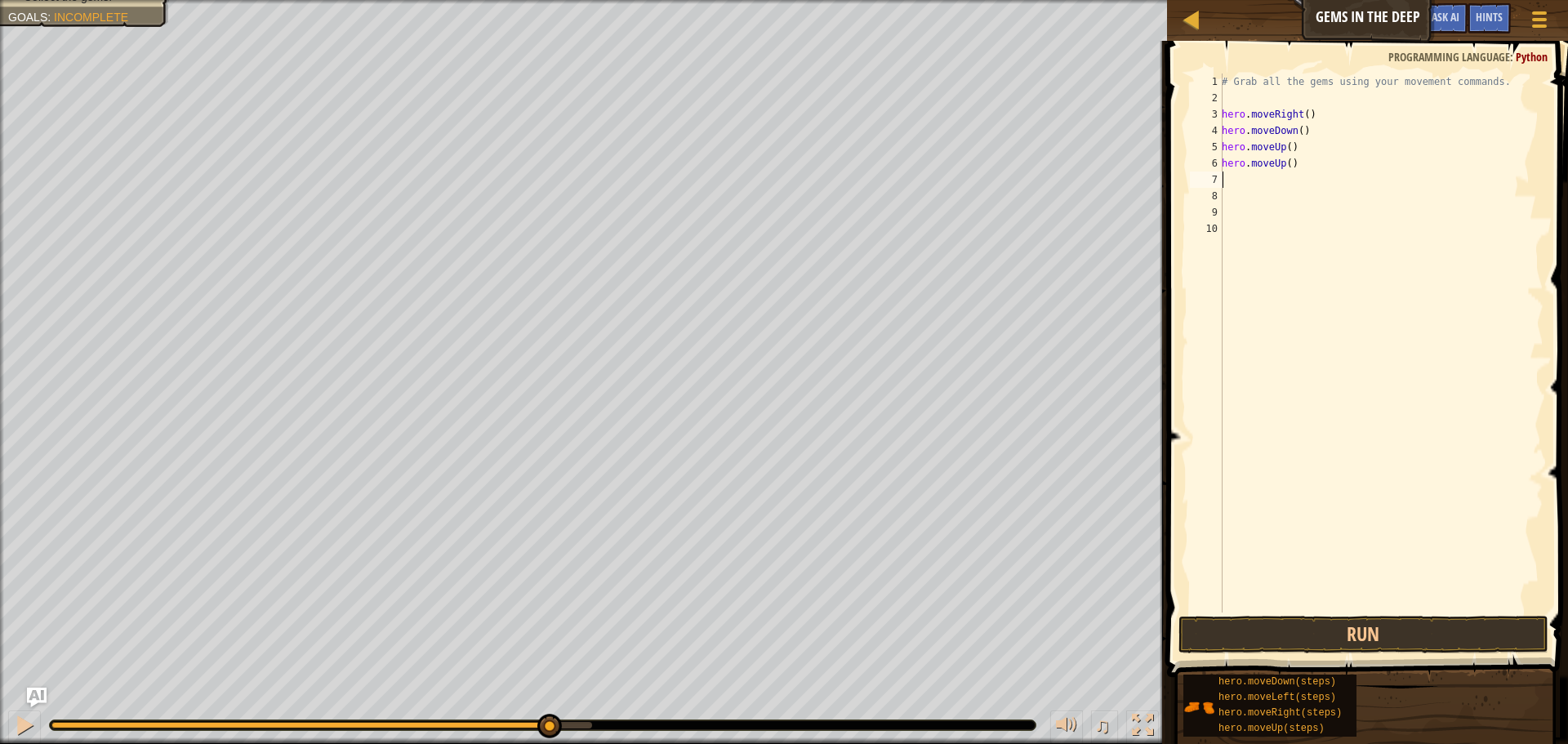
click at [1294, 186] on div "# Grab all the gems using your movement commands. hero . moveRight ( ) hero . m…" at bounding box center [1381, 359] width 325 height 572
type textarea "h"
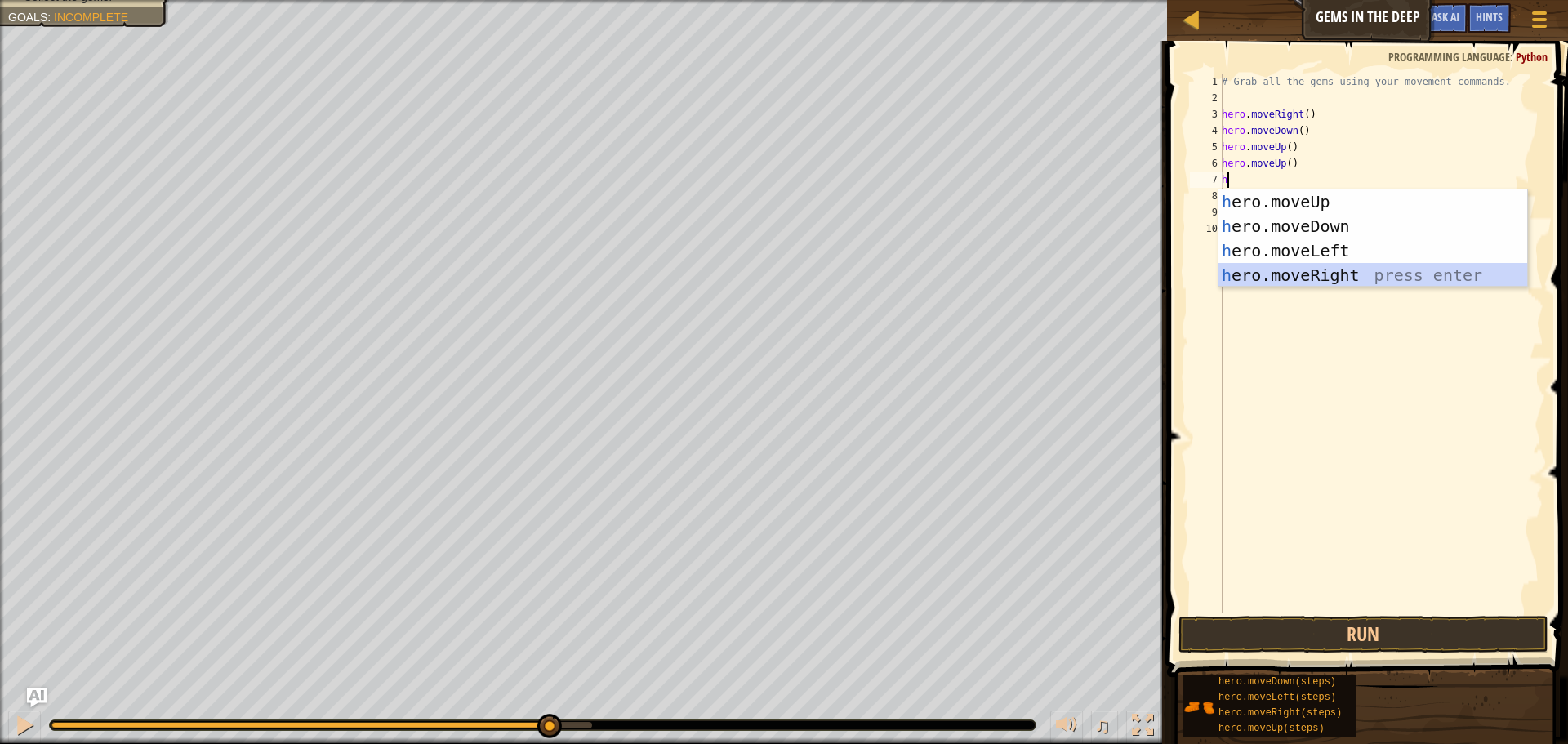
click at [1311, 278] on div "h ero.moveUp press enter h ero.moveDown press enter h ero.moveLeft press enter …" at bounding box center [1372, 263] width 309 height 148
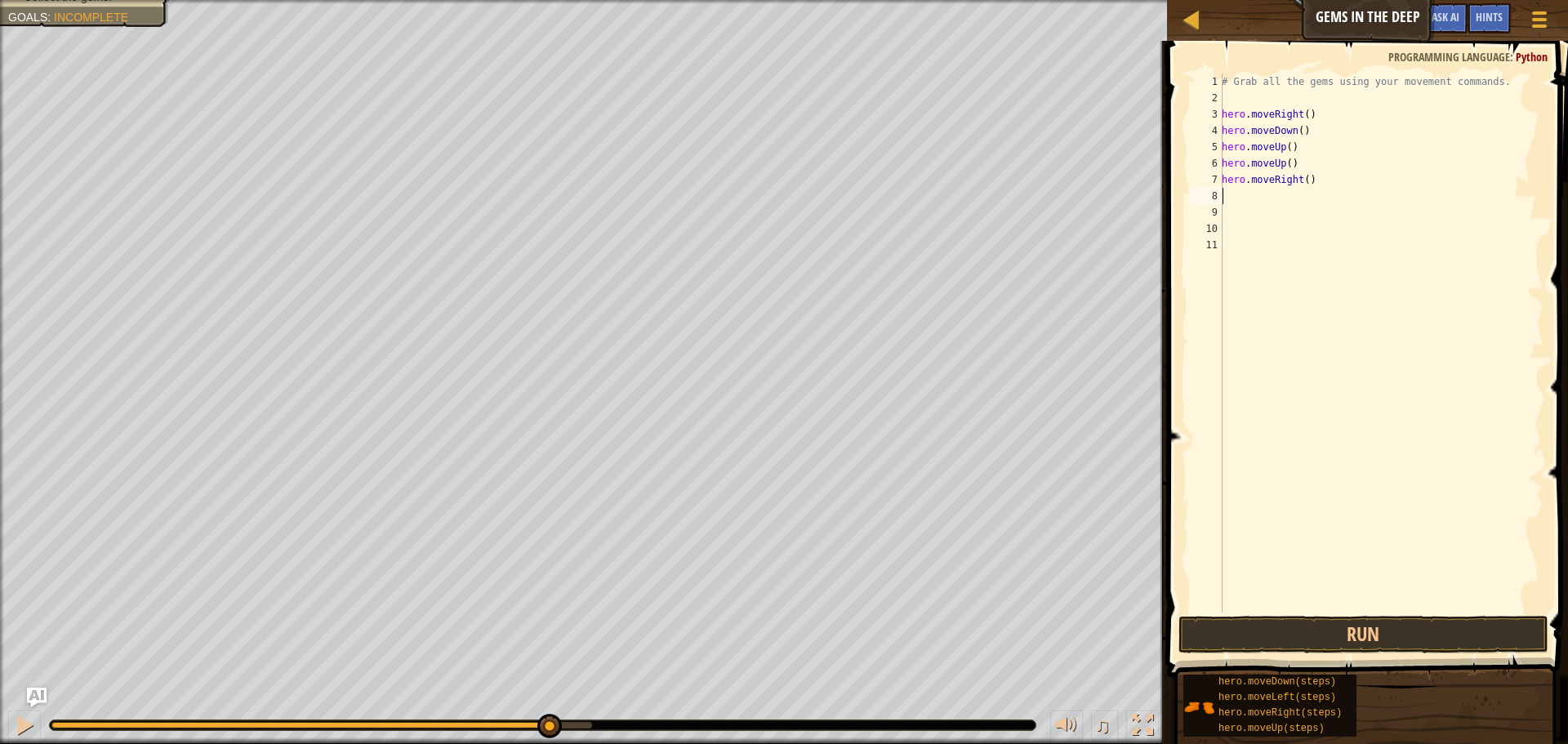
type textarea "h"
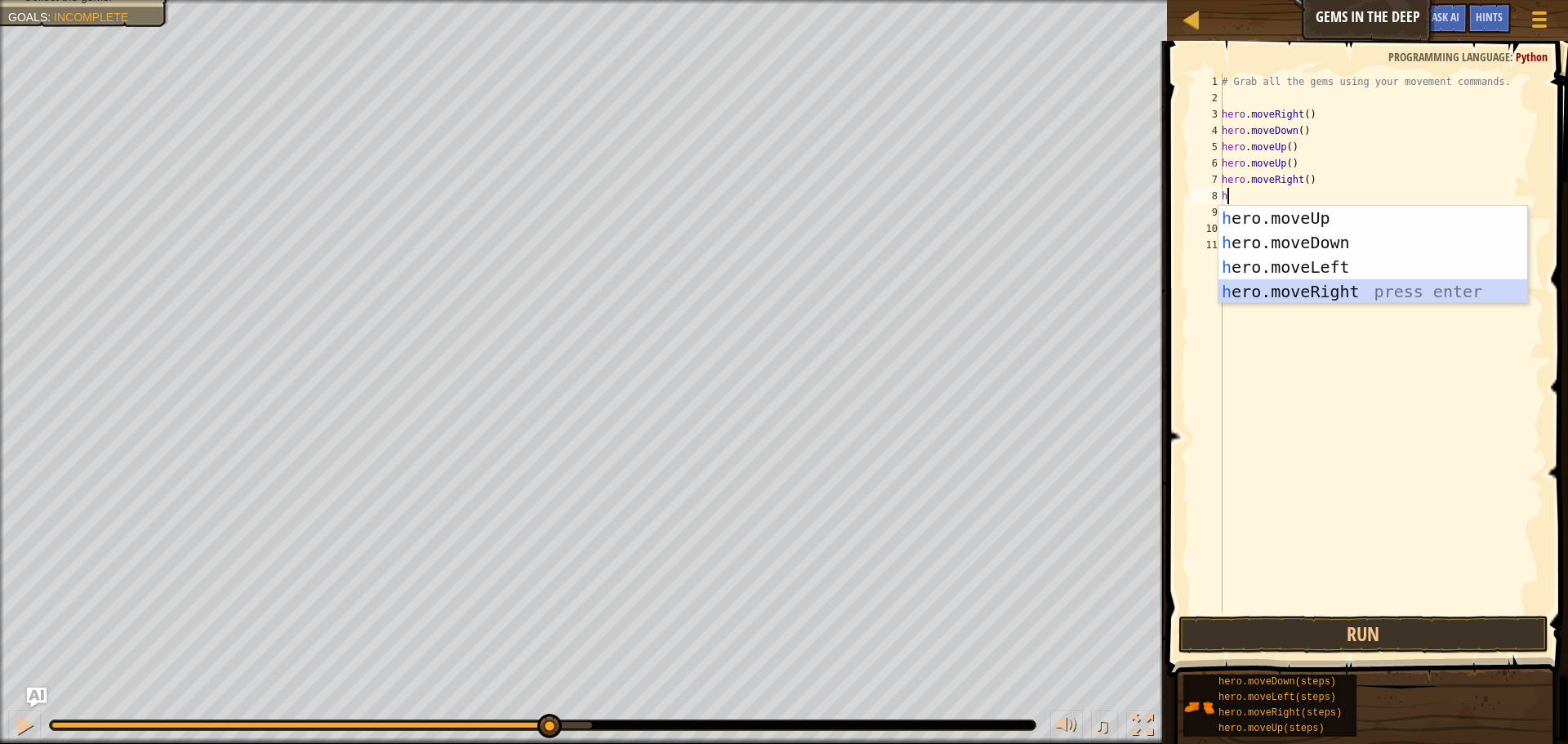
click at [1319, 286] on div "h ero.moveUp press enter h ero.moveDown press enter h ero.moveLeft press enter …" at bounding box center [1372, 279] width 309 height 148
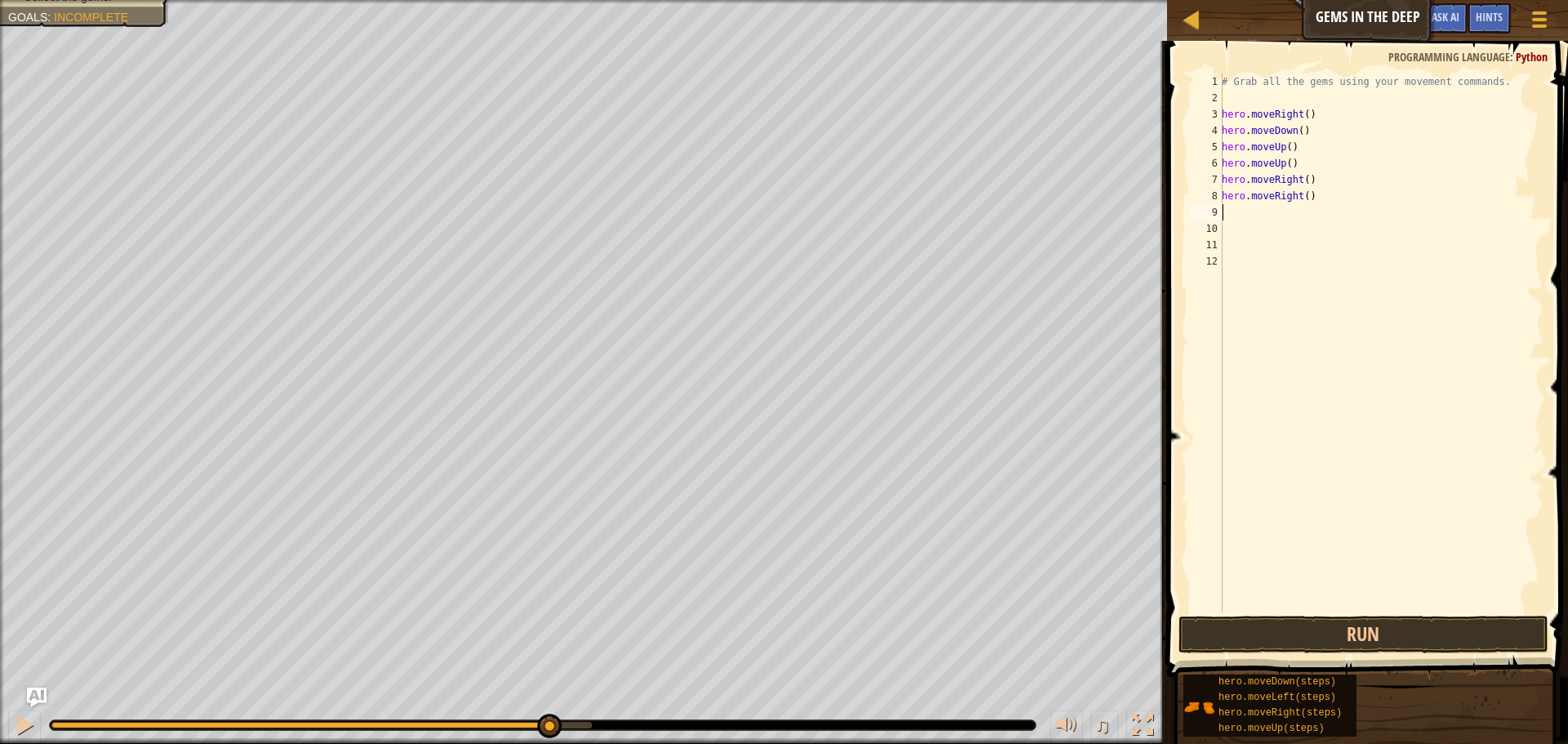
click at [1311, 202] on div "# Grab all the gems using your movement commands. hero . moveRight ( ) hero . m…" at bounding box center [1381, 359] width 325 height 572
type textarea "h"
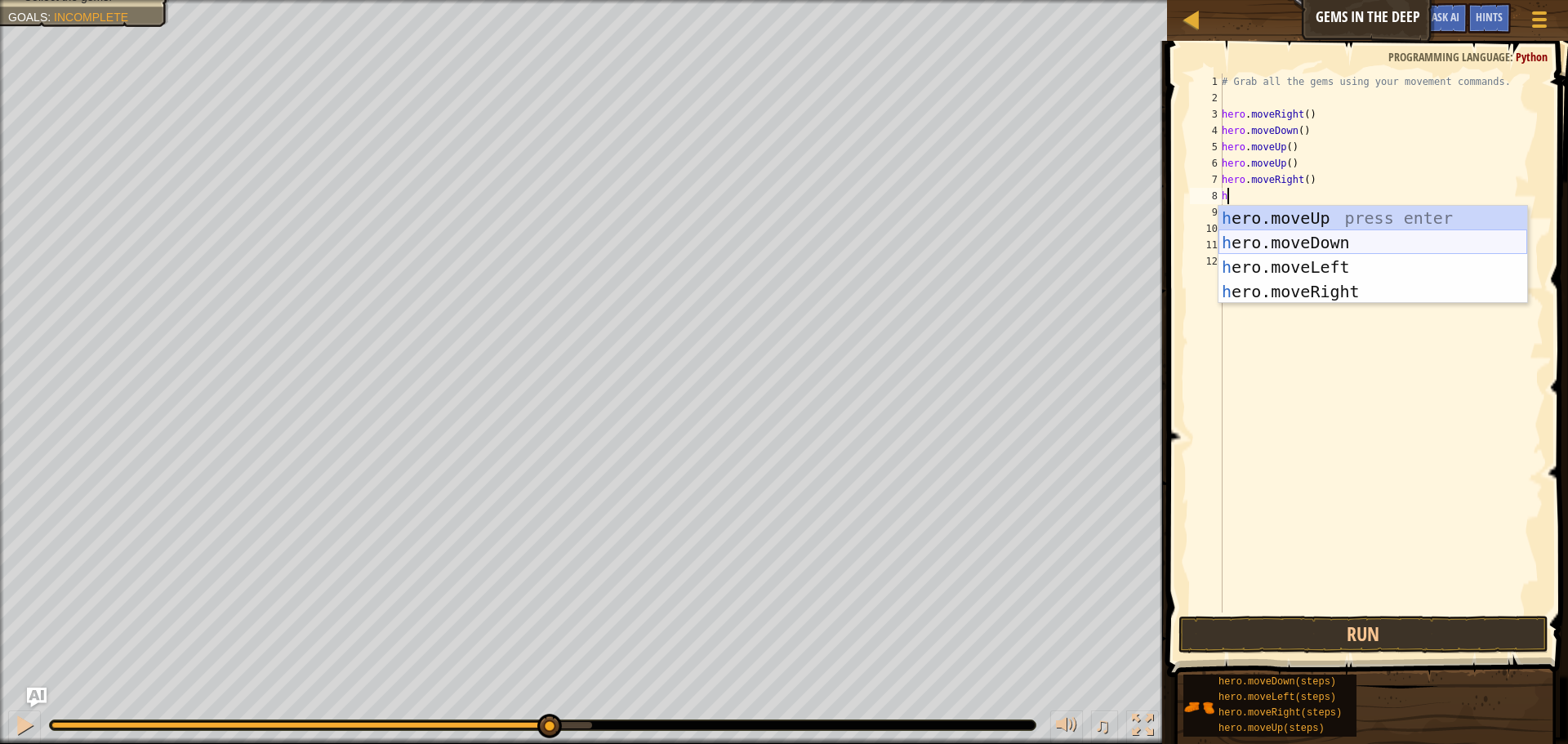
click at [1334, 235] on div "h ero.moveUp press enter h ero.moveDown press enter h ero.moveLeft press enter …" at bounding box center [1372, 279] width 309 height 148
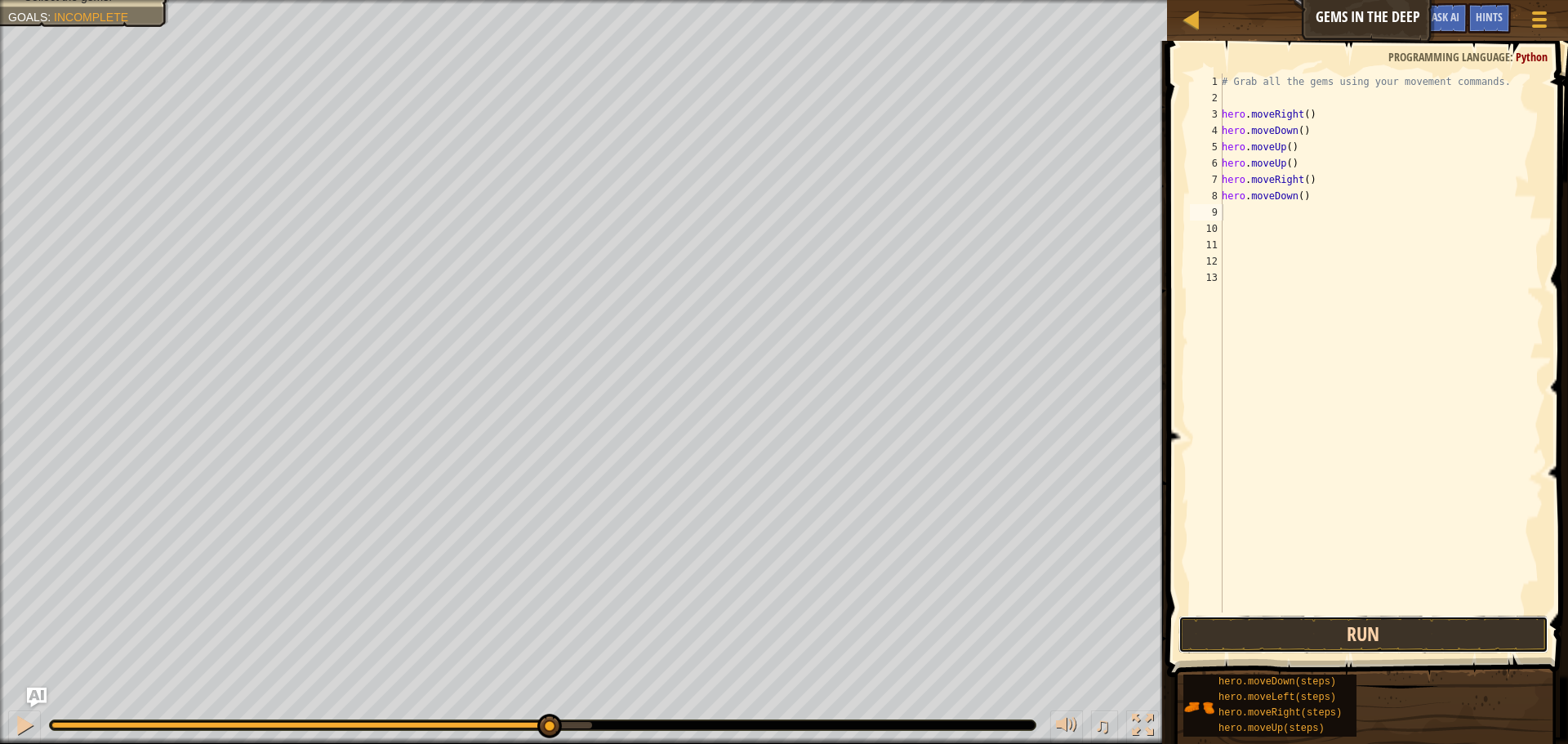
click at [1347, 621] on button "Run" at bounding box center [1363, 635] width 370 height 38
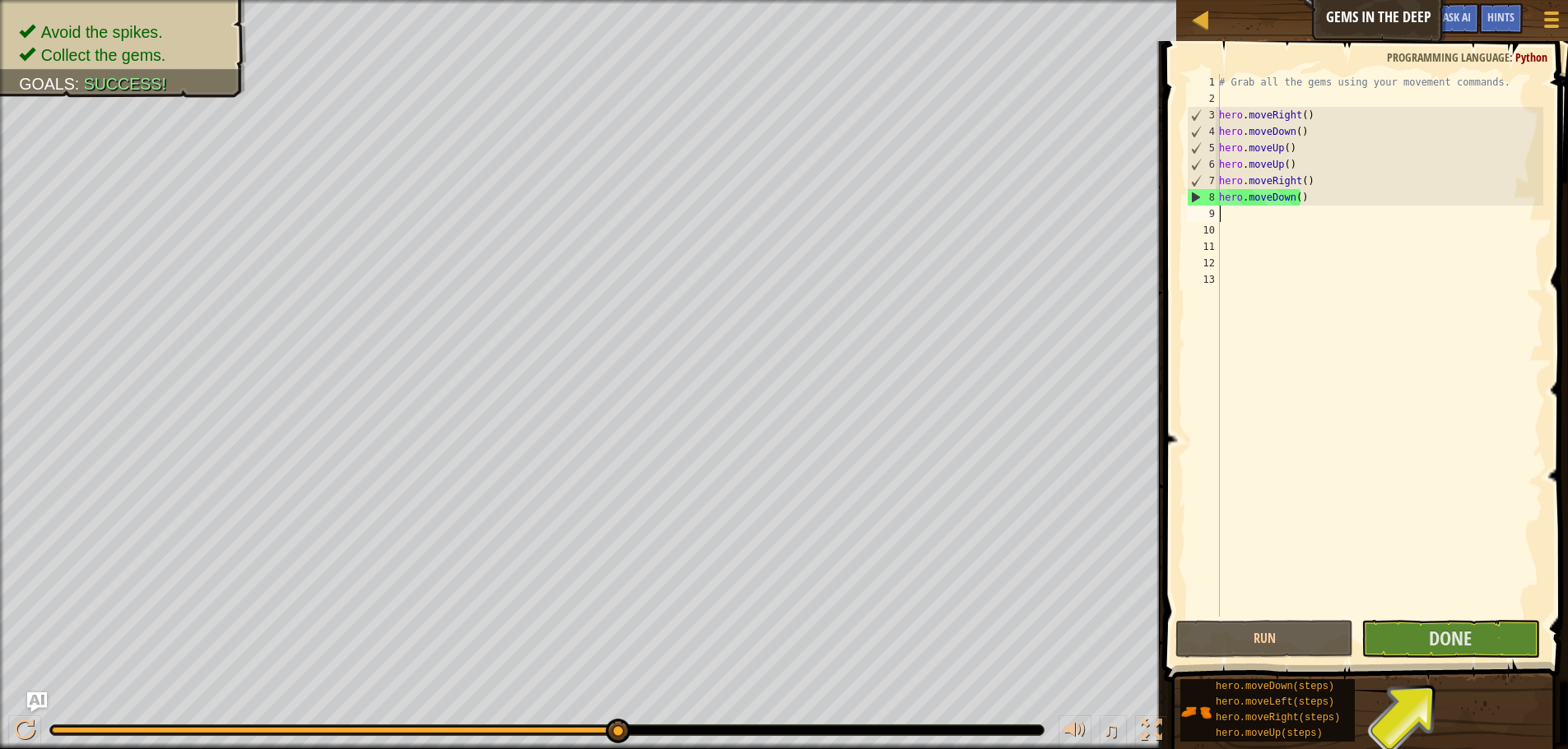
click at [1364, 225] on div "# Grab all the gems using your movement commands. hero . moveRight ( ) hero . m…" at bounding box center [1379, 361] width 328 height 576
drag, startPoint x: 1314, startPoint y: 191, endPoint x: 1214, endPoint y: 204, distance: 100.8
click at [1214, 204] on div "1 2 3 4 5 6 7 8 9 10 11 12 13 # Grab all the gems using your movement commands.…" at bounding box center [1363, 345] width 360 height 543
type textarea "hero.moveDown()"
click at [1461, 632] on span "Done" at bounding box center [1450, 638] width 43 height 26
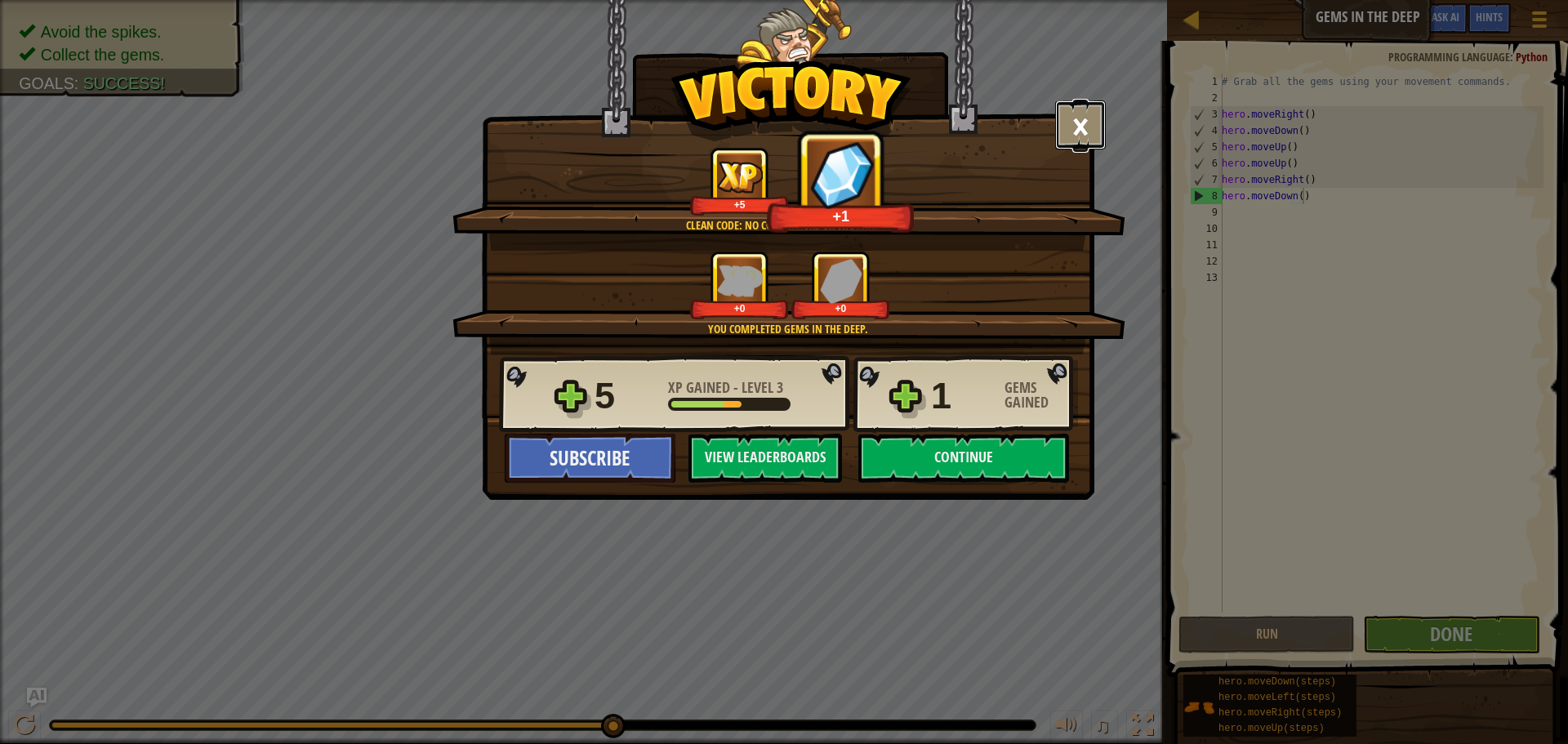
click at [1078, 134] on button "×" at bounding box center [1080, 124] width 51 height 49
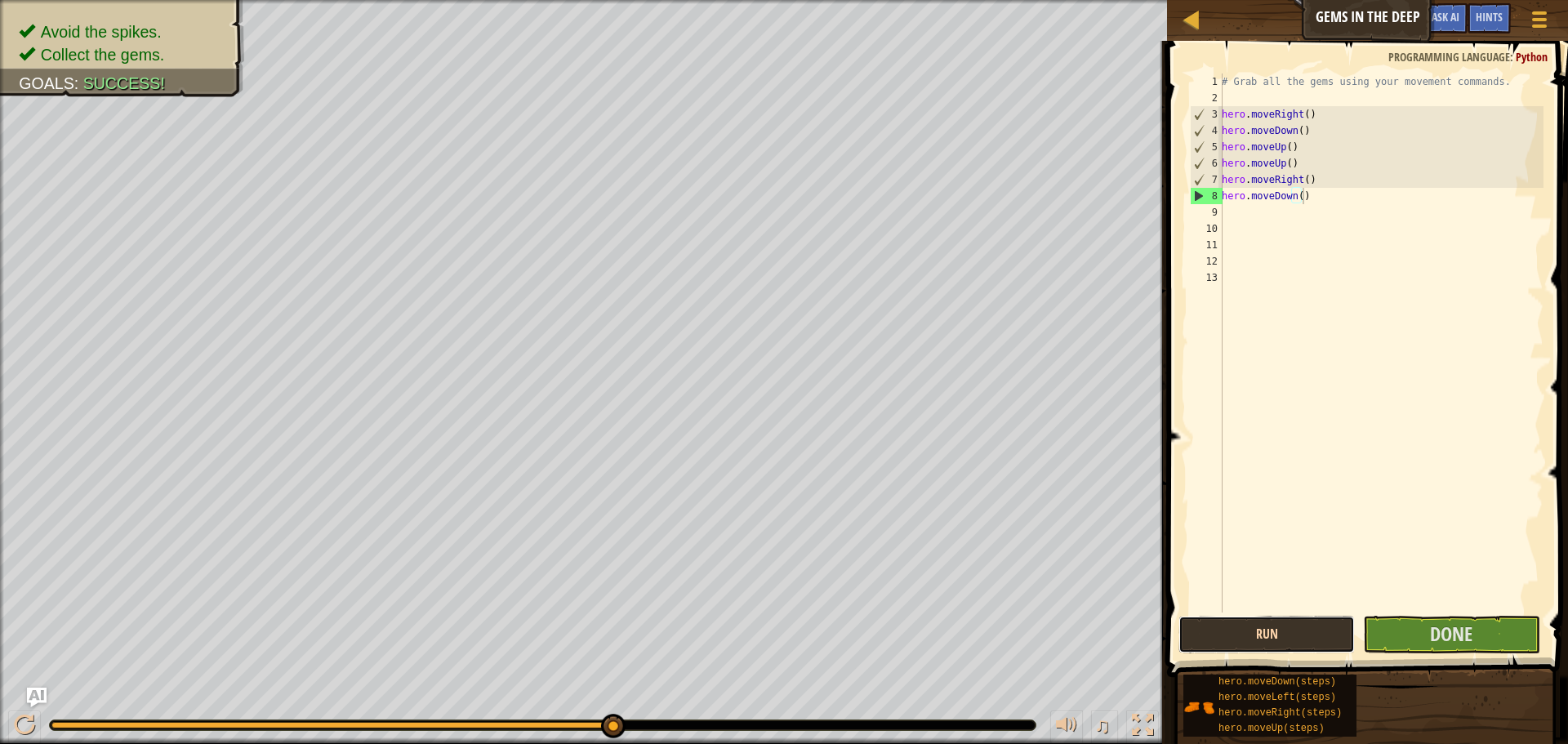
click at [1303, 635] on button "Run" at bounding box center [1267, 635] width 176 height 38
click at [1272, 221] on div "# Grab all the gems using your movement commands. hero . moveRight ( ) hero . m…" at bounding box center [1381, 359] width 325 height 572
click at [1268, 216] on div "# Grab all the gems using your movement commands. hero . moveRight ( ) hero . m…" at bounding box center [1381, 359] width 325 height 572
type textarea "m"
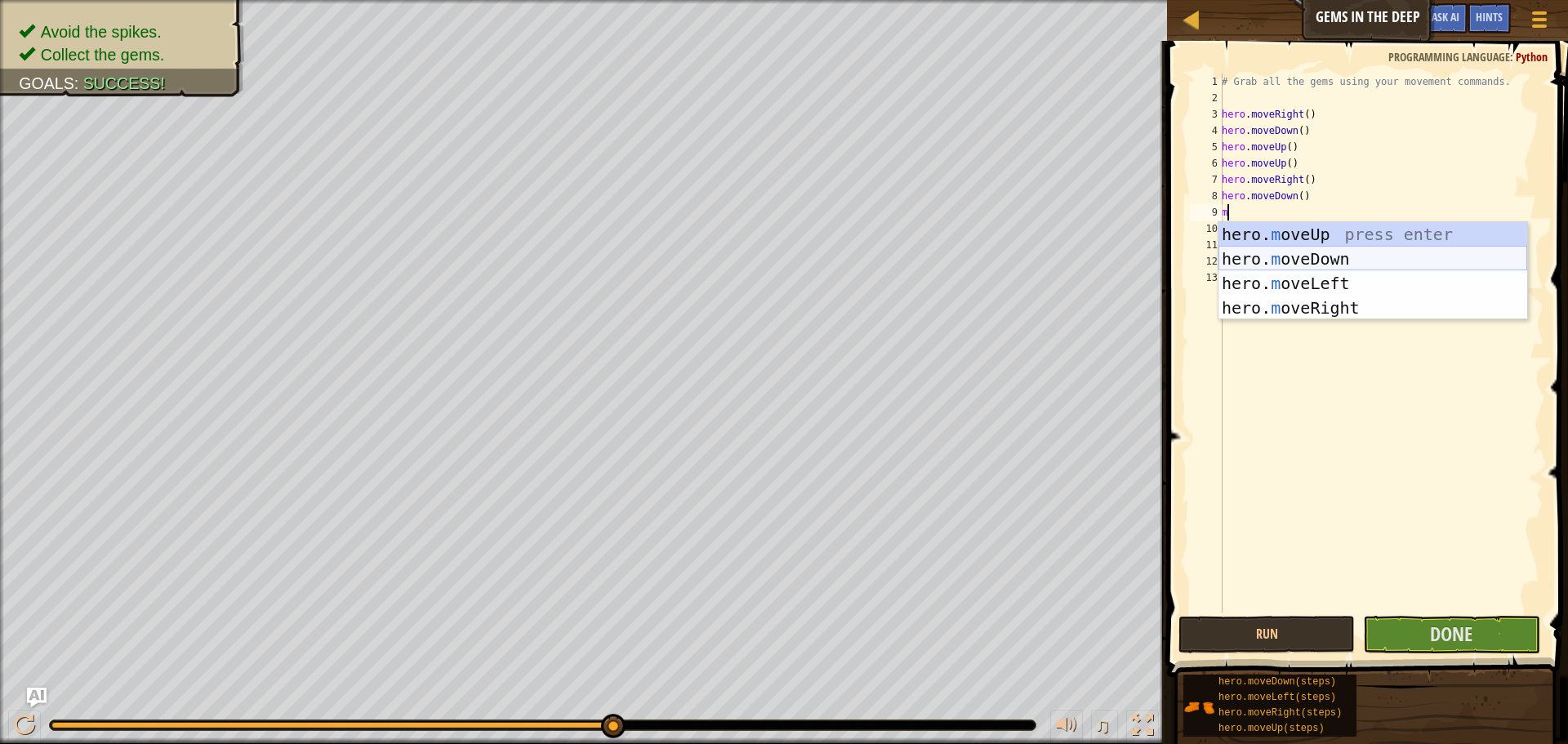
click at [1319, 253] on div "hero. m oveUp press enter hero. m oveDown press enter hero. m oveLeft press ent…" at bounding box center [1372, 296] width 309 height 148
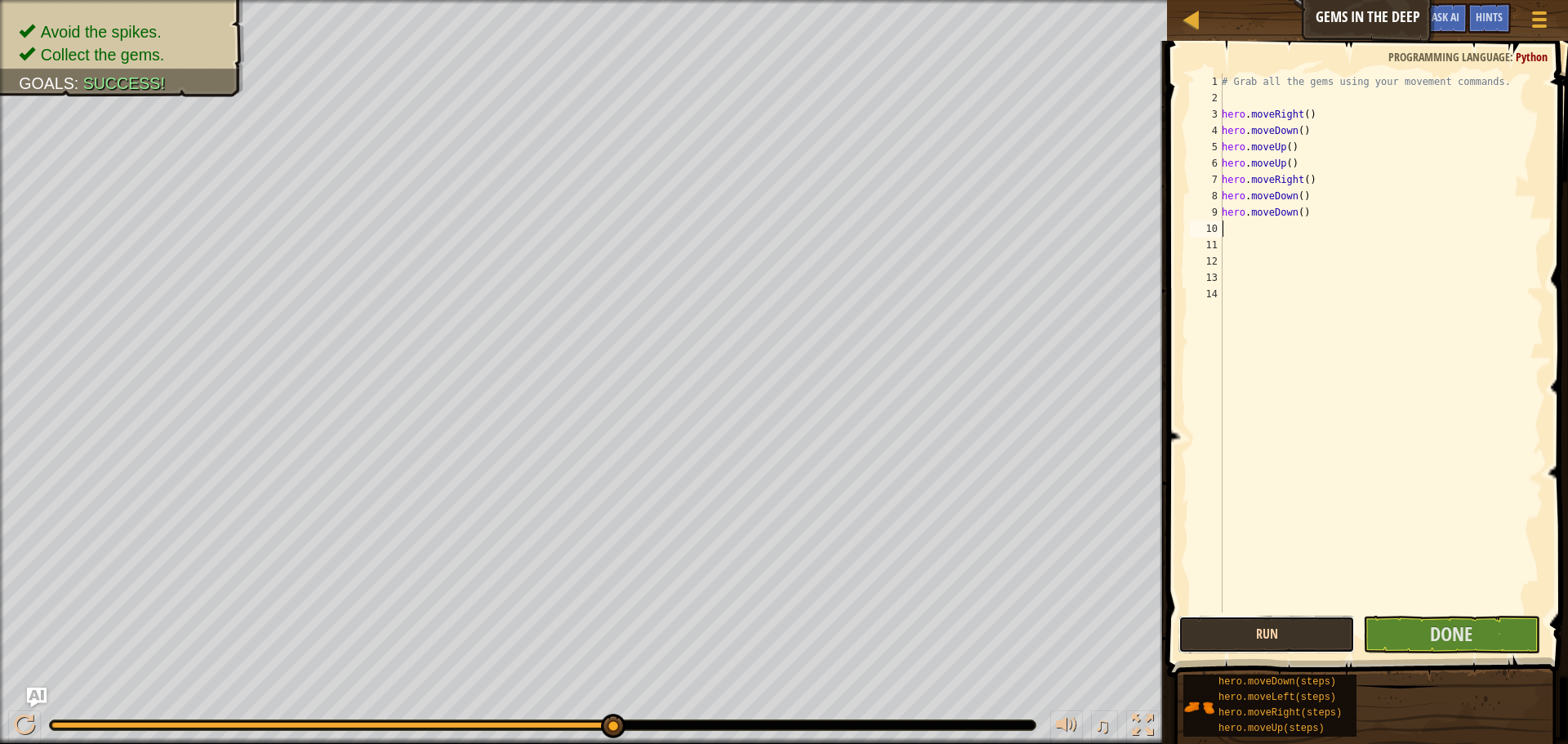
click at [1190, 630] on button "Run" at bounding box center [1267, 635] width 176 height 38
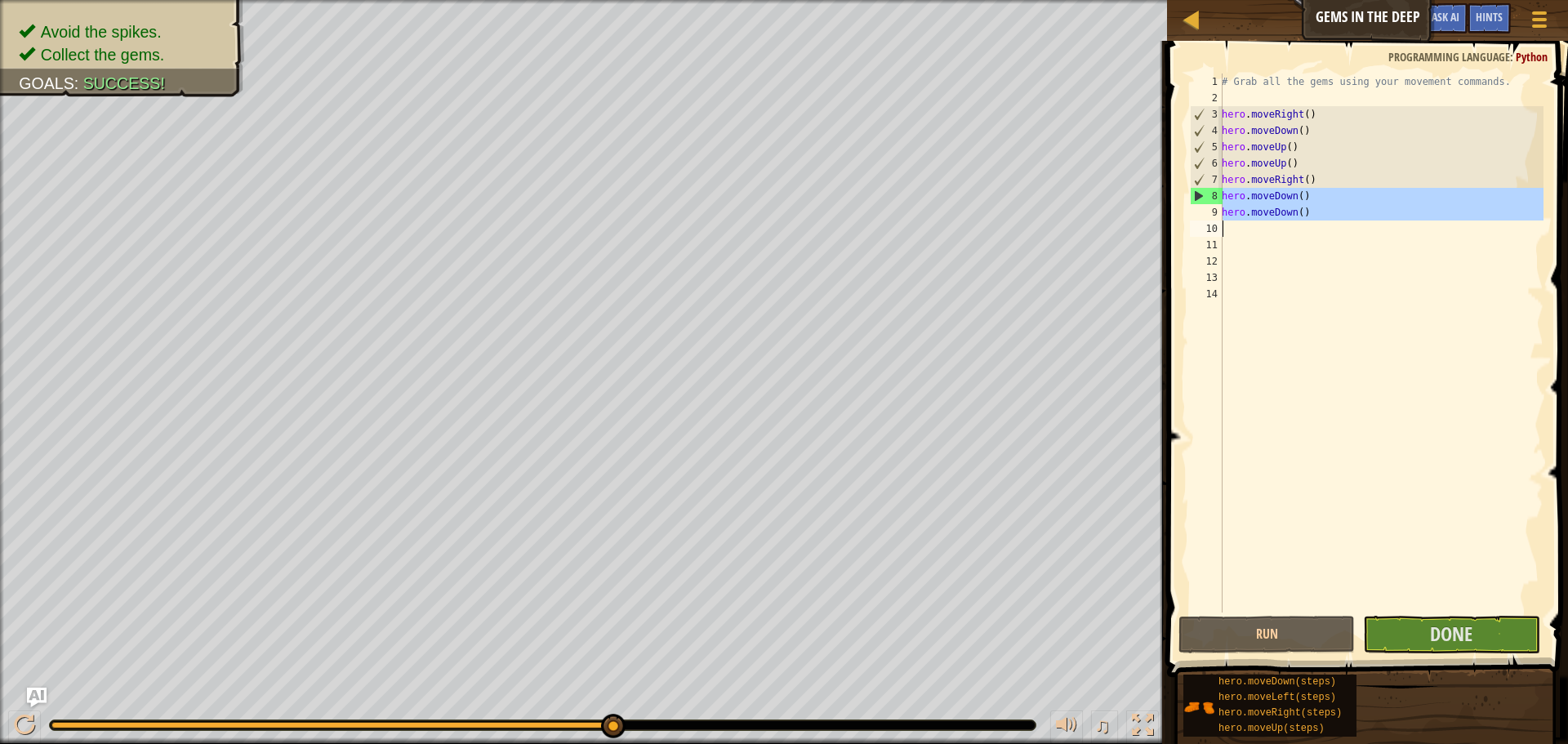
drag, startPoint x: 1204, startPoint y: 199, endPoint x: 1203, endPoint y: 221, distance: 22.0
type textarea "hero.moveDown()"
click at [1404, 640] on button "Done" at bounding box center [1451, 635] width 176 height 38
